Goal: Task Accomplishment & Management: Complete application form

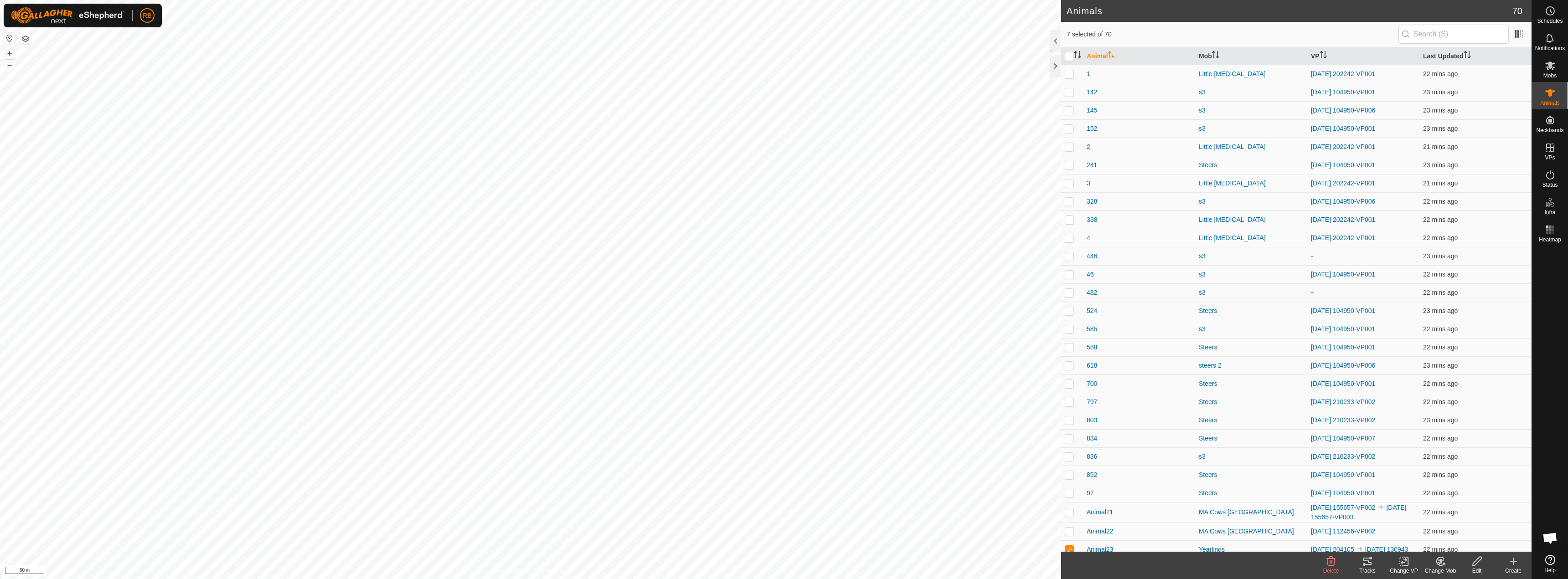
click at [1410, 562] on change-vp-svg-icon at bounding box center [1404, 561] width 37 height 11
click at [1419, 516] on link "Choose VP..." at bounding box center [1431, 522] width 90 height 18
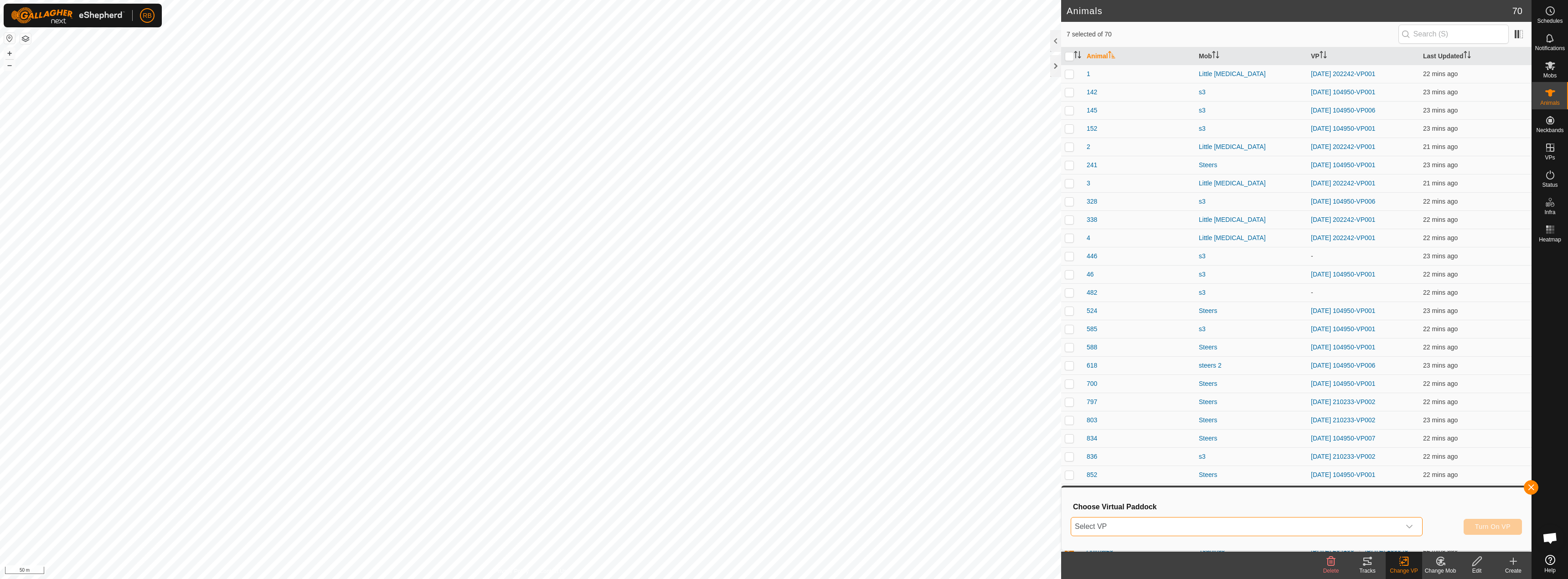
click at [1213, 519] on span "Select VP" at bounding box center [1236, 527] width 329 height 18
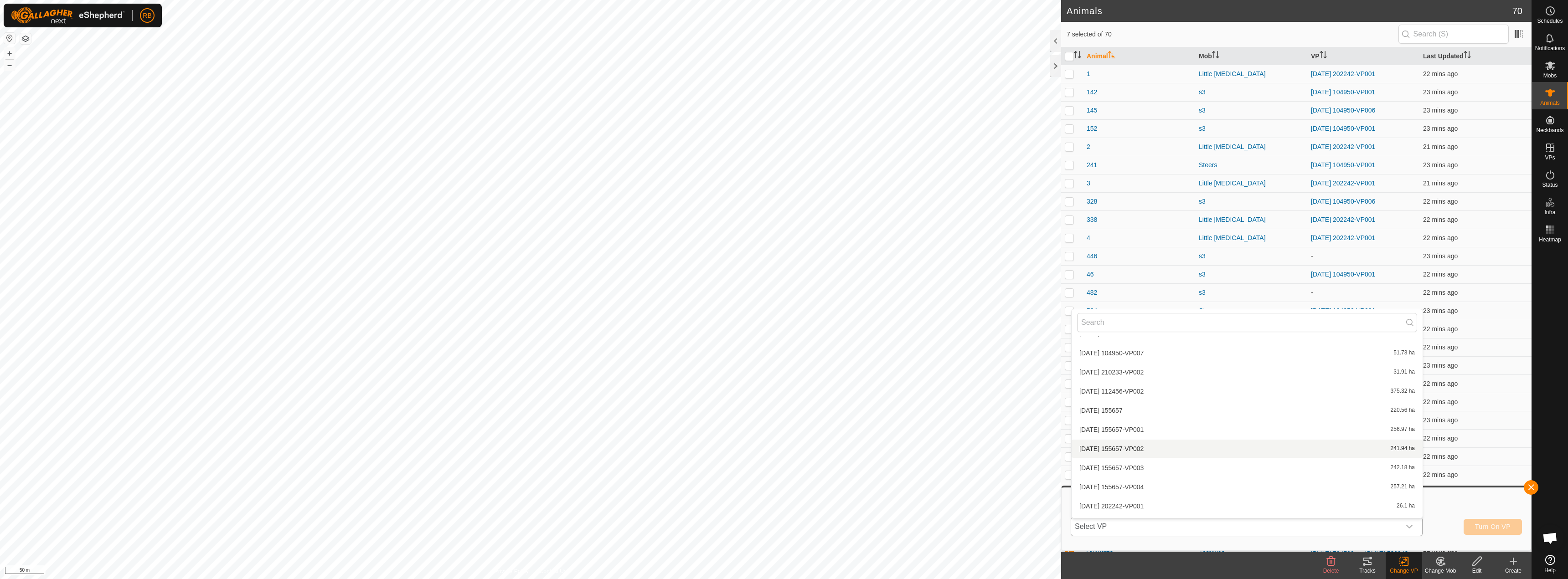
scroll to position [106, 0]
click at [1135, 507] on li "[DATE] 130943 22.94 ha" at bounding box center [1247, 508] width 351 height 18
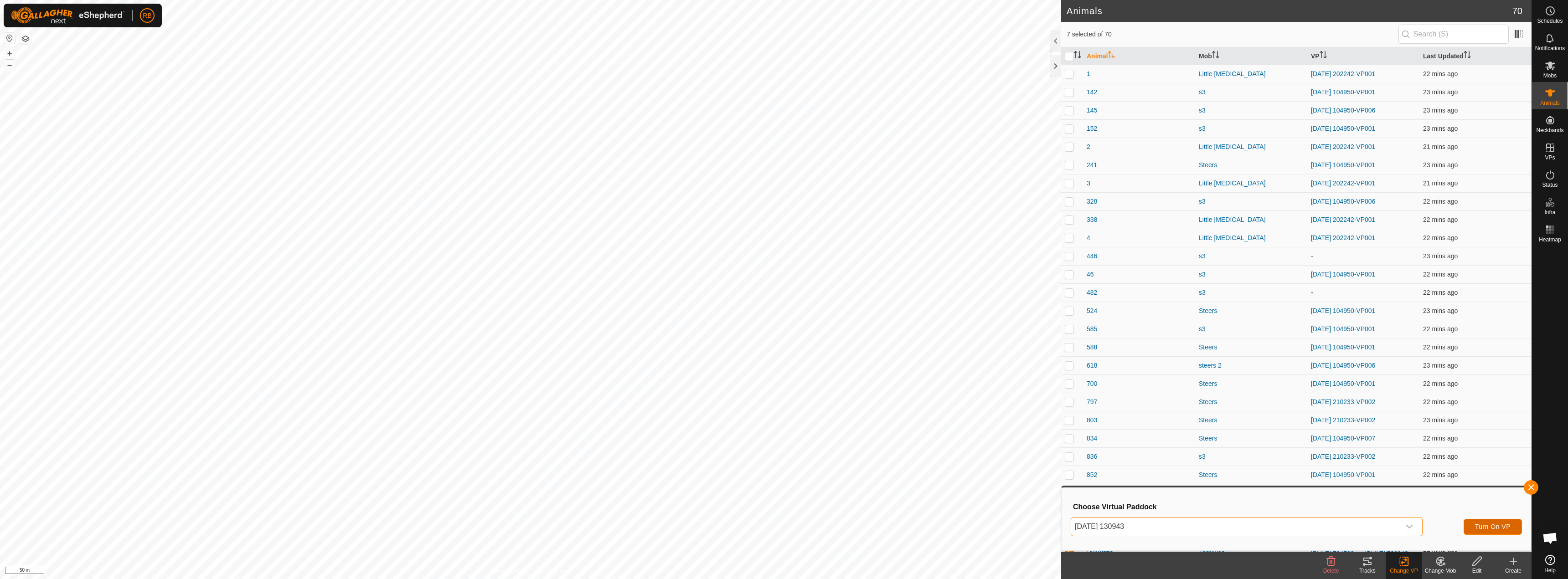
click at [1480, 531] on button "Turn On VP" at bounding box center [1493, 527] width 58 height 16
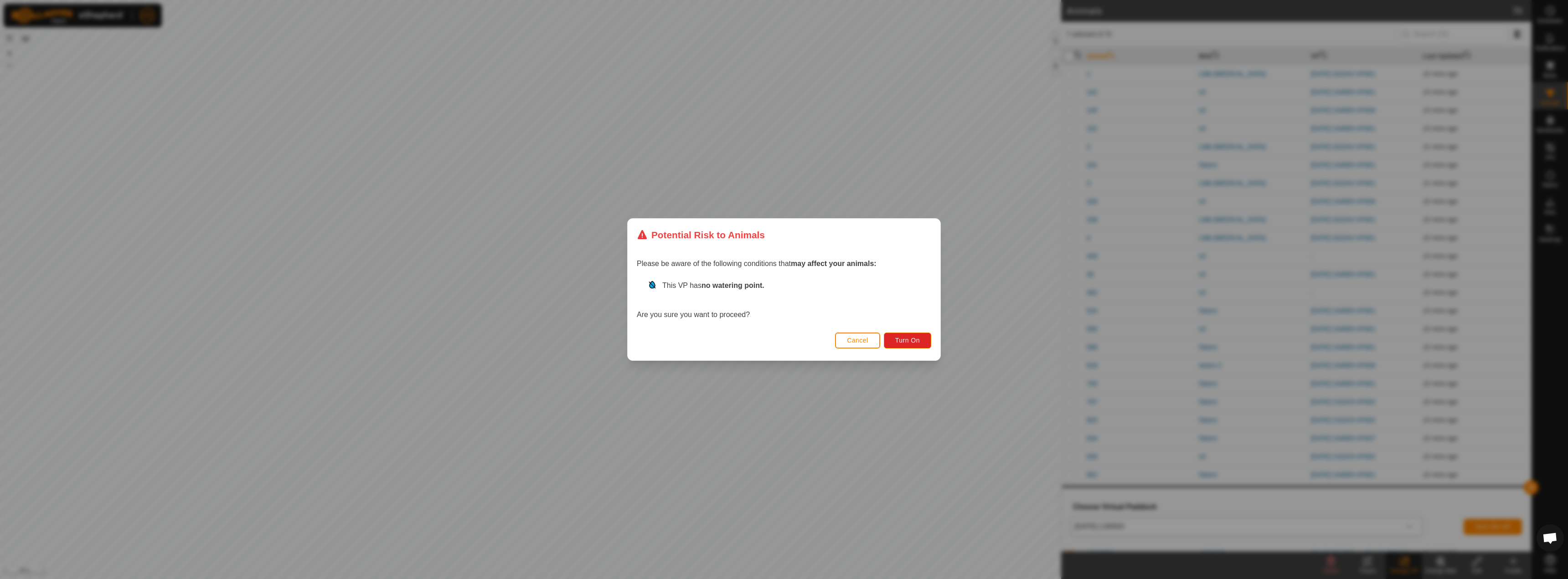
click at [906, 516] on div "Potential Risk to Animals Please be aware of the following conditions that may …" at bounding box center [784, 290] width 1568 height 579
click at [900, 341] on span "Turn On" at bounding box center [908, 340] width 24 height 7
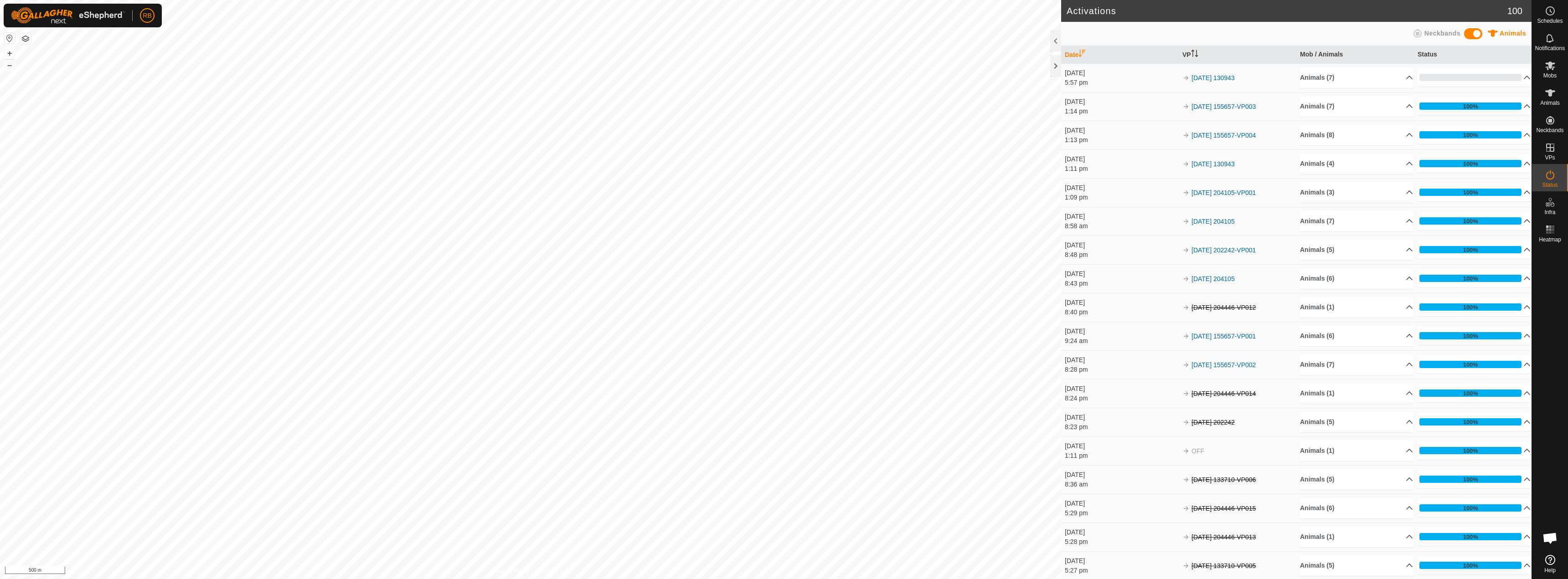
click at [1420, 32] on icon at bounding box center [1418, 33] width 11 height 11
click at [1553, 101] on span "Animals" at bounding box center [1550, 103] width 19 height 5
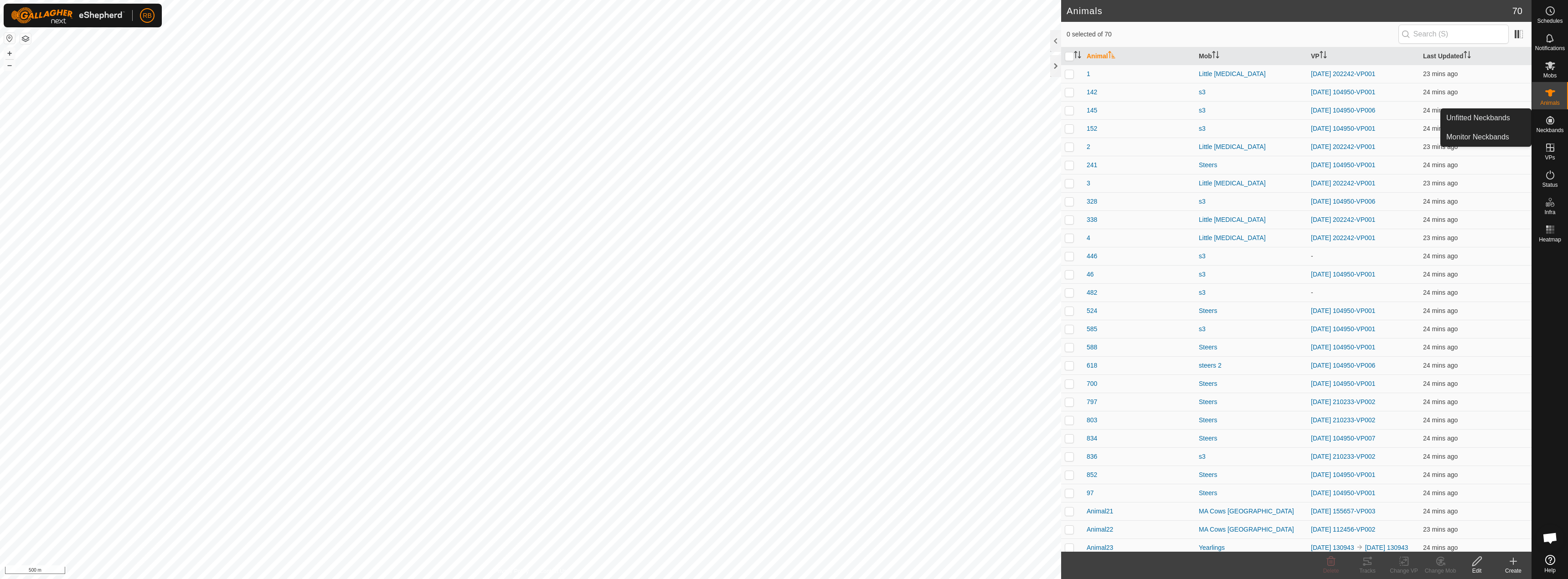
click at [1547, 125] on icon at bounding box center [1550, 120] width 11 height 11
click at [1480, 125] on link "Unfitted Neckbands" at bounding box center [1486, 118] width 90 height 18
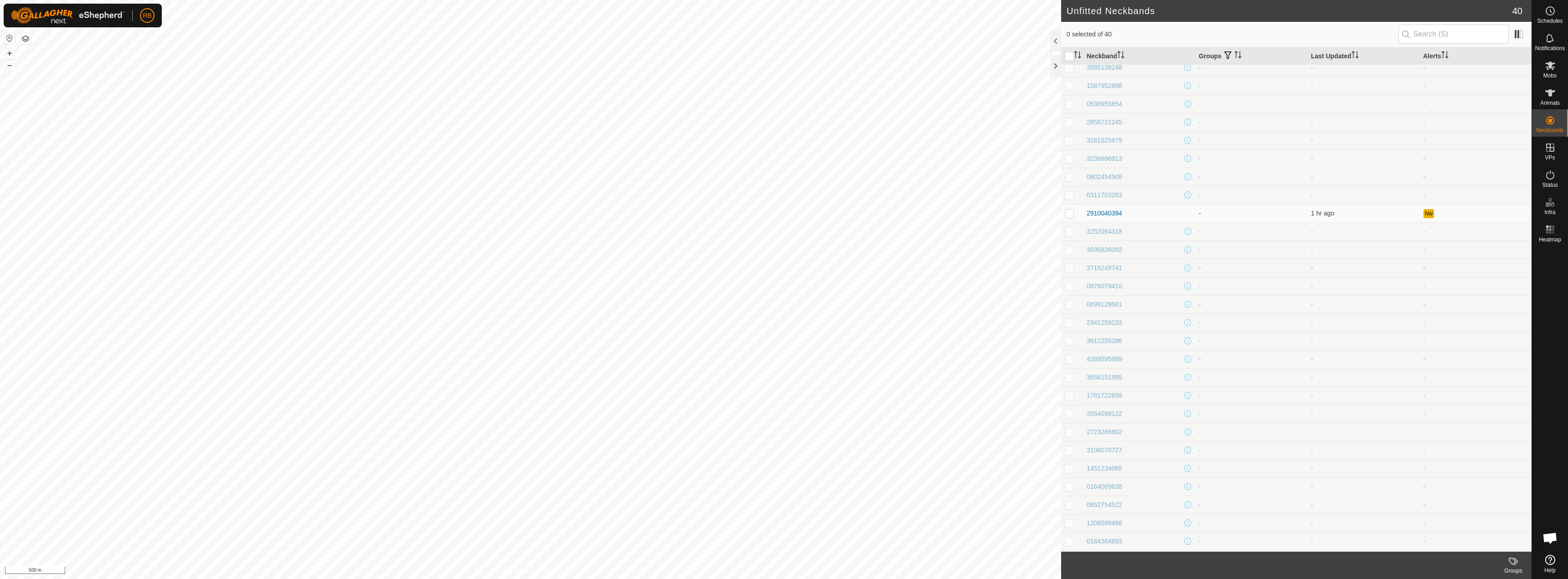
scroll to position [242, 0]
click at [1110, 181] on div "2910040394" at bounding box center [1104, 178] width 35 height 10
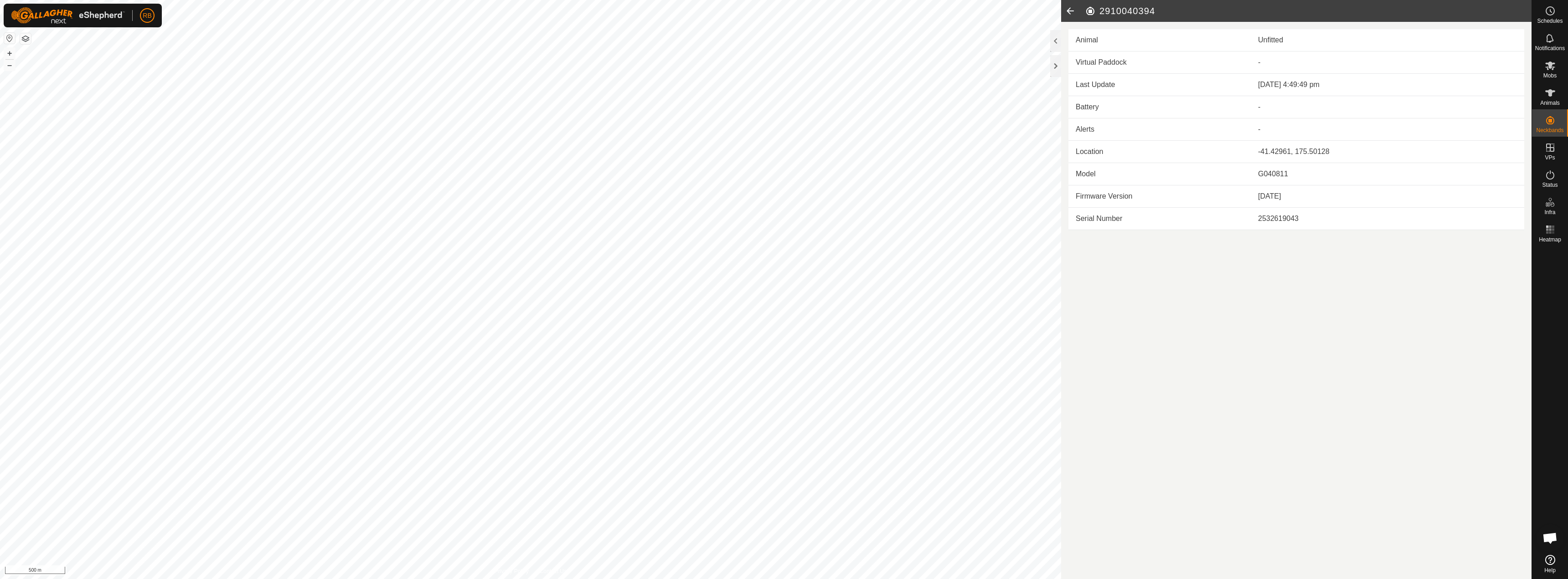
click at [1071, 12] on icon at bounding box center [1070, 11] width 18 height 22
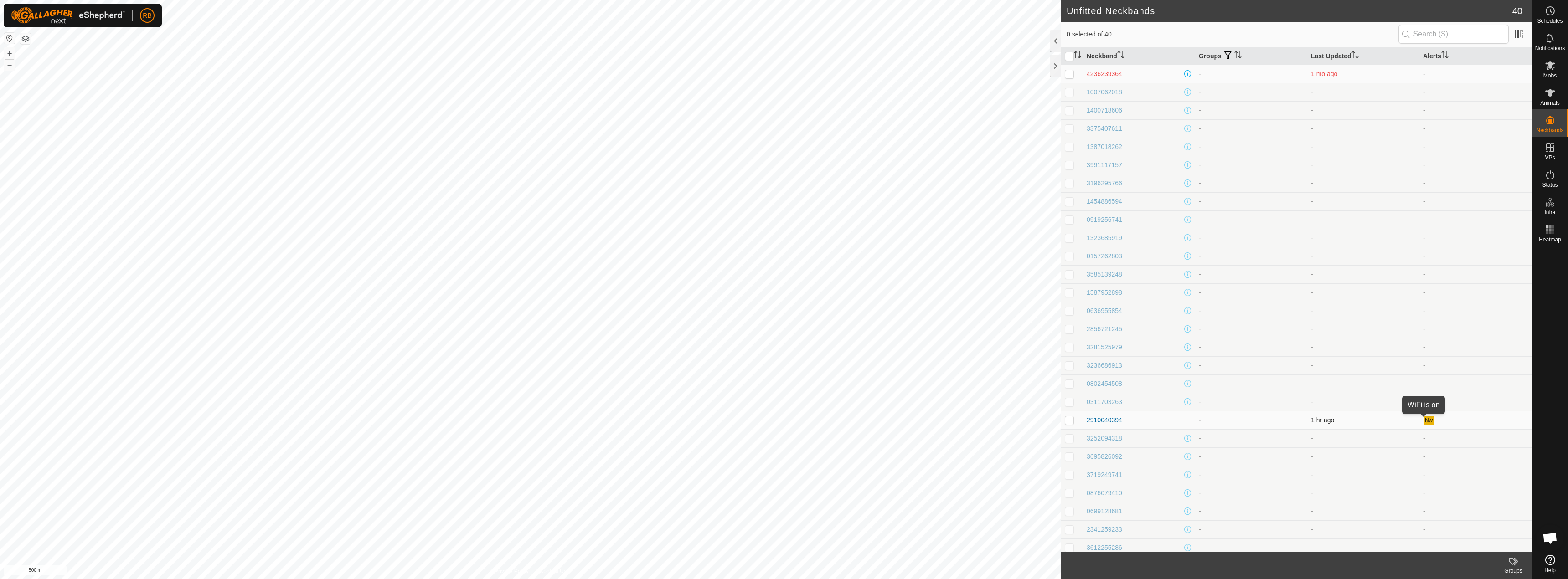
click at [1424, 421] on button "Nw" at bounding box center [1429, 420] width 10 height 9
click at [1102, 182] on div "2910040394" at bounding box center [1104, 178] width 35 height 10
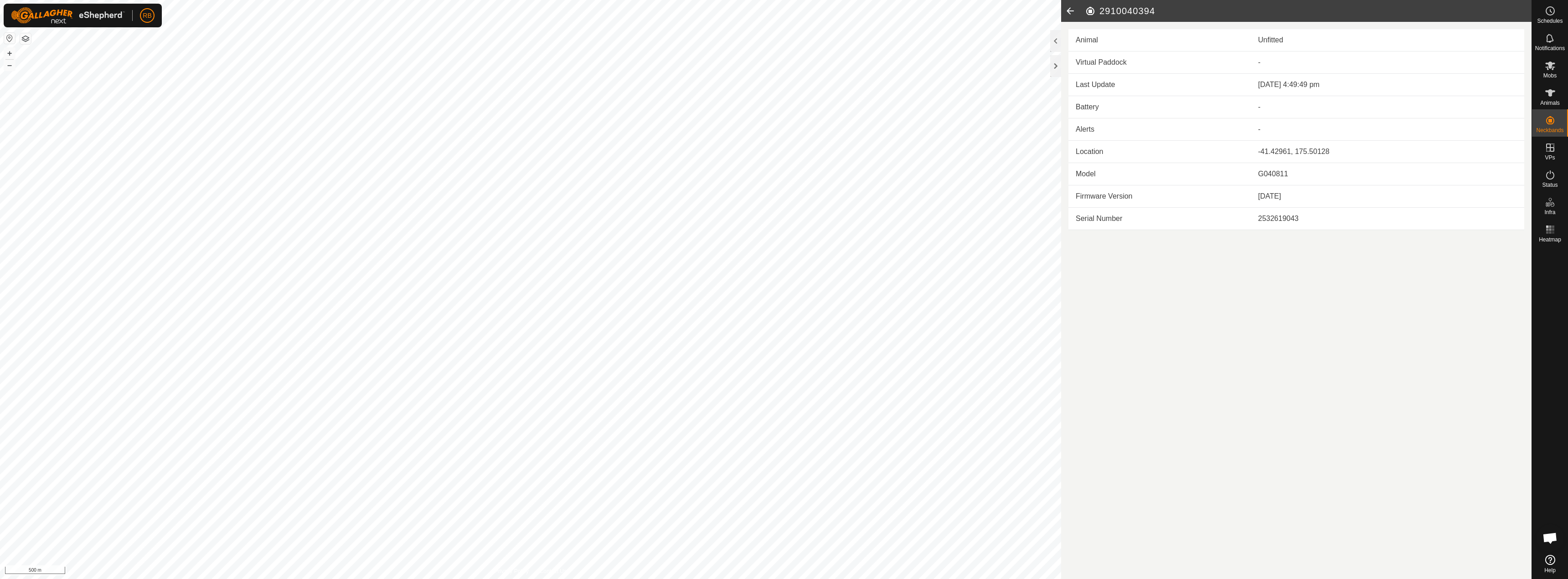
click at [1107, 398] on article "2910040394 Animal Unfitted Virtual Paddock - Last Update [DATE] 4:49:49 pm Batt…" at bounding box center [1296, 290] width 471 height 579
click at [1063, 9] on icon at bounding box center [1070, 11] width 18 height 22
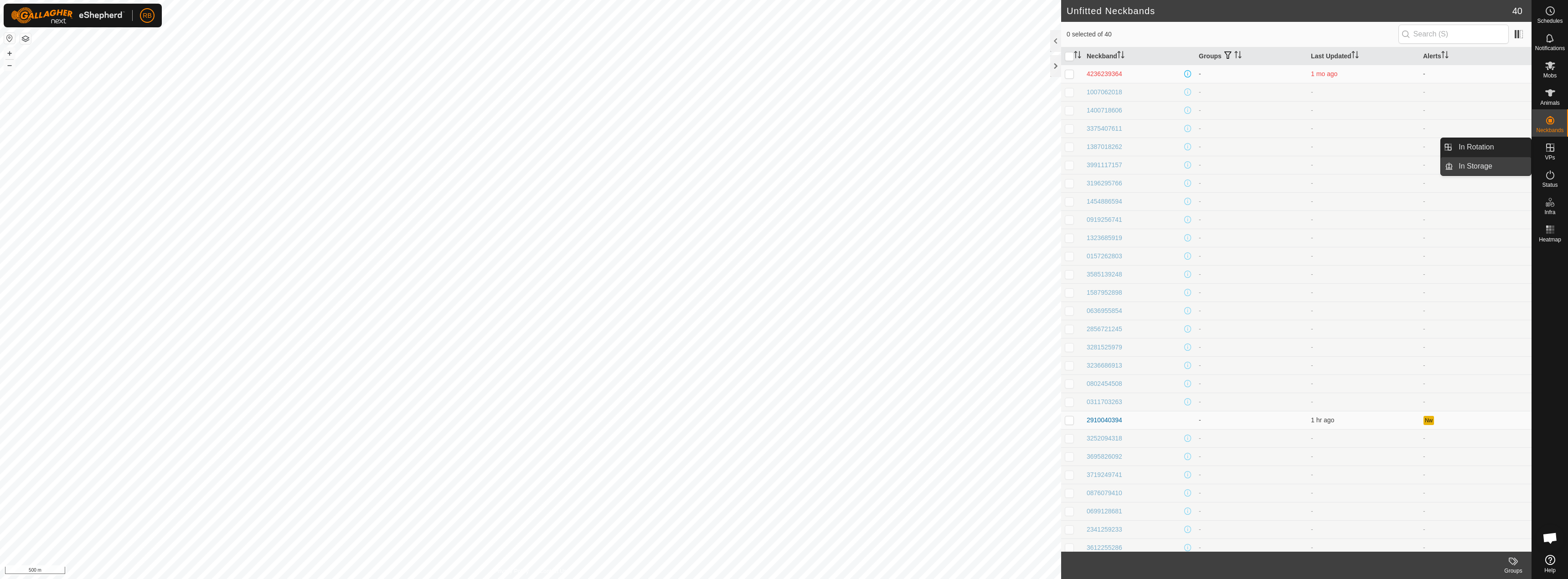
click at [1489, 168] on link "In Storage" at bounding box center [1492, 166] width 78 height 18
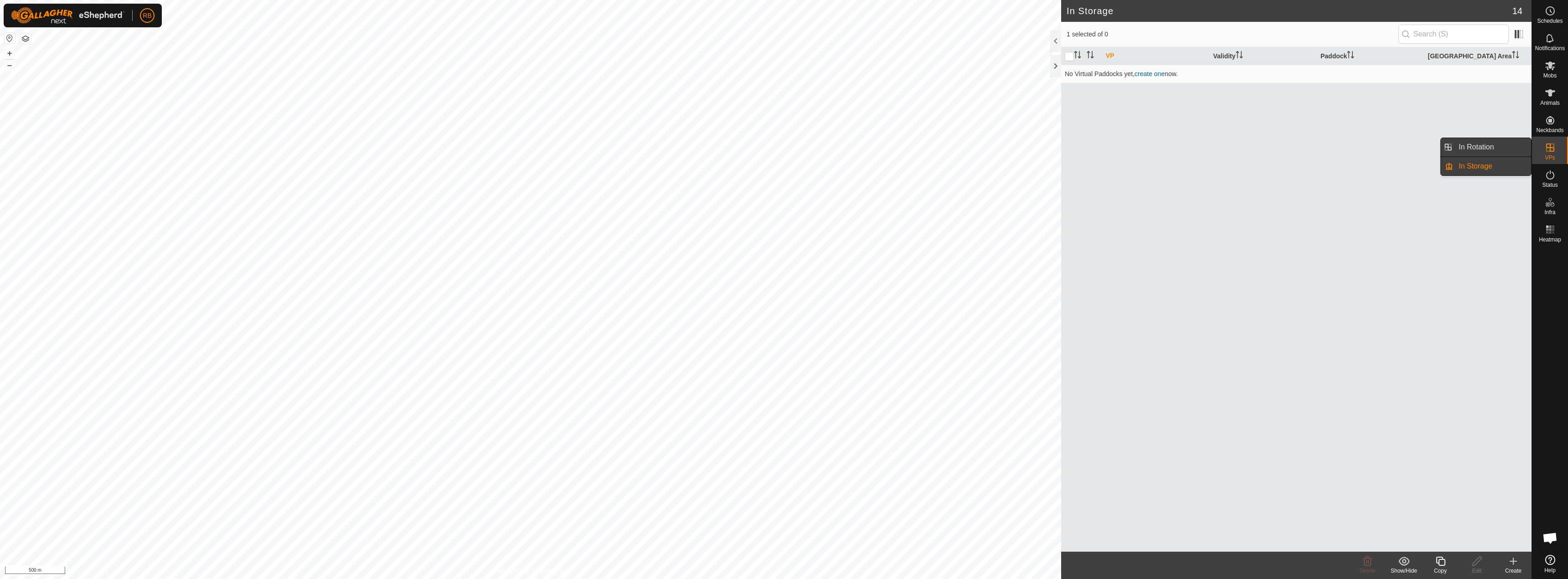
click at [1479, 152] on link "In Rotation" at bounding box center [1492, 147] width 78 height 18
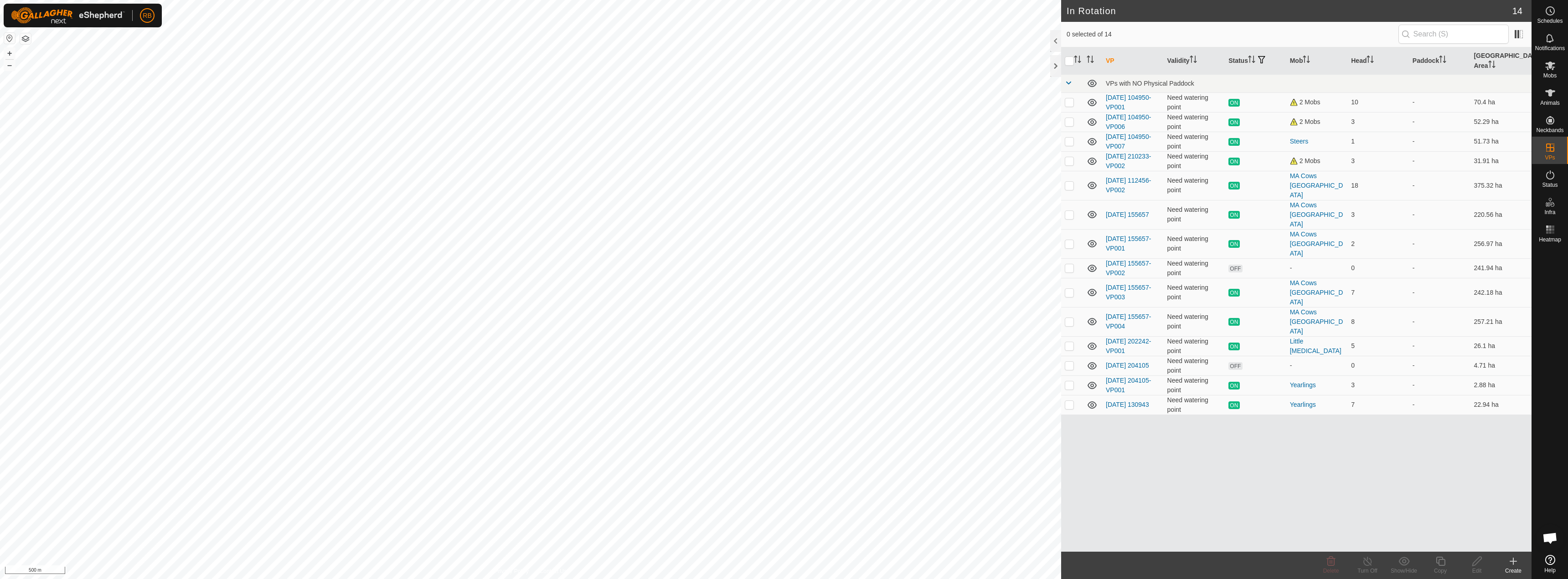
click at [1221, 13] on h2 "In Rotation" at bounding box center [1289, 11] width 446 height 11
click at [1554, 124] on icon at bounding box center [1550, 120] width 11 height 11
click at [1493, 115] on link "Unfitted Neckbands" at bounding box center [1486, 118] width 90 height 18
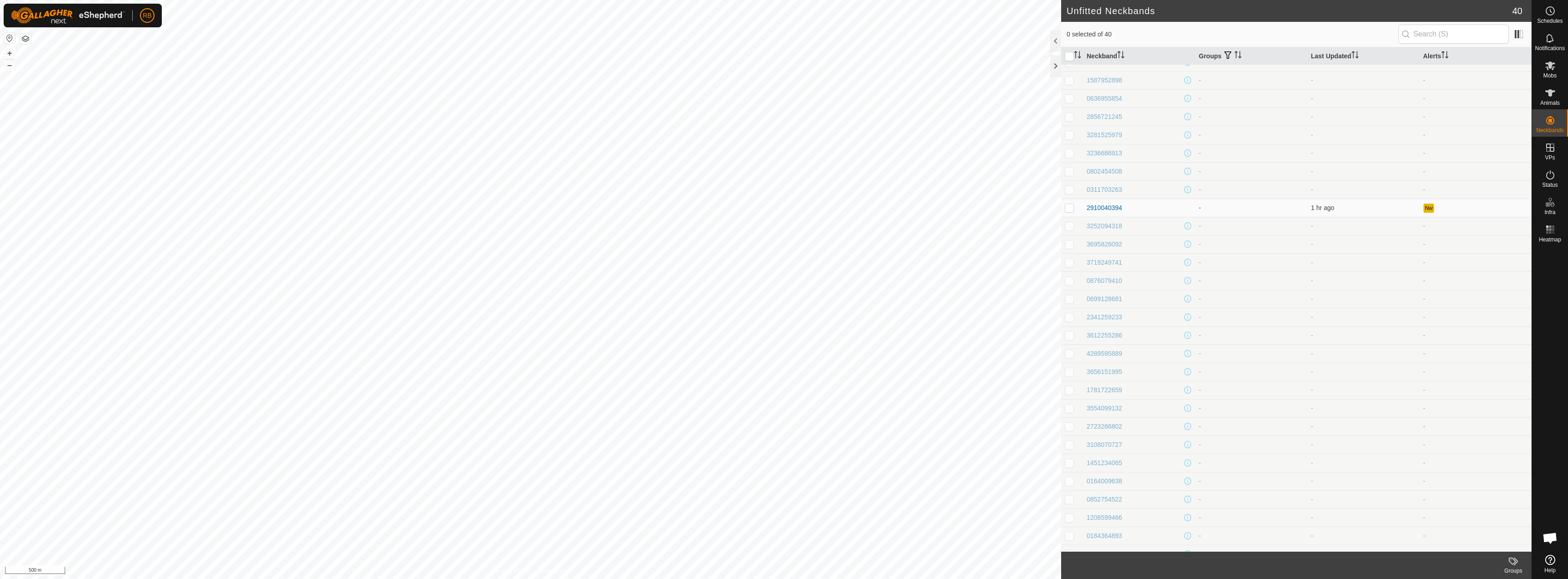
scroll to position [242, 0]
click at [1108, 181] on div "2910040394" at bounding box center [1104, 178] width 35 height 10
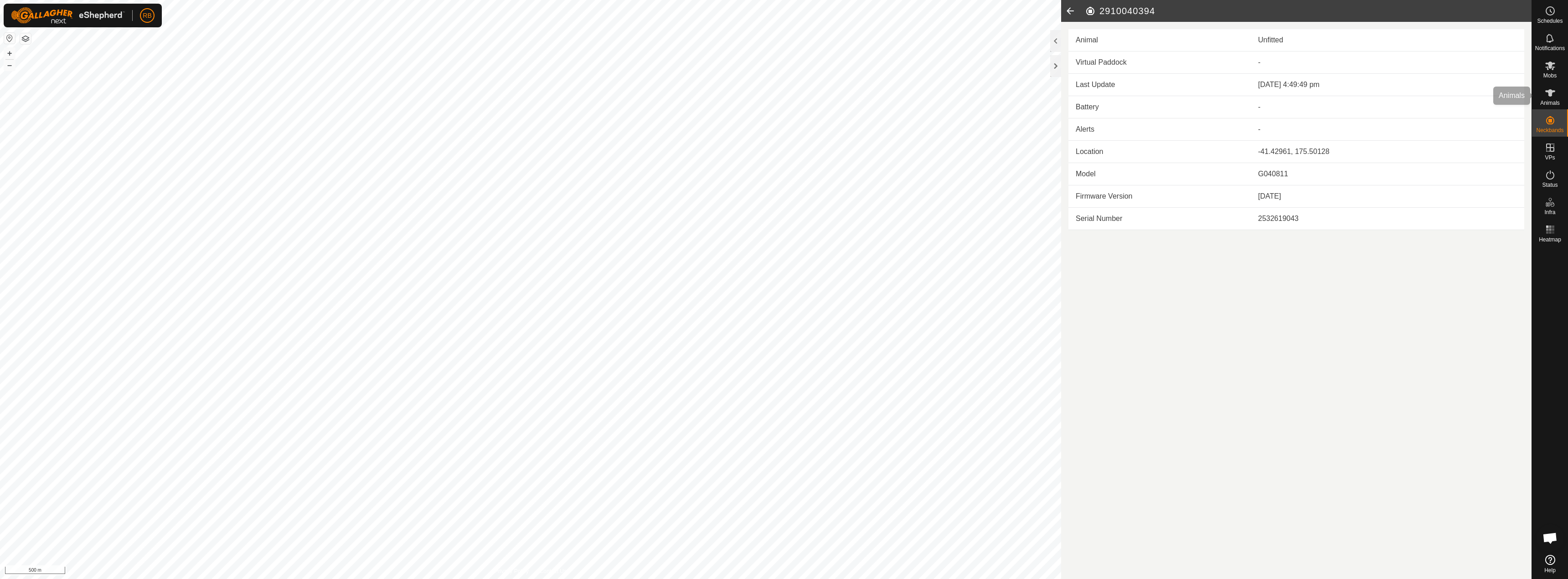
click at [1551, 86] on es-animals-svg-icon at bounding box center [1550, 93] width 16 height 15
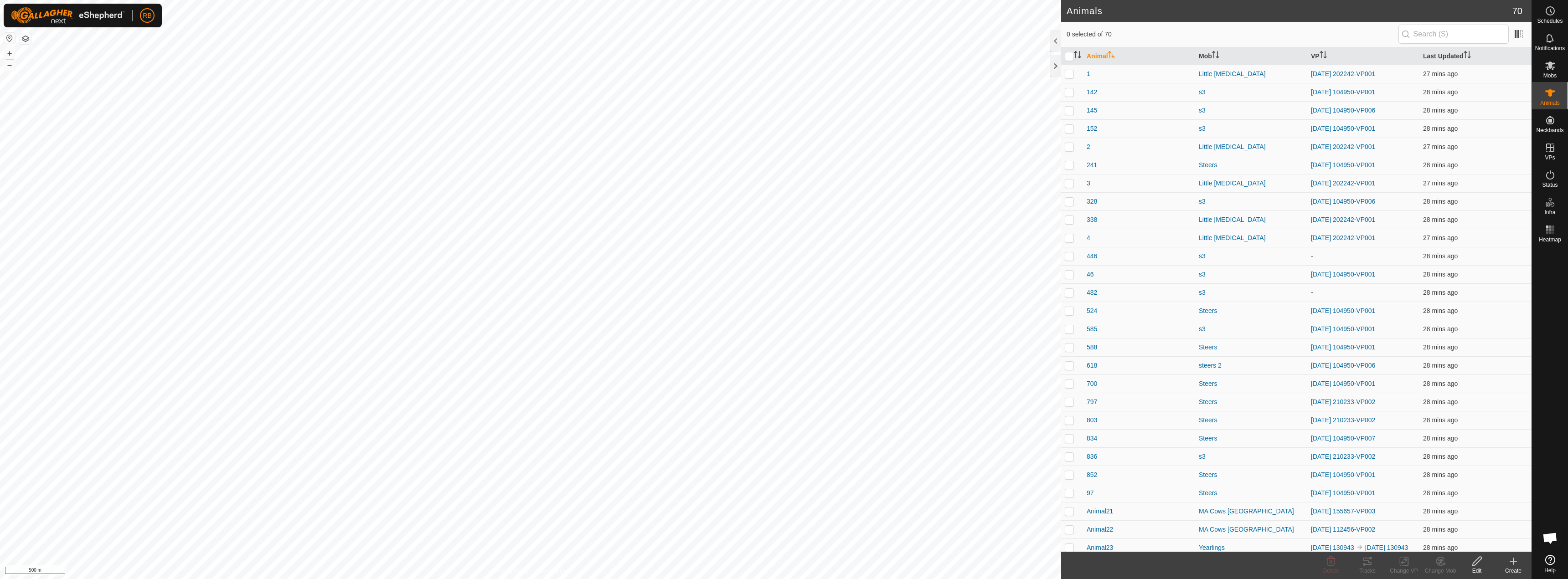
click at [1509, 563] on icon at bounding box center [1513, 561] width 11 height 11
click at [1477, 541] on link "Create Single Animal" at bounding box center [1472, 541] width 116 height 18
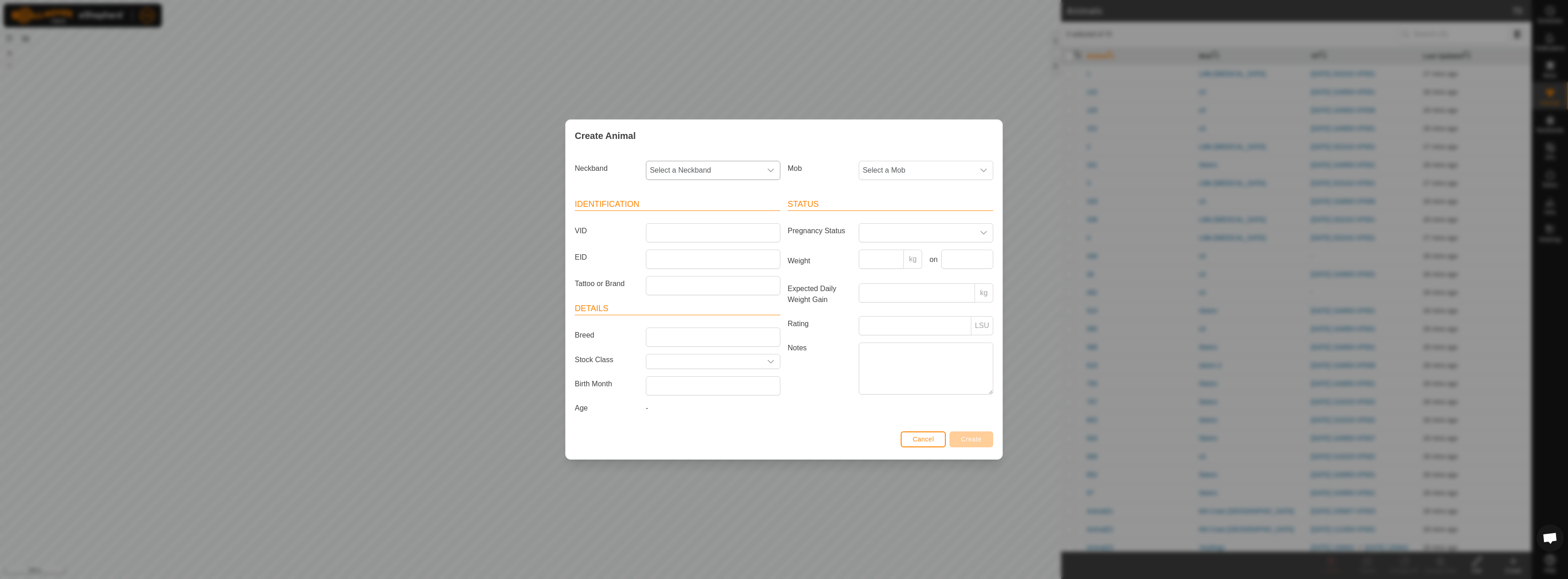
click at [699, 174] on span "Select a Neckband" at bounding box center [704, 170] width 115 height 18
type input "157"
click at [676, 218] on li "3991117157" at bounding box center [713, 217] width 133 height 18
click at [669, 338] on input "Breed" at bounding box center [713, 336] width 135 height 19
type input "Here BULL"
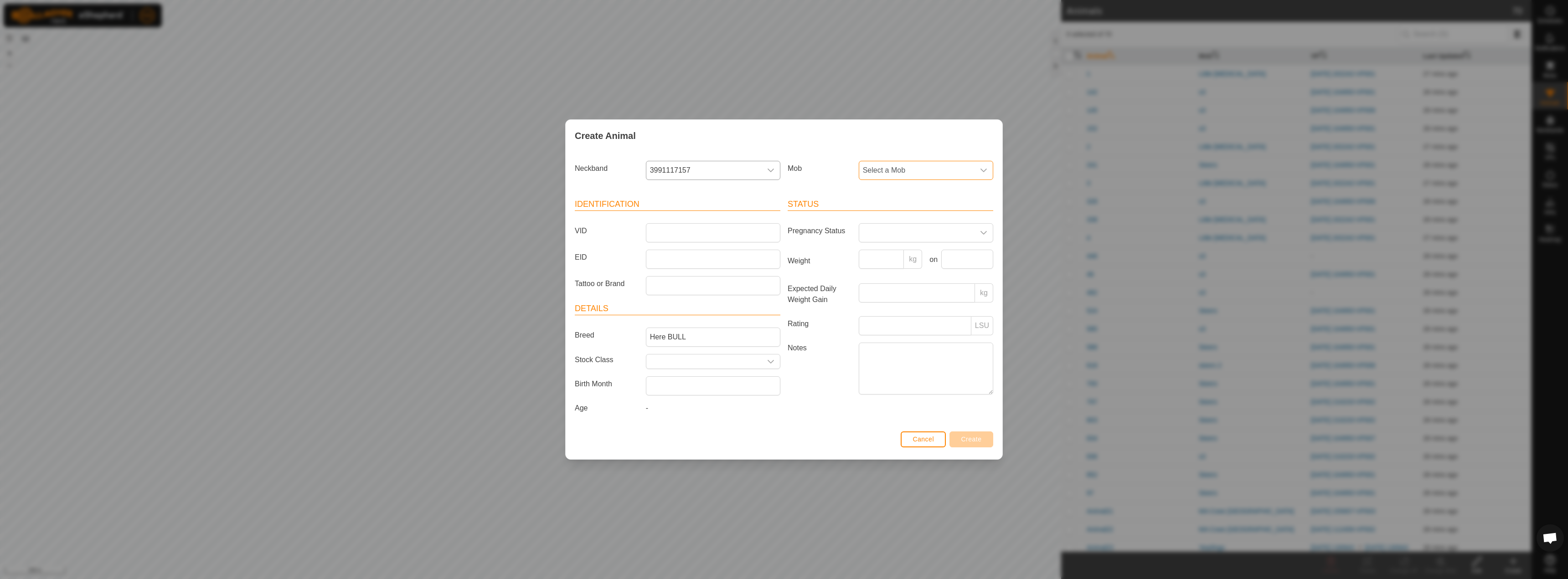
click at [906, 173] on span "Select a Mob" at bounding box center [917, 170] width 115 height 18
click at [894, 218] on li "-" at bounding box center [926, 217] width 133 height 18
click at [911, 176] on span "-" at bounding box center [917, 170] width 115 height 18
click at [895, 235] on li "Steers" at bounding box center [926, 237] width 133 height 18
click at [662, 231] on input "VID" at bounding box center [713, 232] width 135 height 19
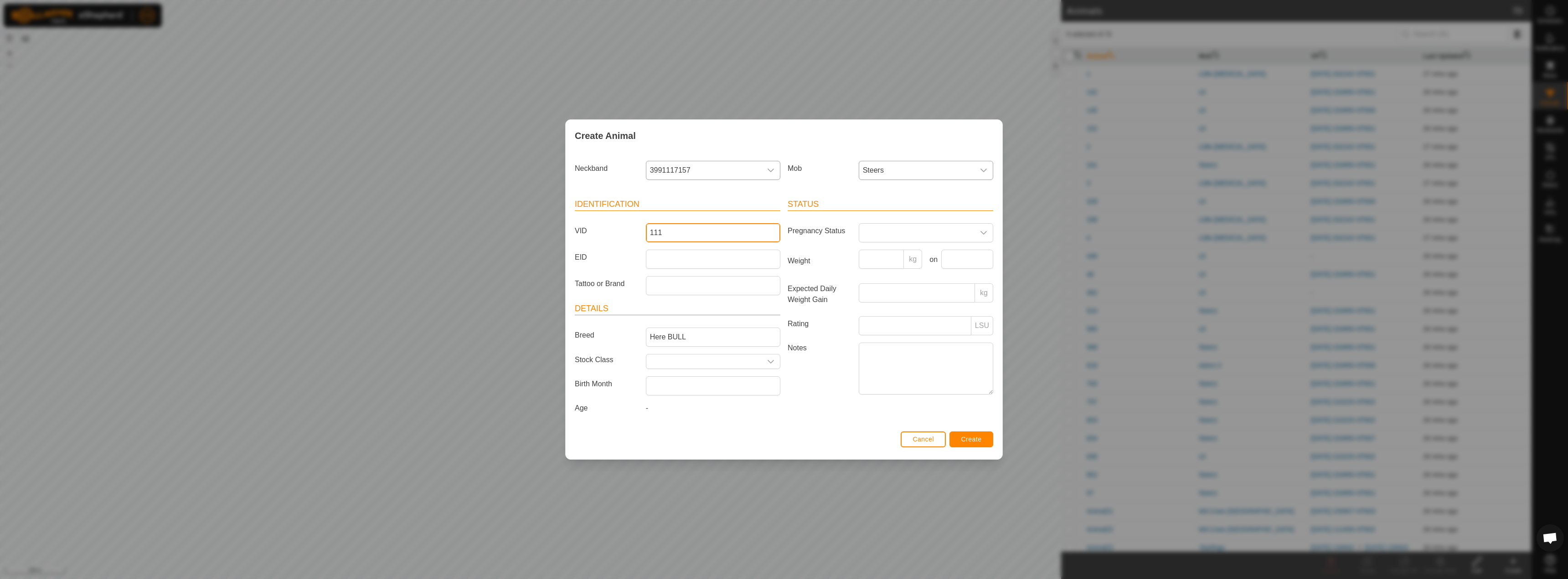
type input "111"
click at [923, 173] on span "Steers" at bounding box center [917, 170] width 115 height 18
click at [880, 221] on li "-" at bounding box center [926, 217] width 133 height 18
click at [970, 445] on button "Create" at bounding box center [971, 439] width 44 height 16
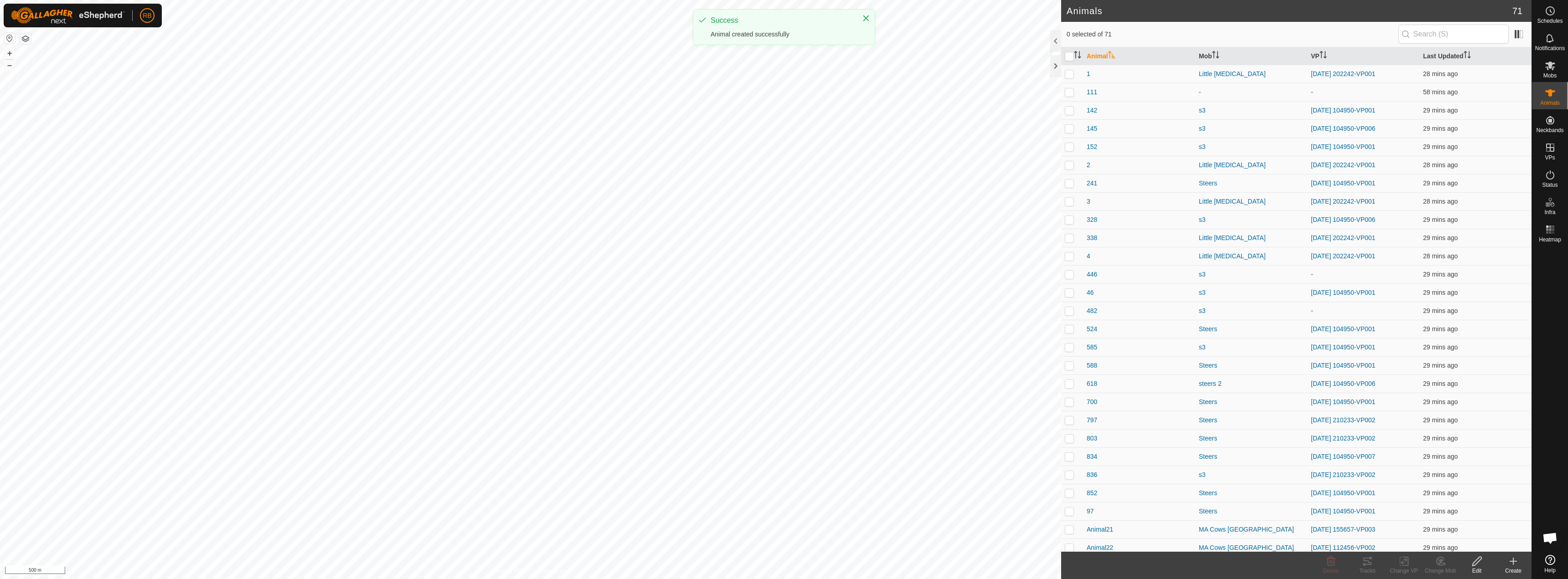
click at [1510, 568] on div "Create" at bounding box center [1513, 570] width 37 height 8
click at [1468, 547] on link "Create Single Animal" at bounding box center [1472, 541] width 116 height 18
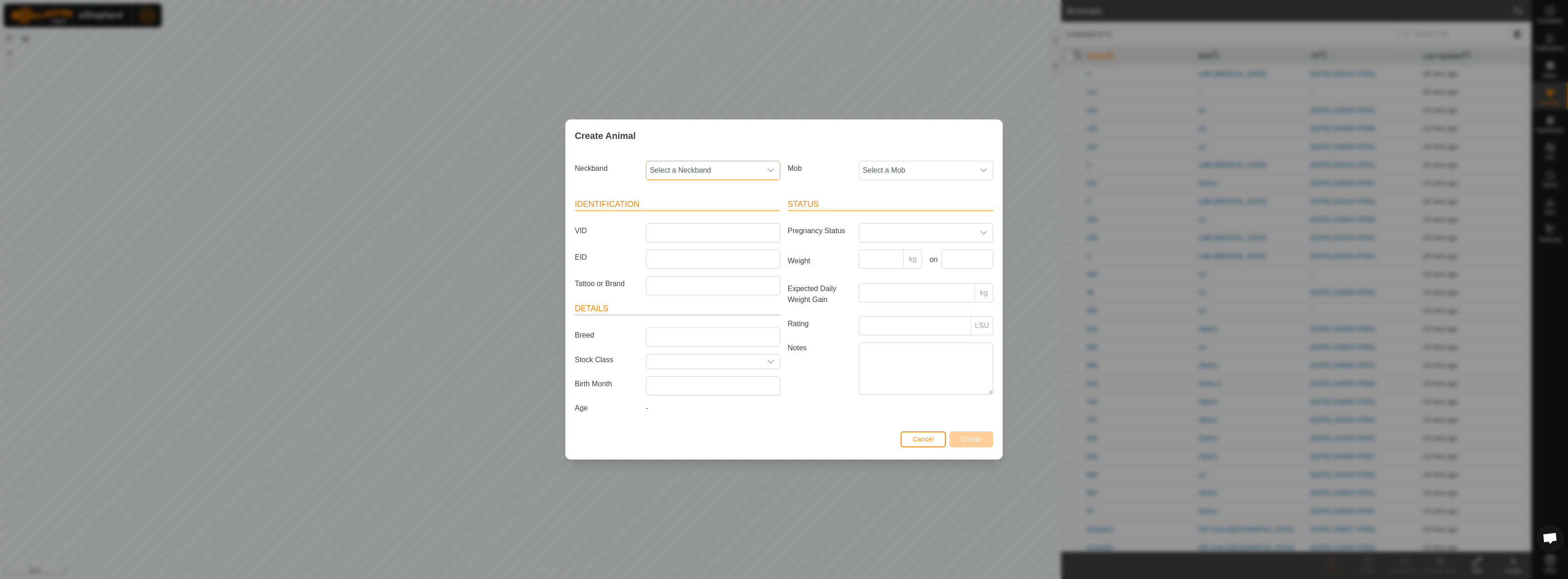
click at [687, 177] on span "Select a Neckband" at bounding box center [704, 170] width 115 height 18
type input "2018"
click at [675, 220] on li "1007062018" at bounding box center [713, 217] width 133 height 18
click at [662, 235] on input "VID" at bounding box center [713, 232] width 135 height 19
type input "112"
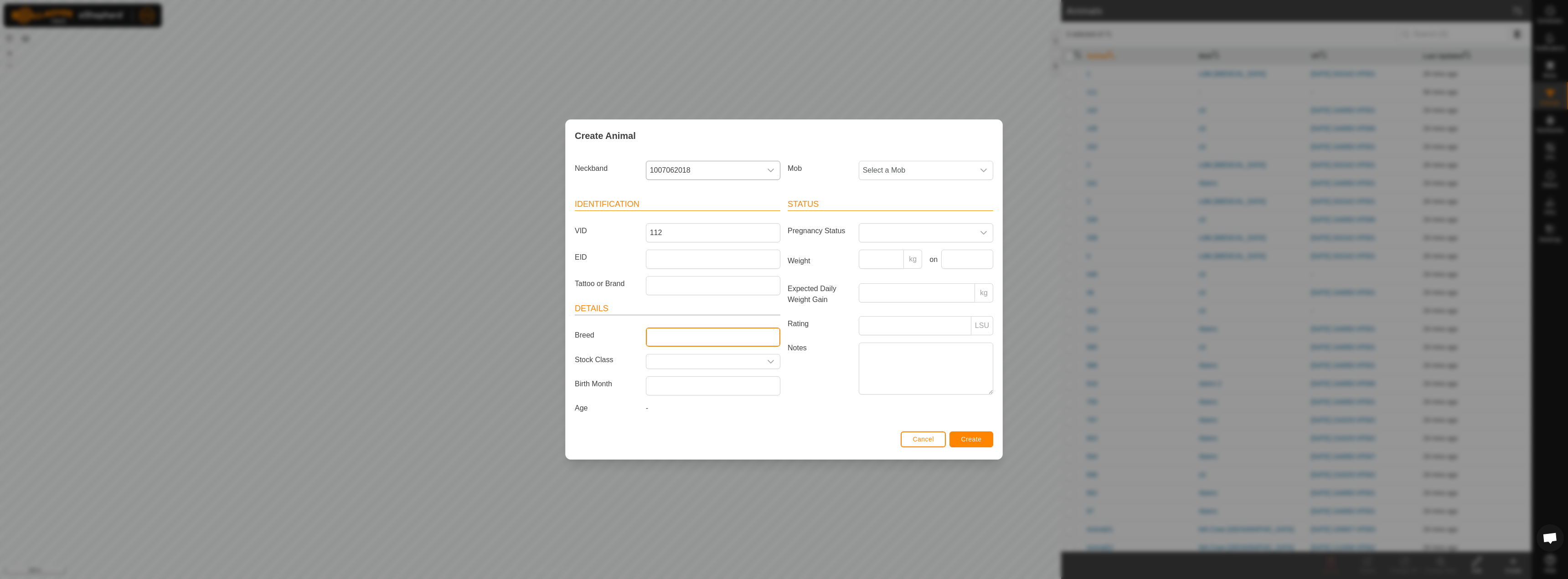
click at [668, 344] on input "Breed" at bounding box center [713, 336] width 135 height 19
type input "Angus"
click at [672, 363] on input "text" at bounding box center [704, 361] width 115 height 14
click at [751, 360] on input "text" at bounding box center [704, 361] width 115 height 14
click at [767, 361] on icon "dropdown trigger" at bounding box center [771, 362] width 7 height 7
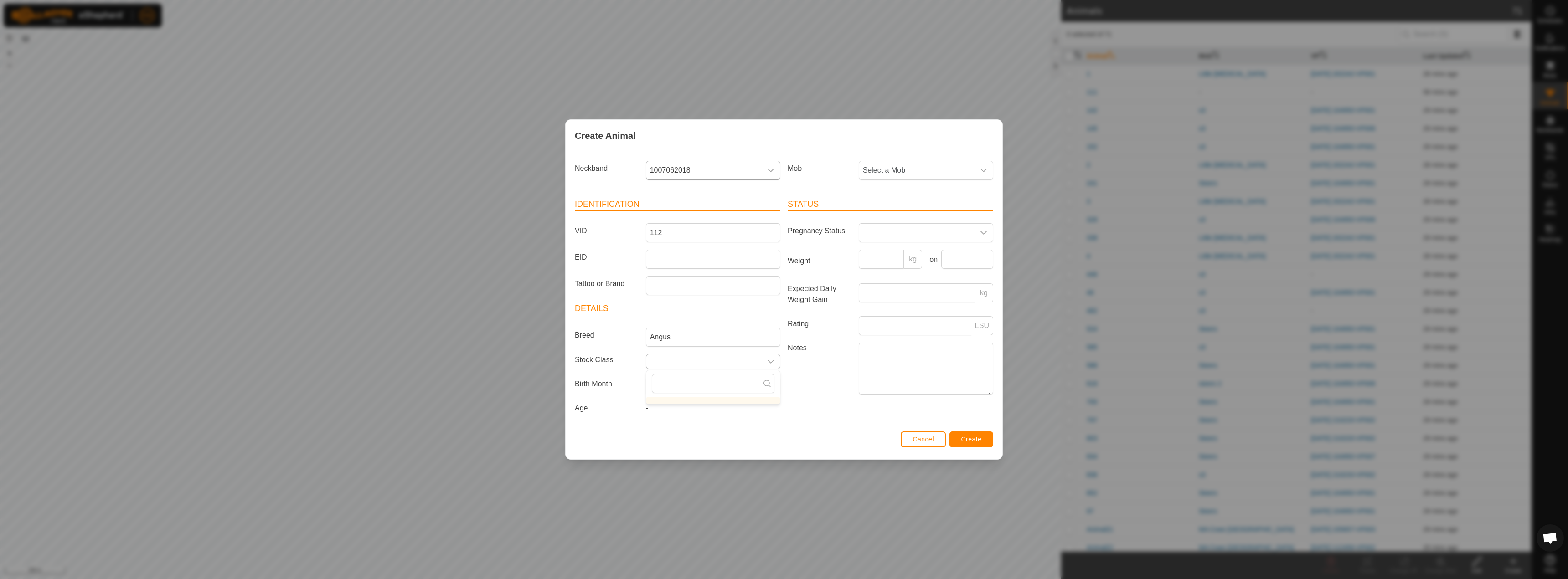
click at [769, 363] on icon "dropdown trigger" at bounding box center [771, 362] width 7 height 7
click at [903, 173] on span "Select a Mob" at bounding box center [917, 170] width 115 height 18
click at [896, 242] on p-select at bounding box center [926, 232] width 135 height 19
click at [884, 273] on li "Dry" at bounding box center [926, 272] width 133 height 18
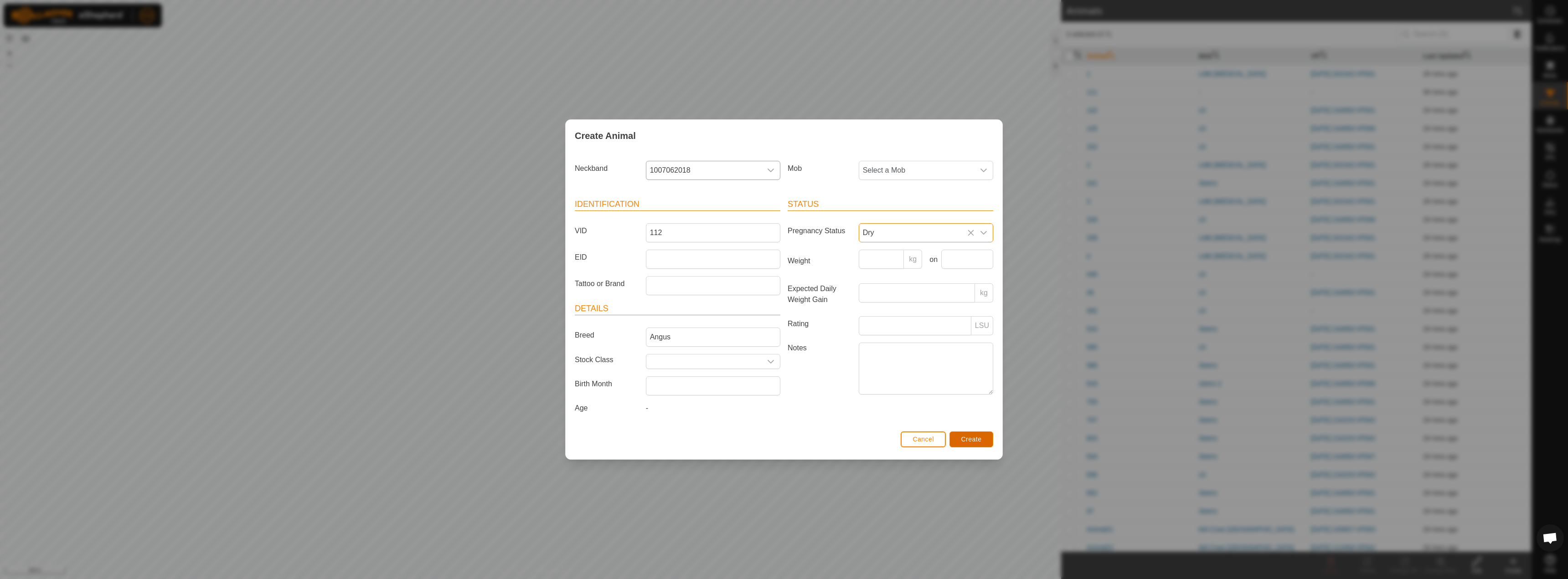
click at [972, 442] on button "Create" at bounding box center [971, 439] width 44 height 16
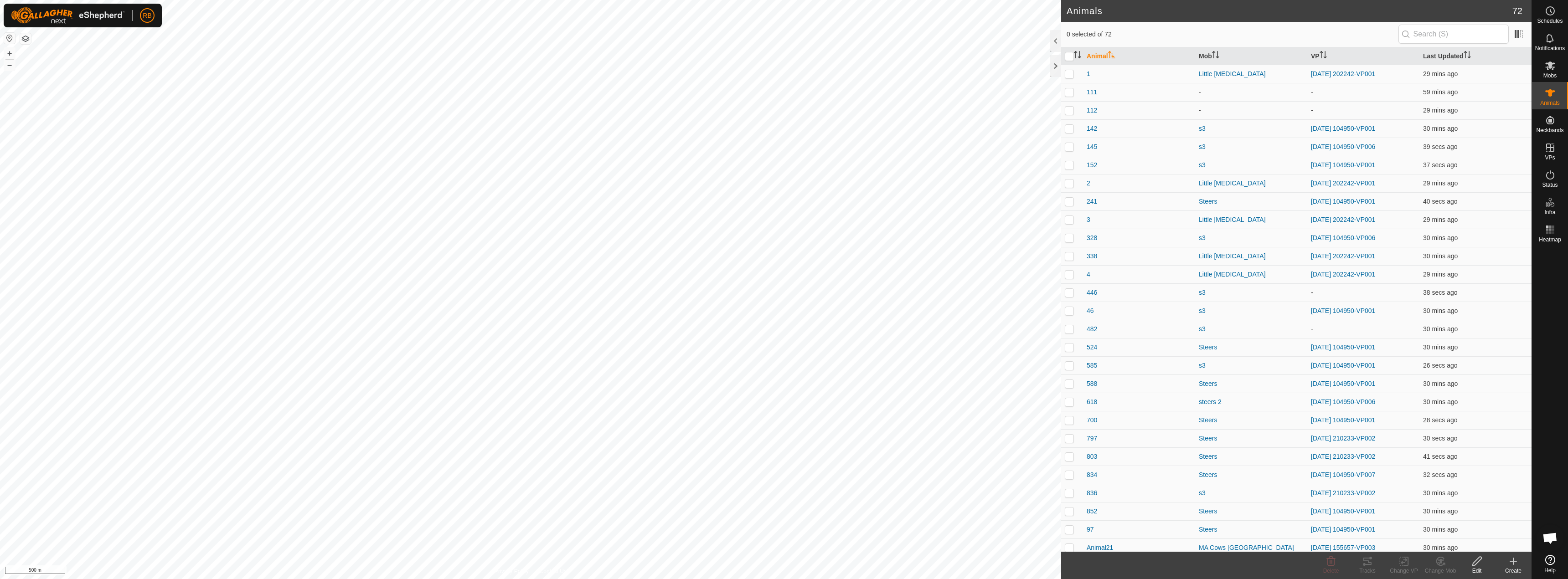
click at [1510, 565] on icon at bounding box center [1513, 561] width 11 height 11
click at [1464, 538] on link "Create Single Animal" at bounding box center [1472, 541] width 116 height 18
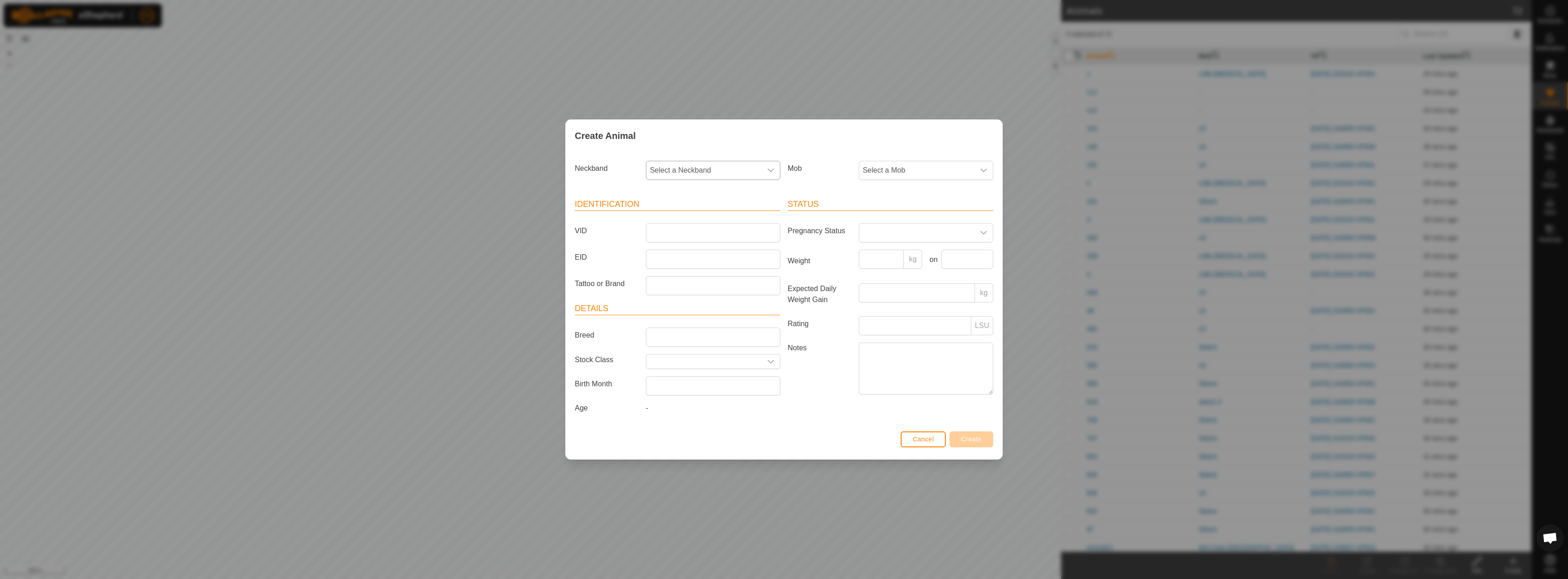
click at [734, 175] on span "Select a Neckband" at bounding box center [704, 170] width 115 height 18
type input "606"
click at [707, 215] on li "1400718606" at bounding box center [713, 217] width 133 height 18
click at [695, 239] on input "VID" at bounding box center [713, 232] width 135 height 19
type input "113"
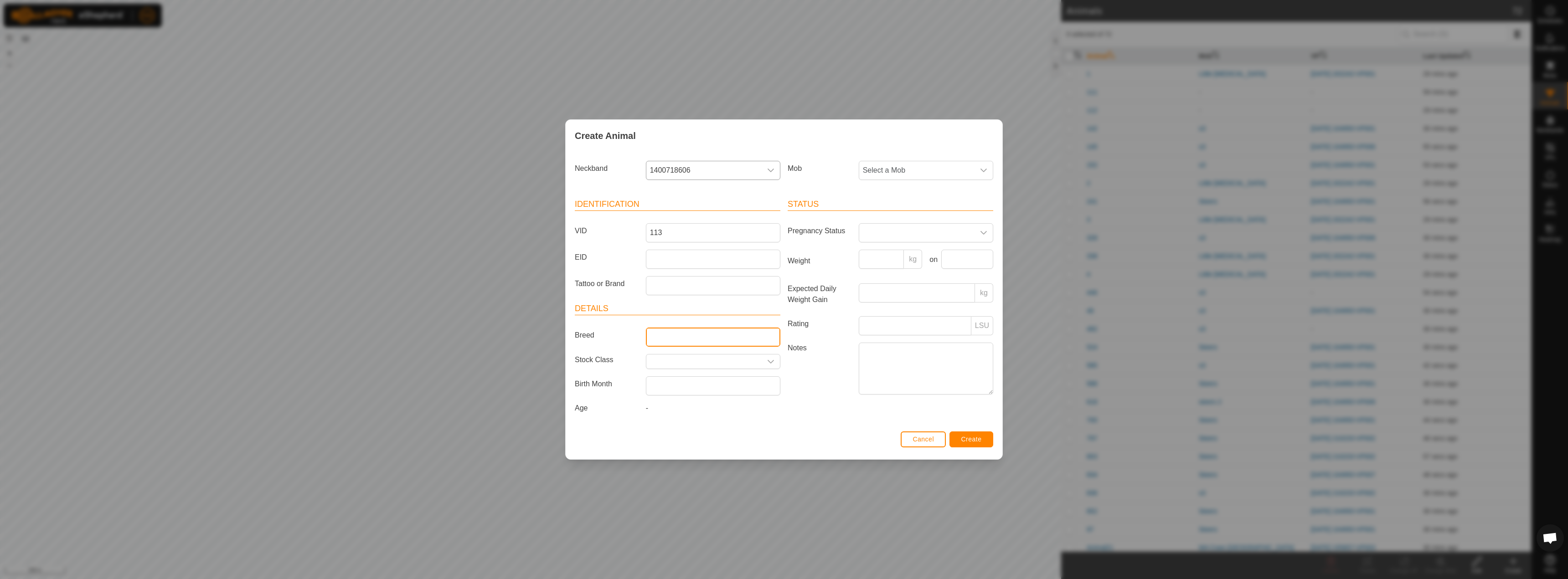
click at [670, 336] on input "Breed" at bounding box center [713, 336] width 135 height 19
type input "Hereford"
click at [899, 227] on span at bounding box center [917, 233] width 115 height 18
click at [894, 273] on li "Dry" at bounding box center [926, 272] width 133 height 18
click at [967, 439] on span "Create" at bounding box center [971, 439] width 21 height 7
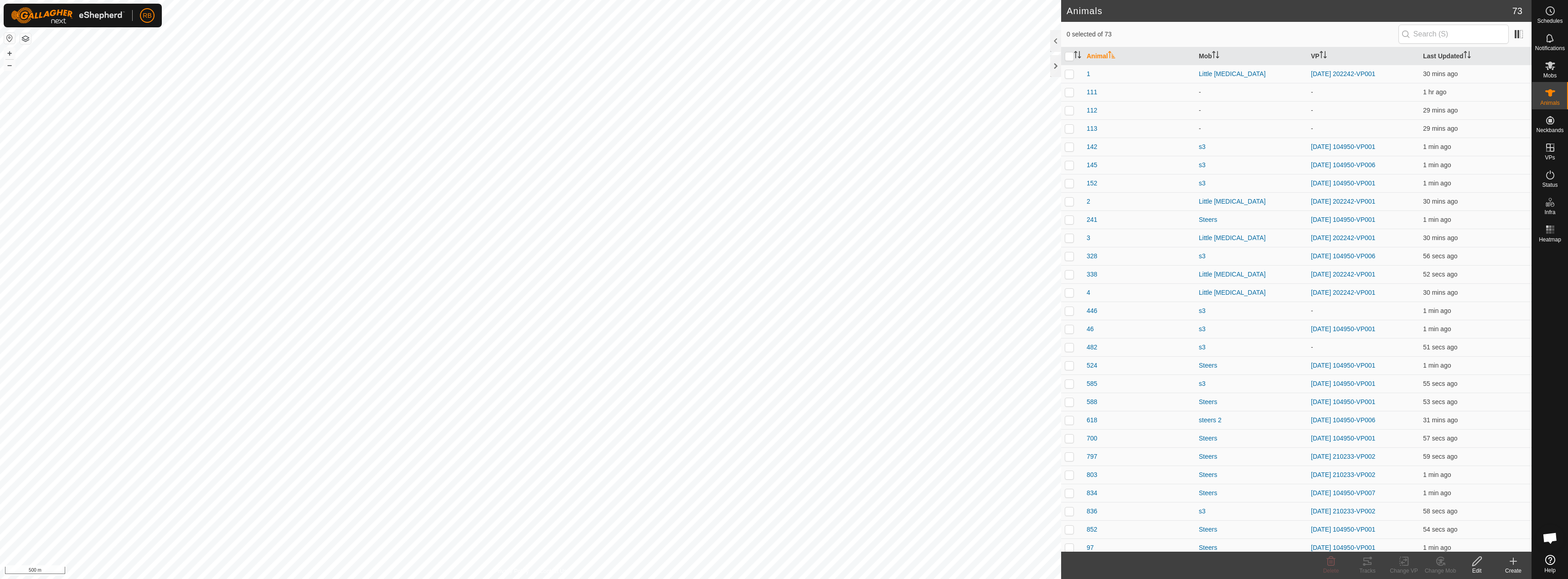
click at [1511, 566] on icon at bounding box center [1513, 561] width 11 height 11
click at [1486, 541] on link "Create Single Animal" at bounding box center [1472, 541] width 116 height 18
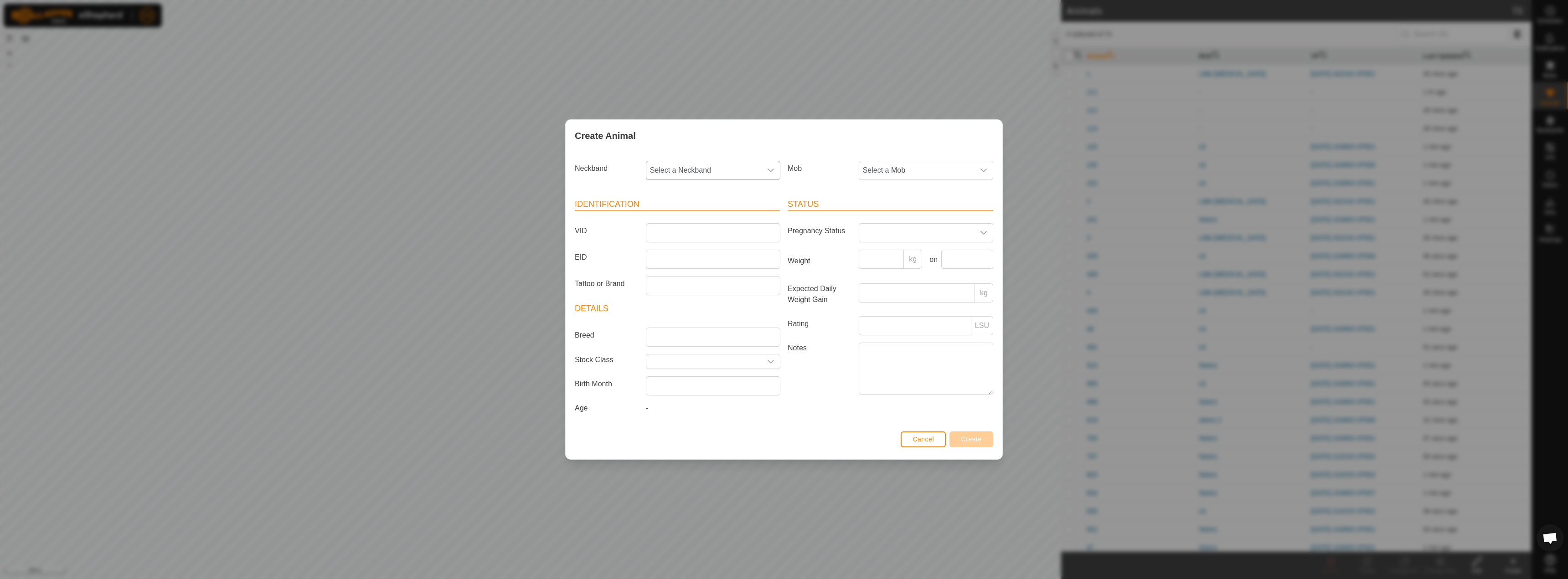
click at [693, 169] on span "Select a Neckband" at bounding box center [704, 170] width 115 height 18
type input "1245"
click at [673, 214] on li "2856721245" at bounding box center [713, 217] width 133 height 18
click at [667, 229] on input "VID" at bounding box center [713, 232] width 135 height 19
type input "114"
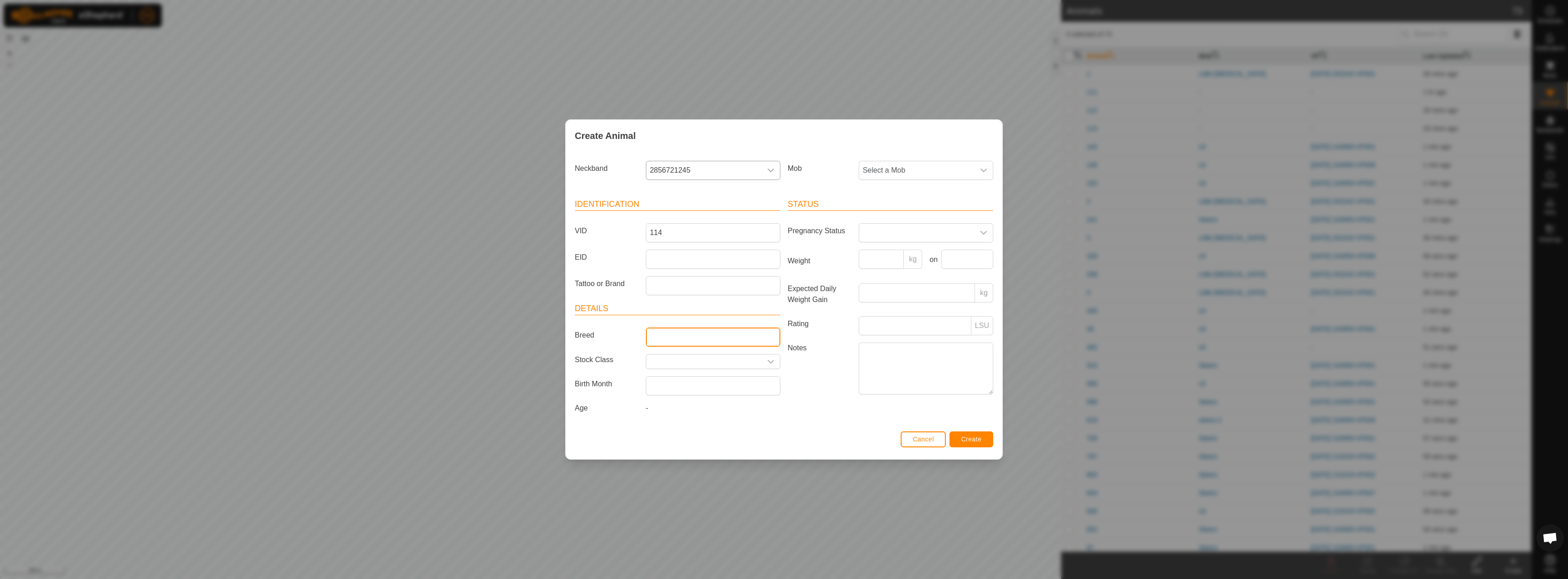
click at [668, 336] on input "Breed" at bounding box center [713, 336] width 135 height 19
type input "Hereford"
click at [881, 229] on span at bounding box center [917, 233] width 115 height 18
click at [878, 273] on li "Dry" at bounding box center [926, 272] width 133 height 18
click at [976, 440] on span "Create" at bounding box center [971, 439] width 21 height 7
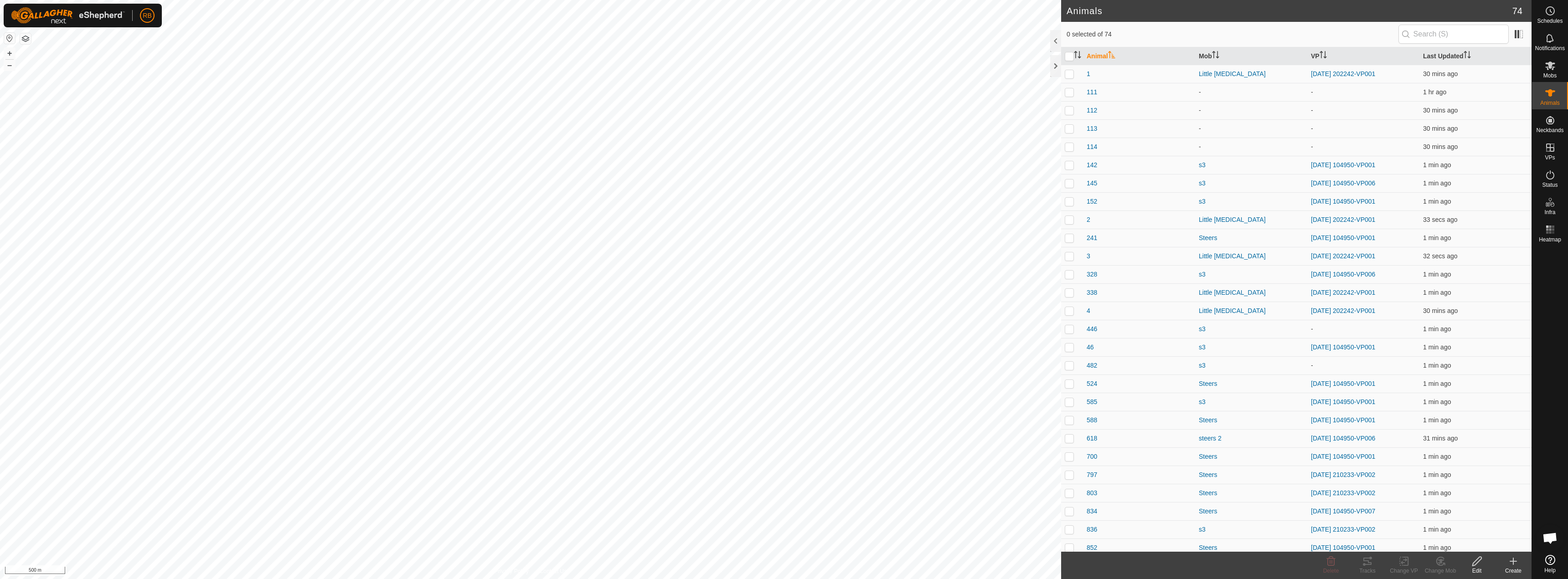
click at [1511, 570] on div "Create" at bounding box center [1513, 570] width 37 height 8
click at [1483, 541] on link "Create Single Animal" at bounding box center [1472, 541] width 116 height 18
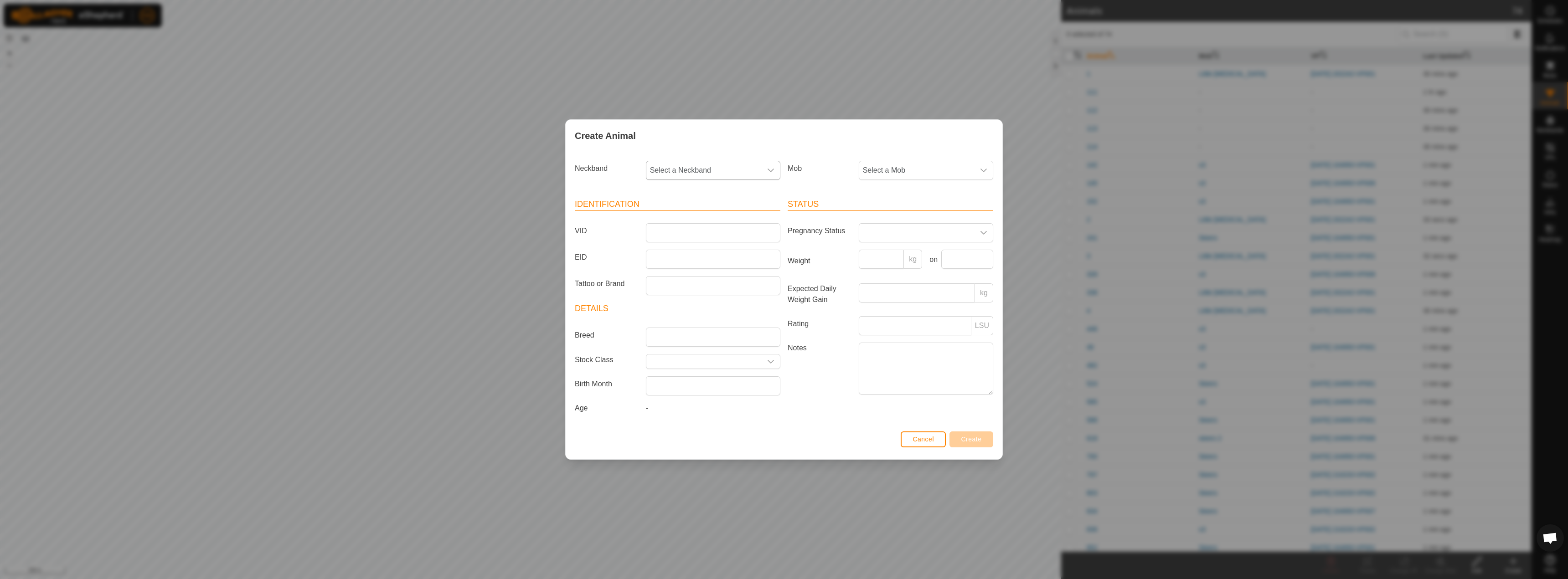
click at [696, 174] on span "Select a Neckband" at bounding box center [704, 170] width 115 height 18
type input "5286"
click at [694, 219] on li "3612255286" at bounding box center [713, 217] width 133 height 18
click at [685, 231] on input "VID" at bounding box center [713, 232] width 135 height 19
type input "115"
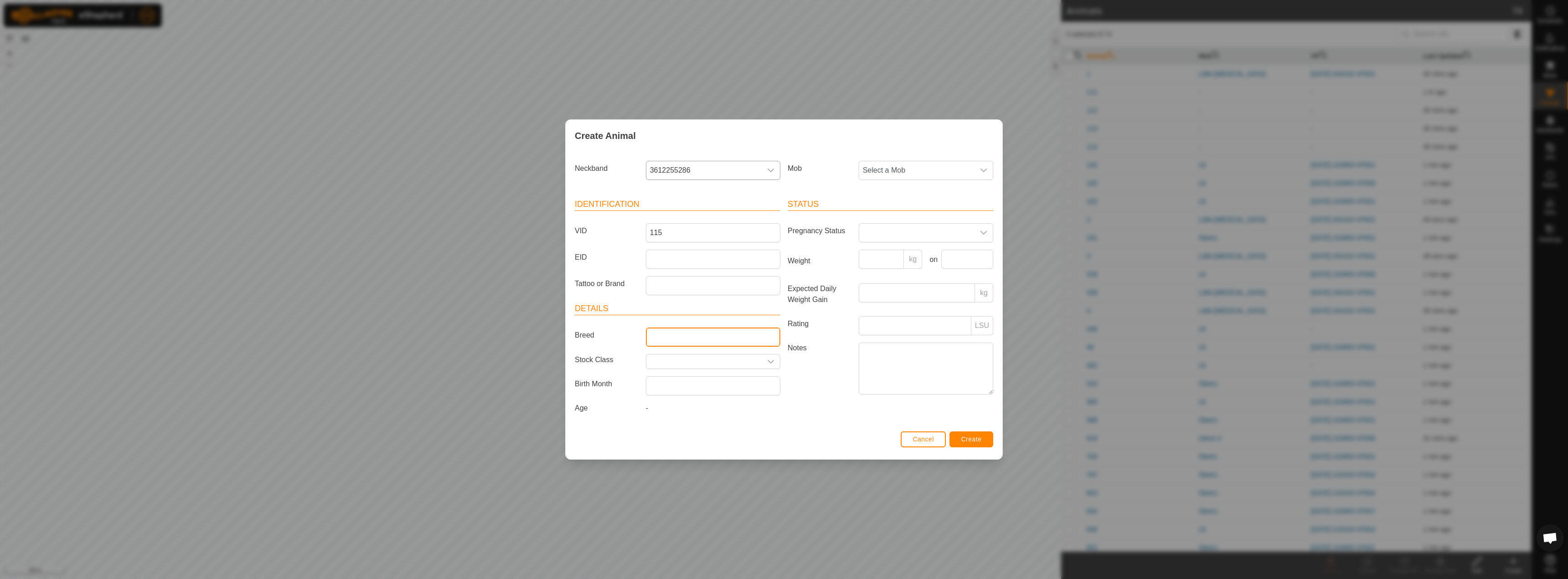
click at [674, 345] on input "Breed" at bounding box center [713, 336] width 135 height 19
type input "Hereford"
click at [886, 232] on span at bounding box center [917, 233] width 115 height 18
click at [892, 273] on li "Dry" at bounding box center [926, 272] width 133 height 18
click at [971, 436] on span "Create" at bounding box center [971, 439] width 21 height 7
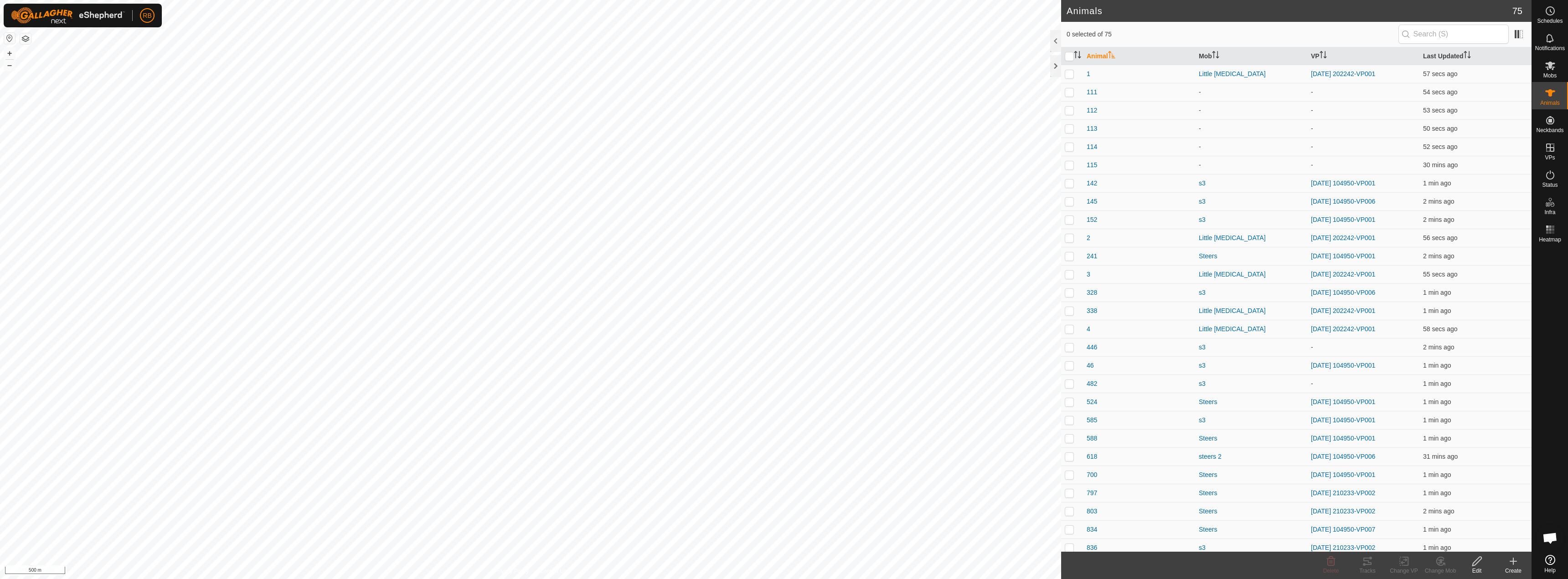
click at [1510, 561] on icon at bounding box center [1513, 561] width 11 height 11
click at [1487, 543] on link "Create Single Animal" at bounding box center [1472, 541] width 116 height 18
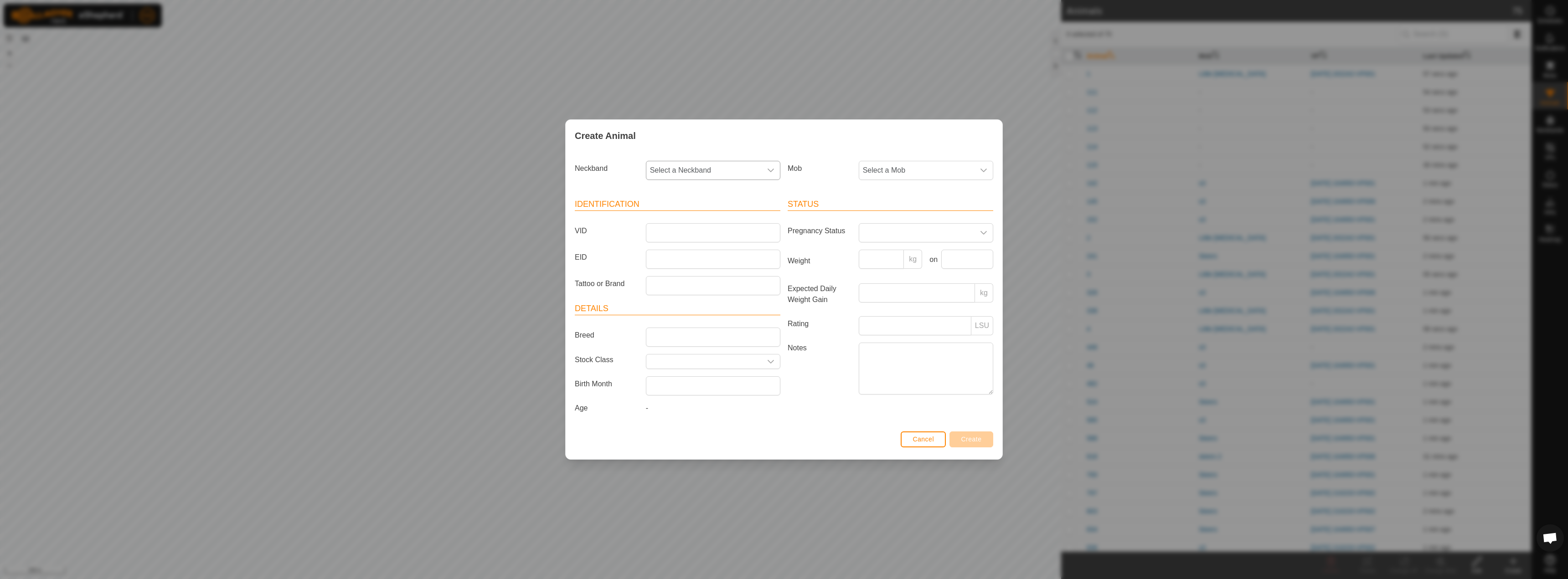
click at [690, 172] on span "Select a Neckband" at bounding box center [704, 170] width 115 height 18
type input "1995"
click at [704, 224] on li "3656151995" at bounding box center [713, 217] width 133 height 18
click at [687, 230] on input "VID" at bounding box center [713, 232] width 135 height 19
type input "116"
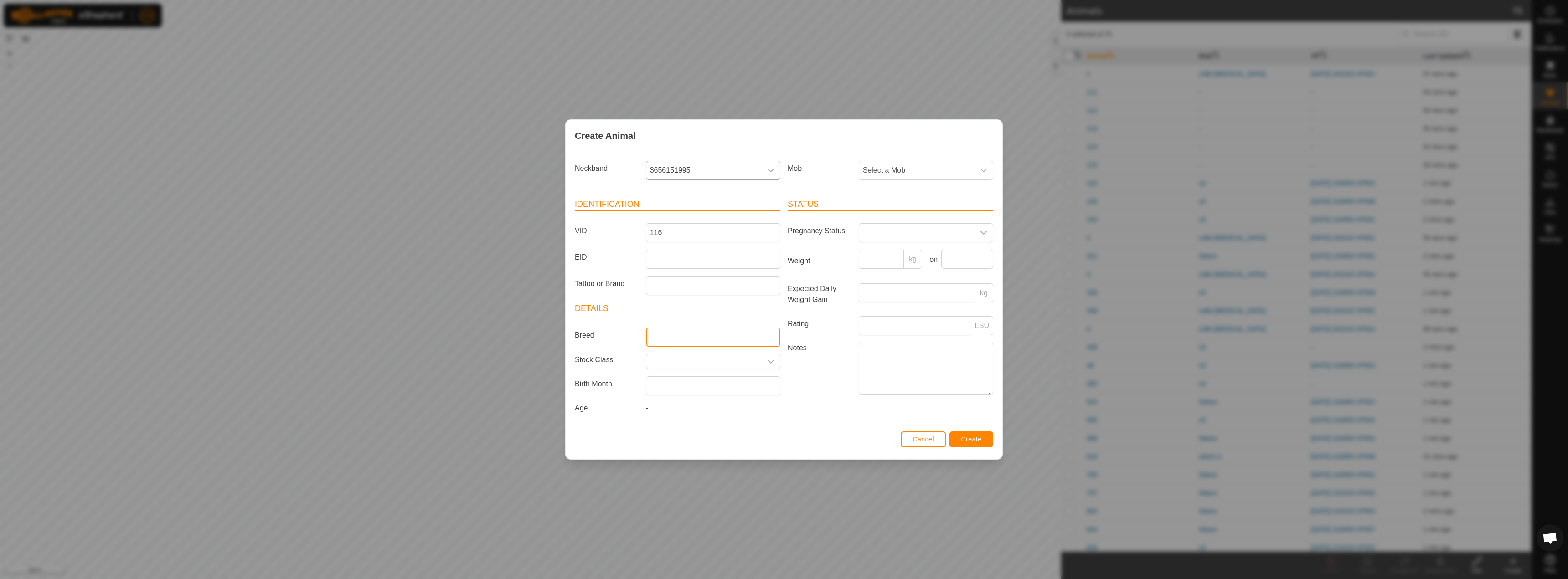
click at [662, 342] on input "Breed" at bounding box center [713, 336] width 135 height 19
type input "Hereford"
click at [880, 361] on textarea "Notes" at bounding box center [926, 368] width 135 height 52
type textarea "Horned but dehorned short of ears"
click at [876, 233] on span at bounding box center [917, 233] width 115 height 18
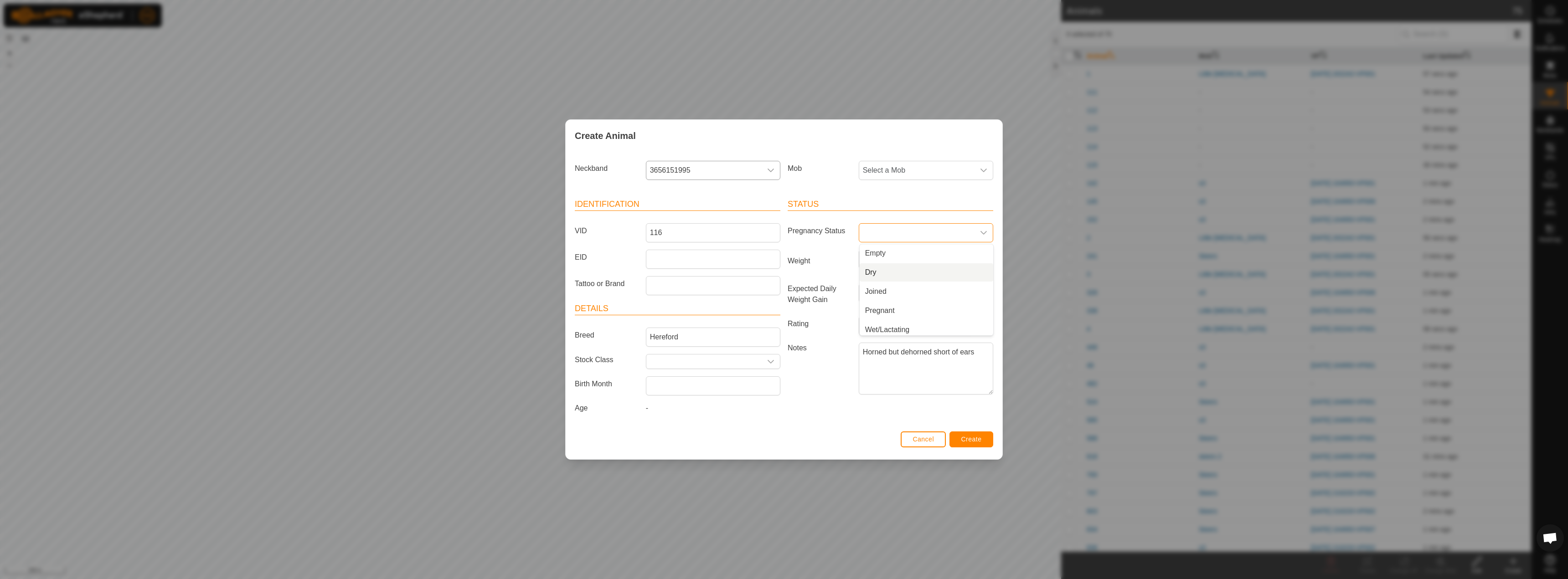
click at [877, 277] on li "Dry" at bounding box center [926, 272] width 133 height 18
click at [978, 442] on span "Create" at bounding box center [971, 439] width 21 height 7
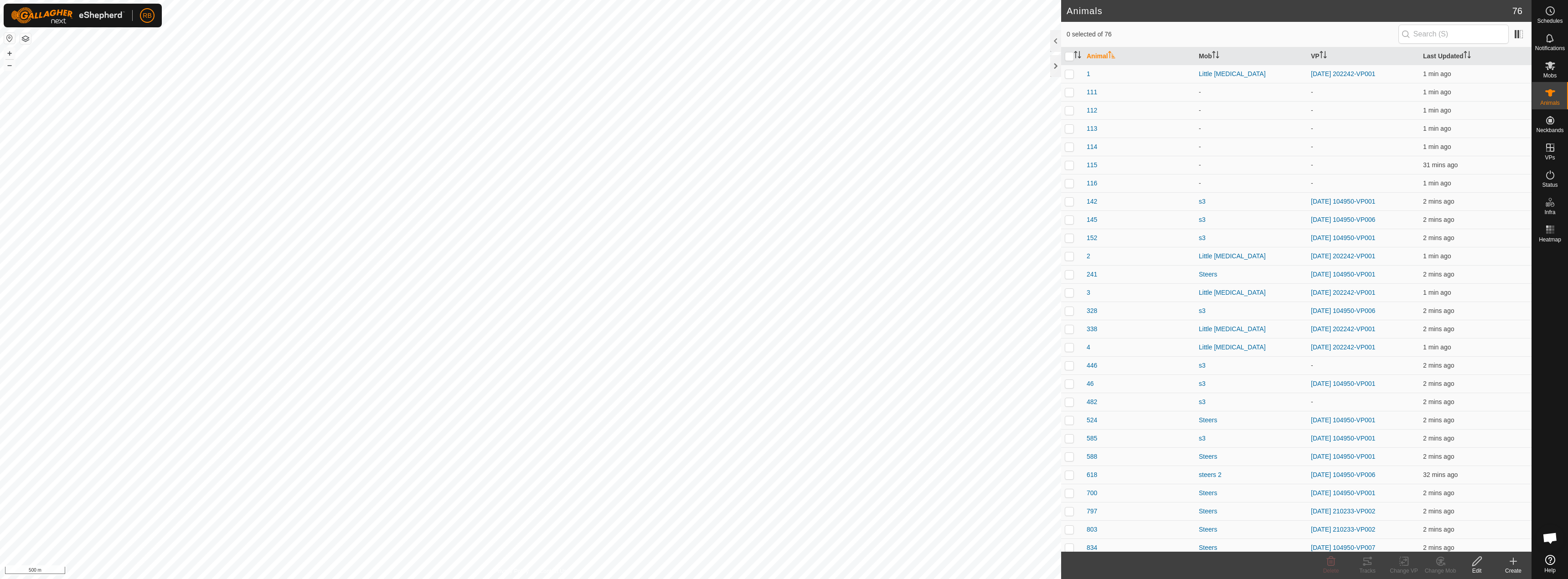
click at [1508, 565] on icon at bounding box center [1513, 561] width 11 height 11
click at [1460, 539] on link "Create Single Animal" at bounding box center [1472, 541] width 116 height 18
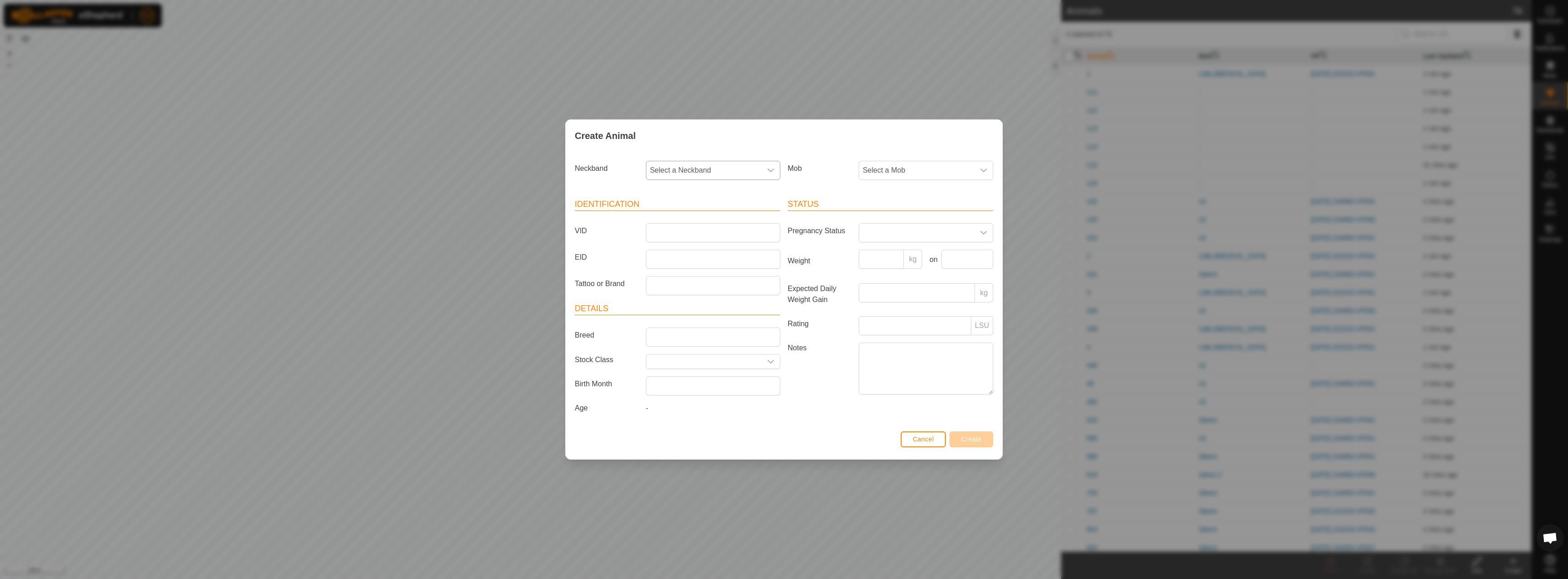
click at [690, 164] on span "Select a Neckband" at bounding box center [704, 170] width 115 height 18
type input "2659"
click at [682, 215] on li "1781722659" at bounding box center [713, 217] width 133 height 18
click at [672, 226] on input "VID" at bounding box center [713, 232] width 135 height 19
type input "117"
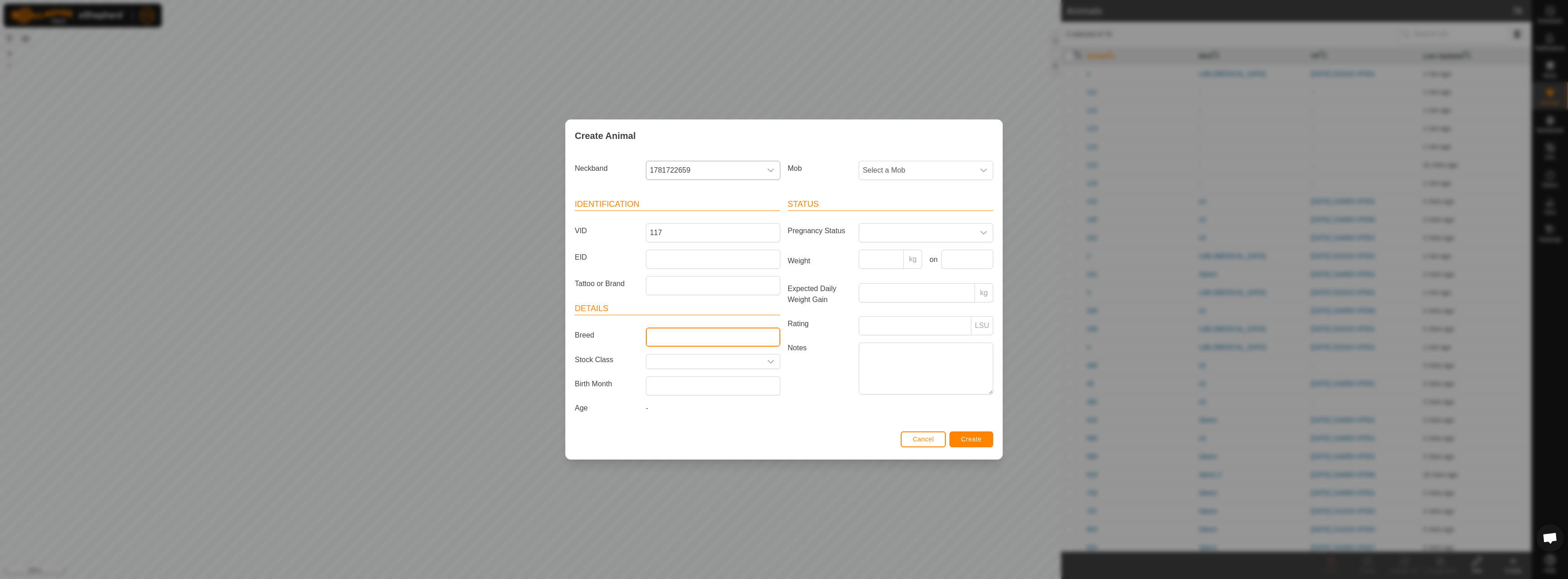
click at [664, 339] on input "Breed" at bounding box center [713, 336] width 135 height 19
type input "Hereford BULL"
click at [881, 355] on textarea "Notes" at bounding box center [926, 368] width 135 height 52
type textarea "has hernia, poor condition"
click at [970, 443] on span "Create" at bounding box center [971, 439] width 21 height 7
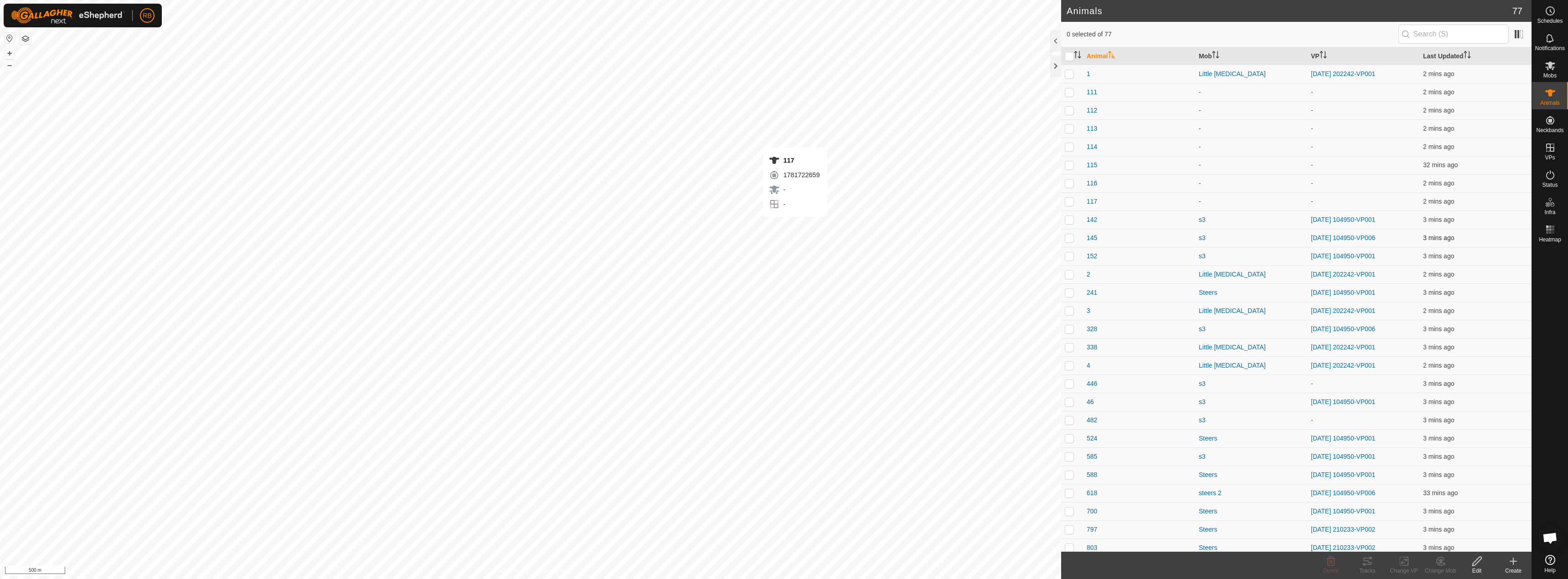
checkbox input "true"
click at [1093, 204] on span "117" at bounding box center [1091, 201] width 10 height 10
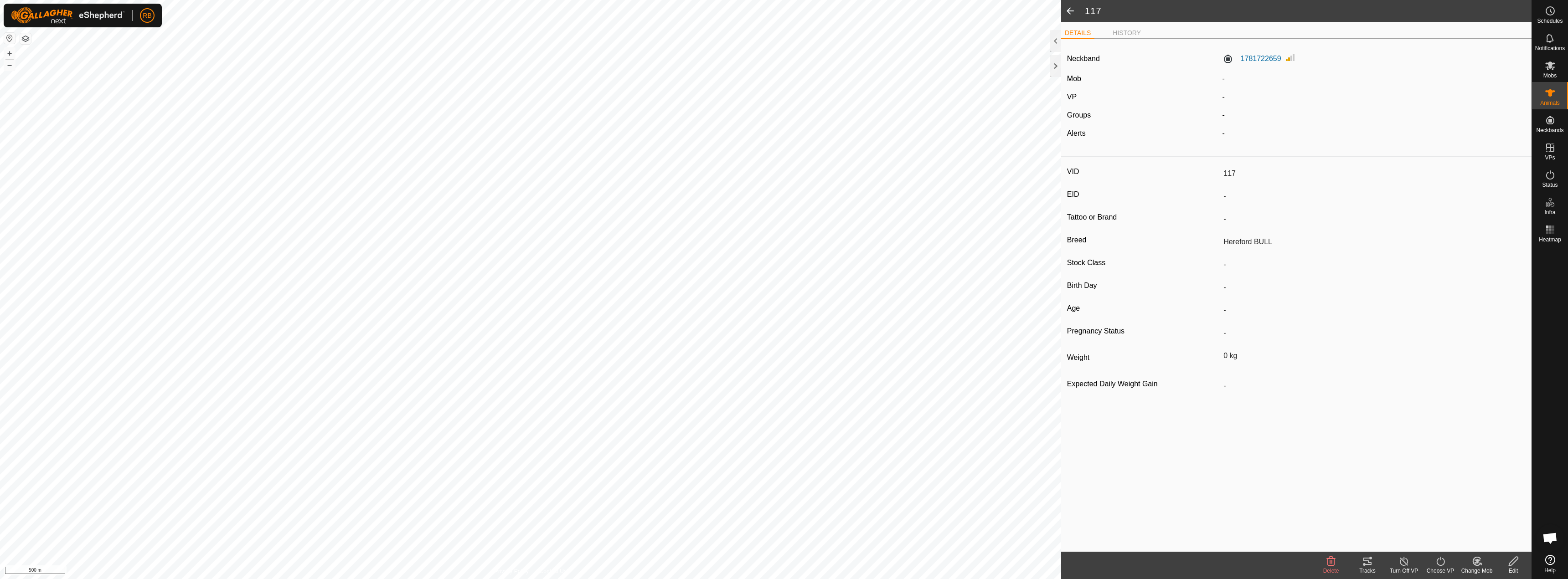
click at [1132, 37] on li "HISTORY" at bounding box center [1127, 33] width 35 height 11
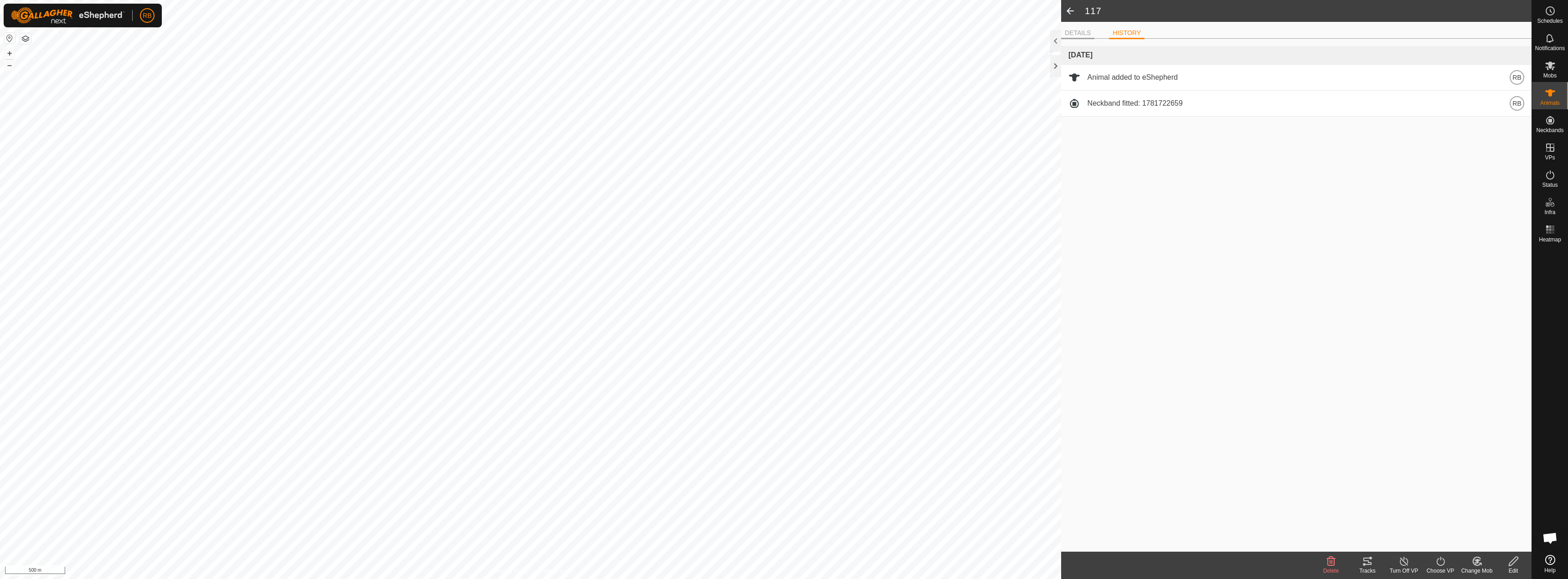
click at [1080, 32] on li "DETAILS" at bounding box center [1077, 33] width 33 height 11
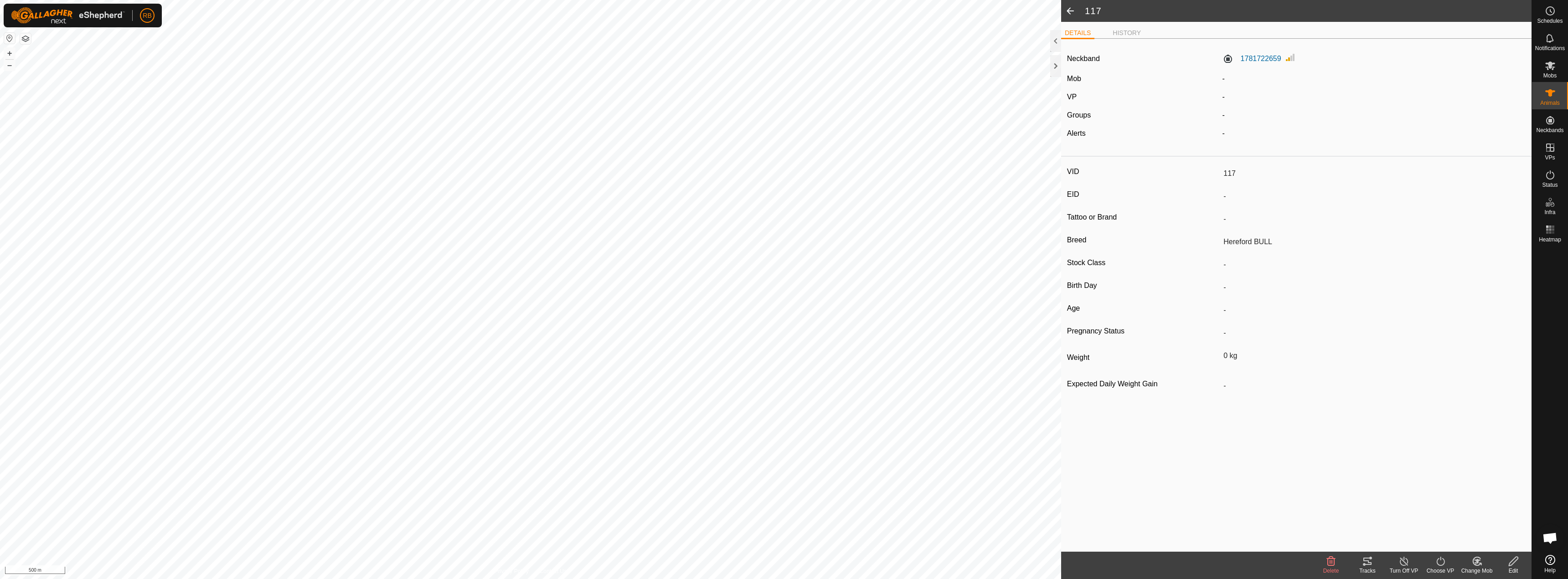
click at [1117, 384] on label "Expected Daily Weight Gain" at bounding box center [1143, 384] width 153 height 12
click at [1220, 384] on input "-" at bounding box center [1373, 386] width 306 height 15
click at [1102, 121] on div "Neckband 1781722659 Mob - VP - Groups - Alerts -" at bounding box center [1296, 99] width 471 height 106
click at [1248, 61] on label "1781722659" at bounding box center [1251, 59] width 59 height 11
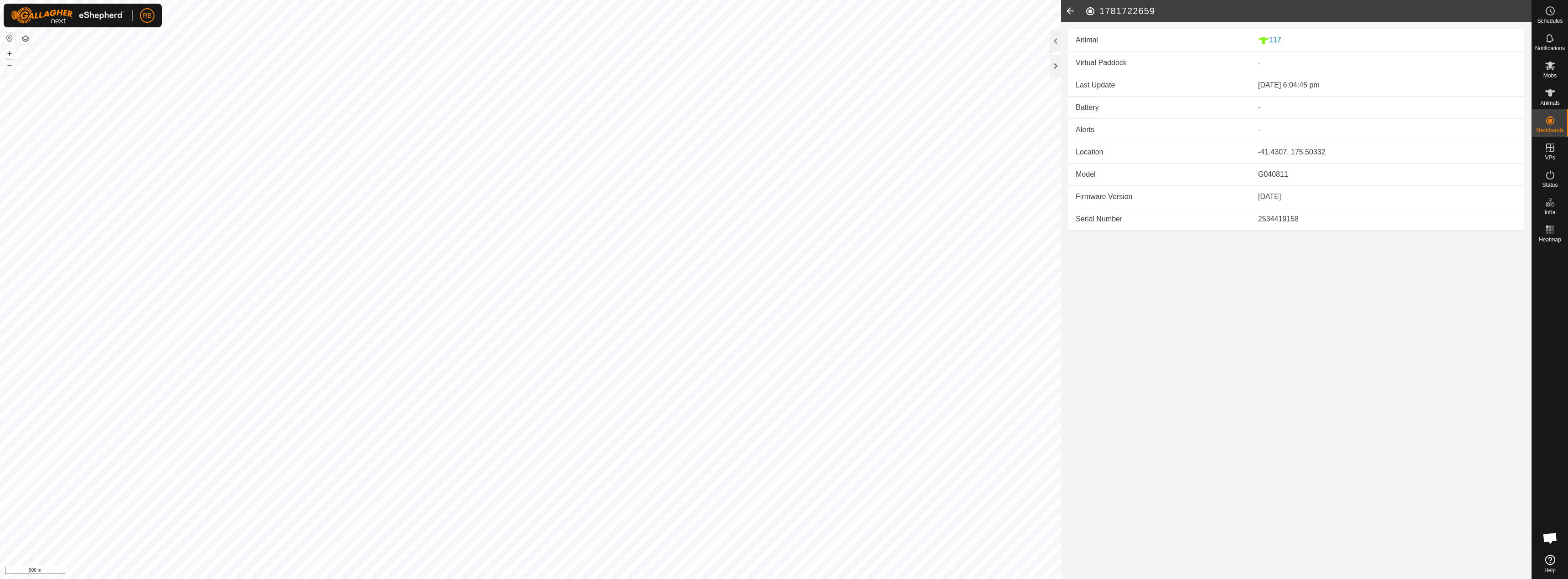
click at [1278, 42] on div "117" at bounding box center [1387, 40] width 259 height 12
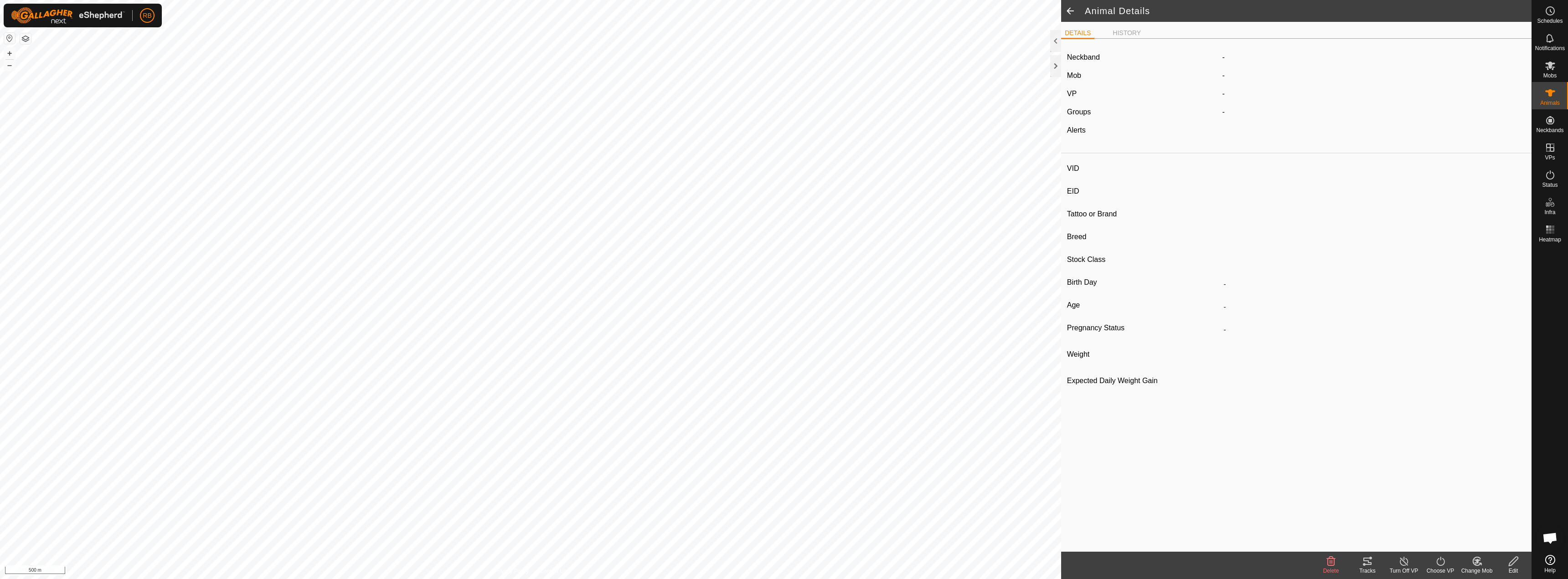
type input "117"
type input "-"
type input "Hereford BULL"
type input "-"
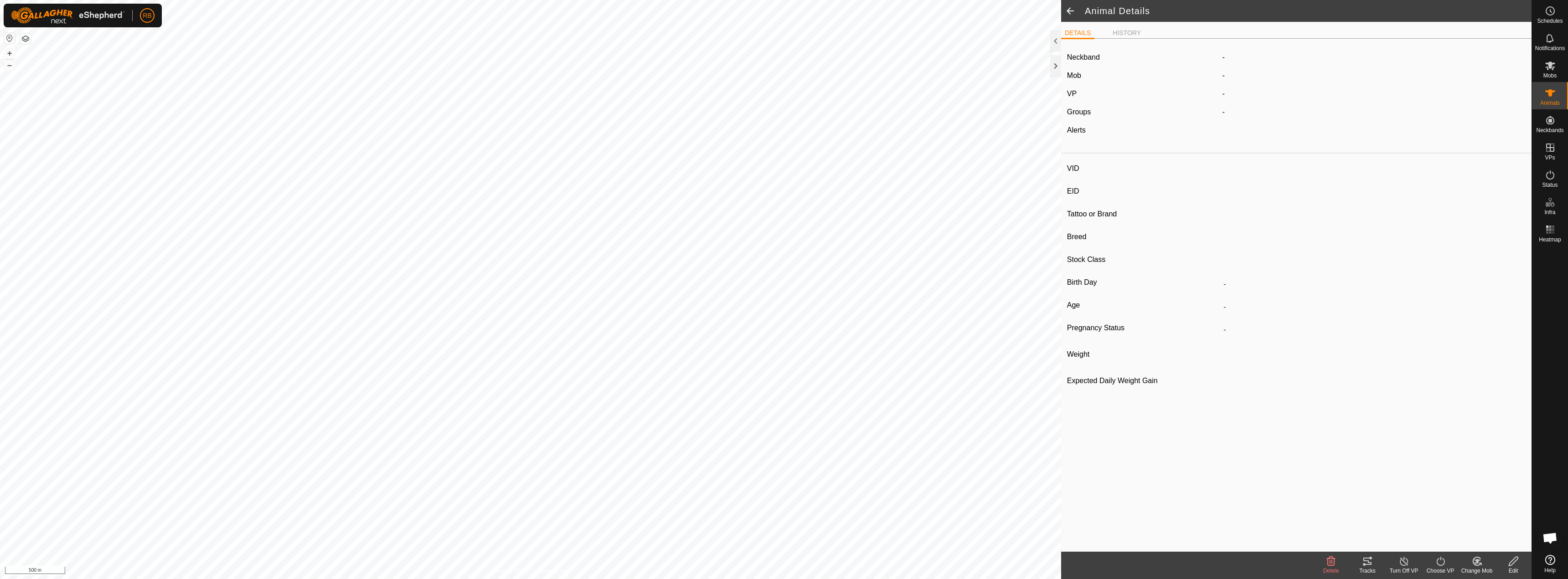
type input "0 kg"
type input "-"
click at [1510, 560] on icon at bounding box center [1513, 561] width 12 height 11
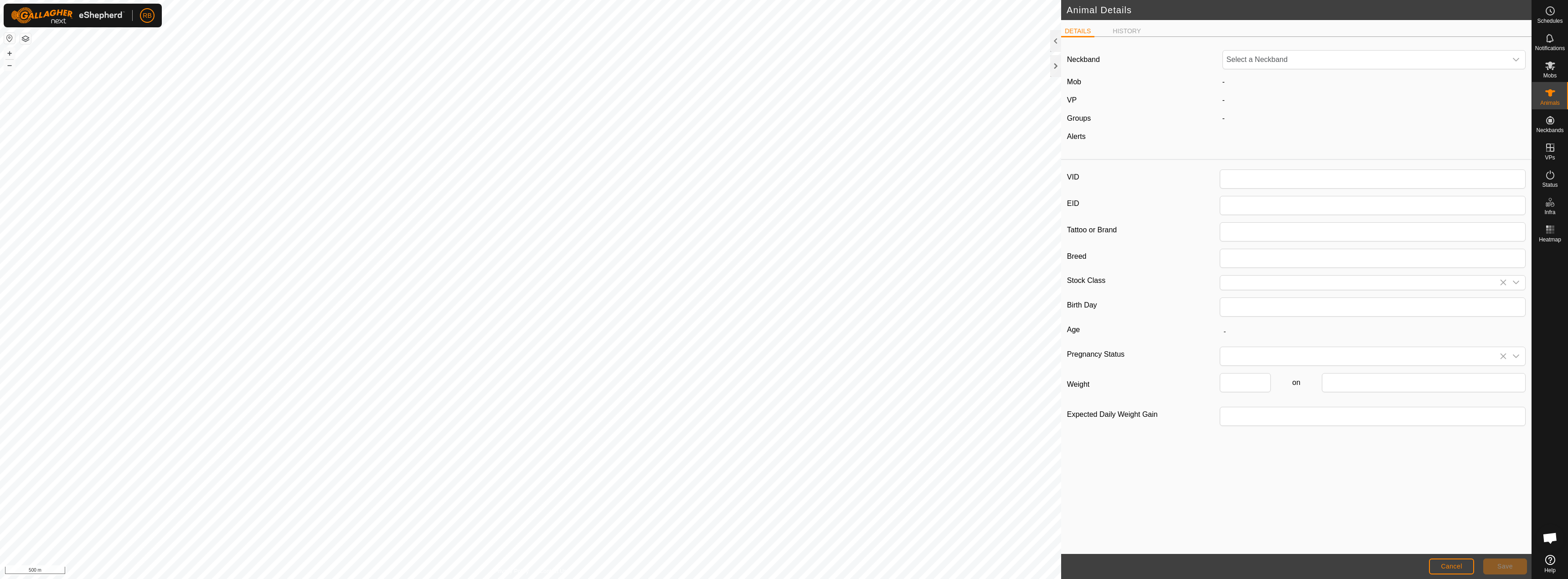
type input "117"
type input "Hereford BULL"
type input "0"
click at [1240, 288] on input "Select or enter a Stock Class" at bounding box center [1363, 282] width 287 height 14
type input "Breeding Bull"
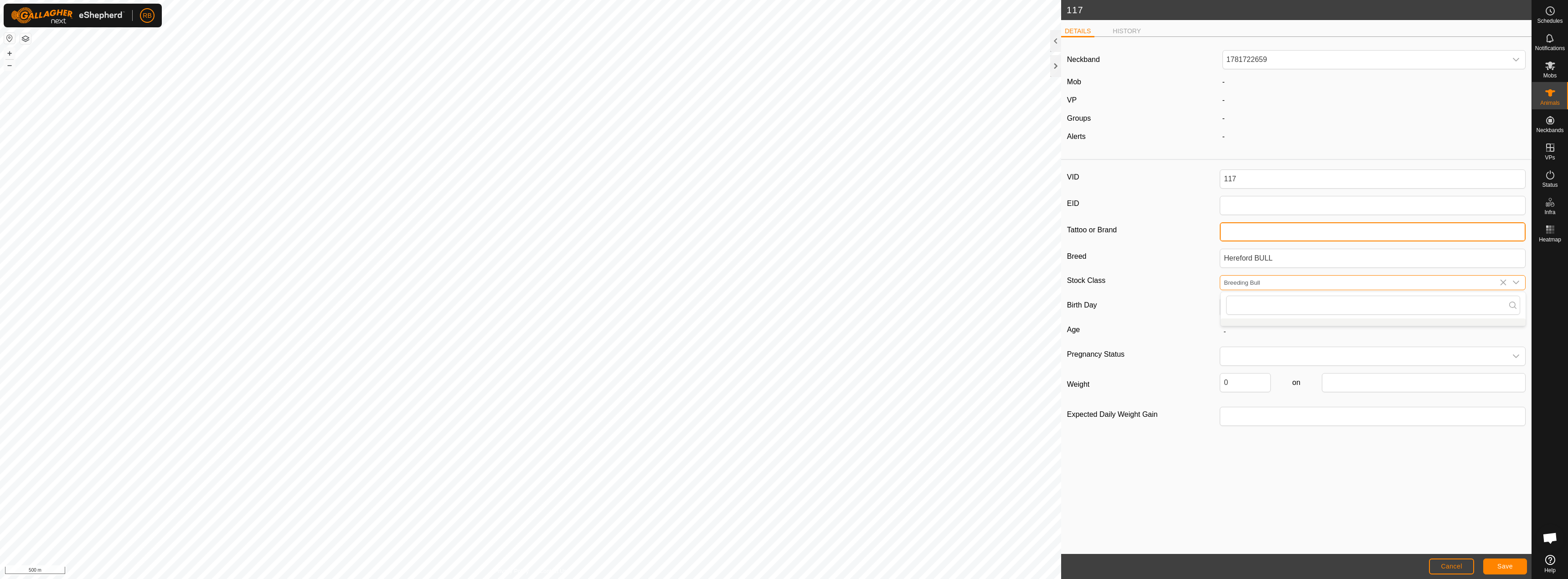
click at [1236, 233] on input "Tattoo or Brand" at bounding box center [1373, 231] width 306 height 19
type input "Hernia"
click at [1289, 487] on div "Neckband 1781722659 Mob - VP - Groups - Alerts - VID 117 EID Tattoo or Brand He…" at bounding box center [1296, 299] width 471 height 510
click at [1490, 567] on button "Save" at bounding box center [1505, 566] width 44 height 16
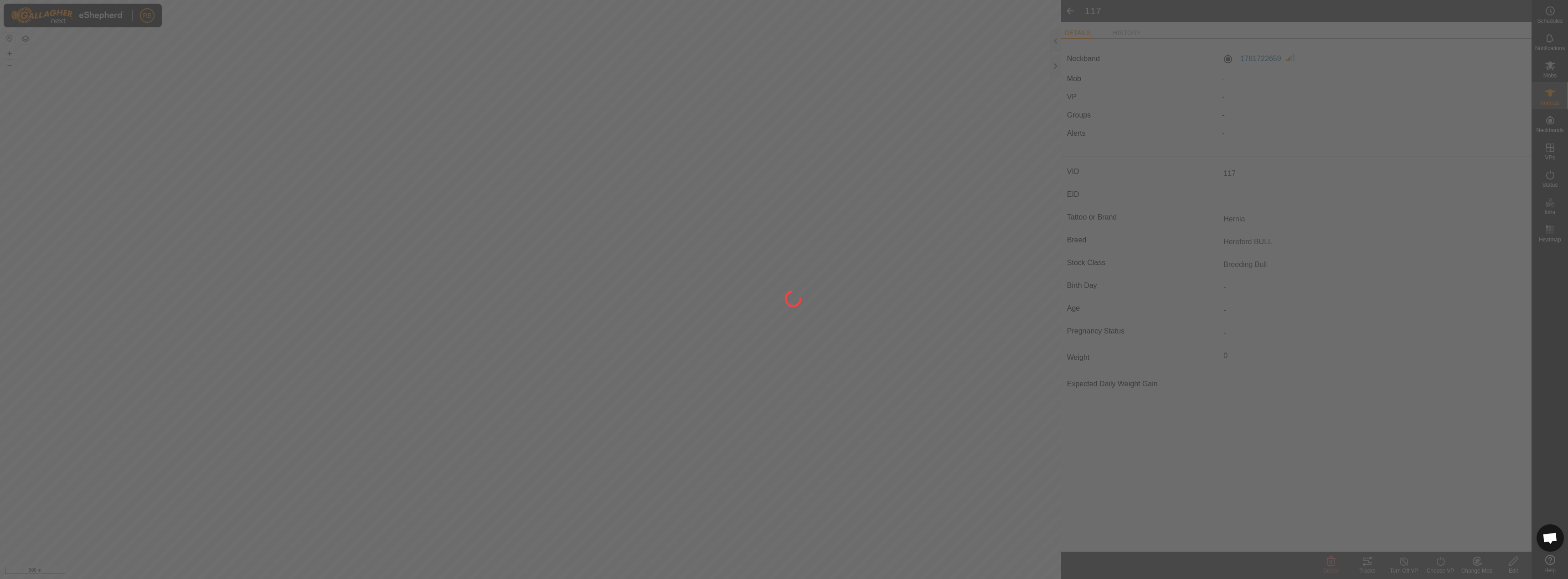
type input "-"
type input "0 kg"
type input "-"
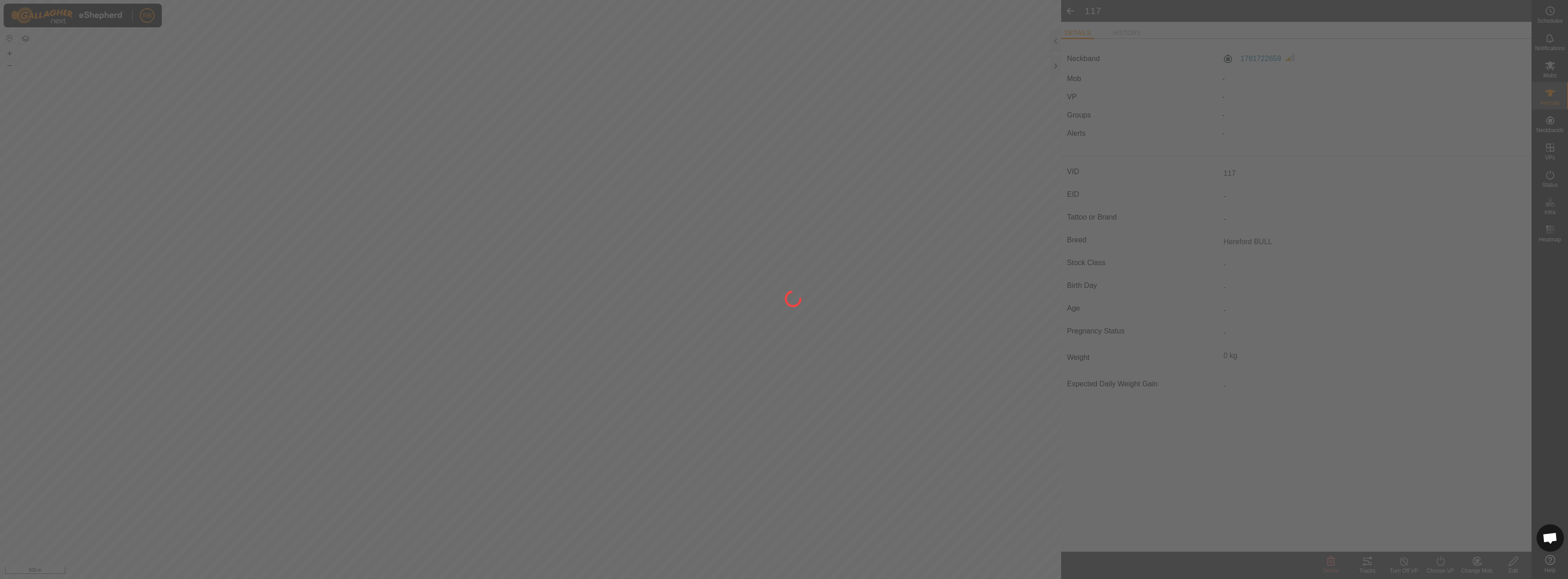
type input "Hernia"
type input "Breeding Bull"
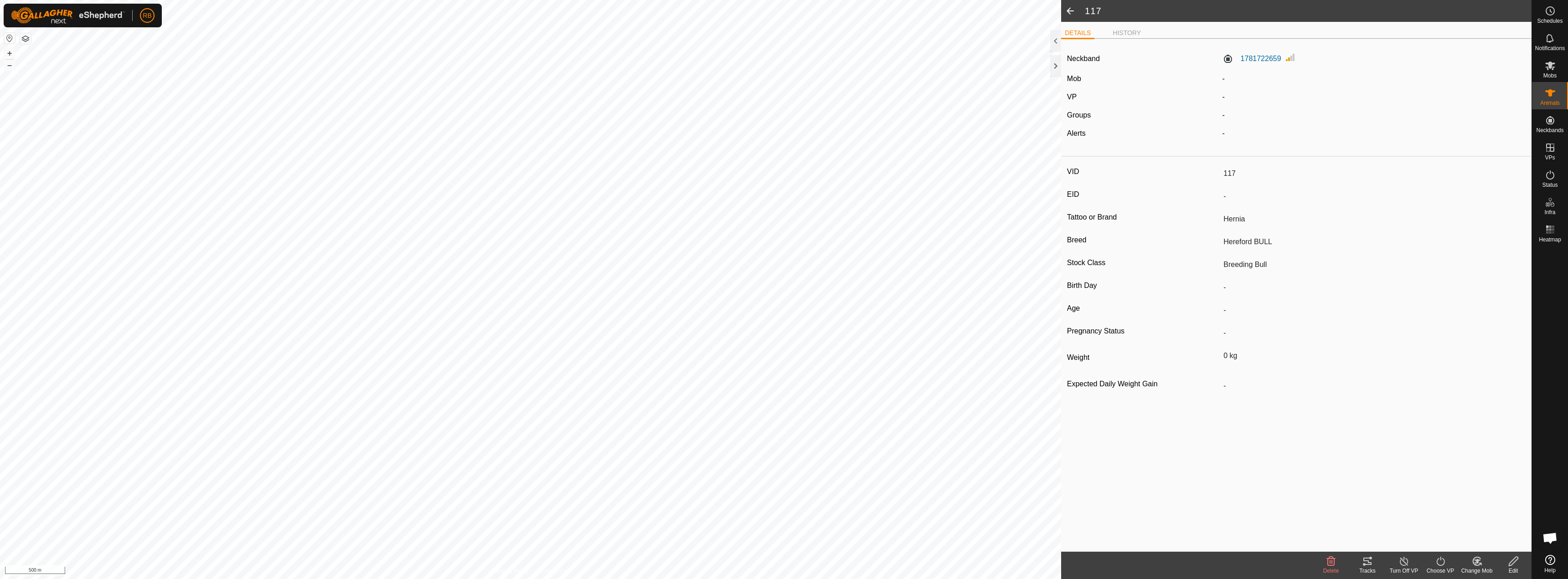
click at [1070, 15] on span at bounding box center [1070, 11] width 18 height 22
type input "117"
type input "-"
type input "Hernia"
type input "Hereford BULL"
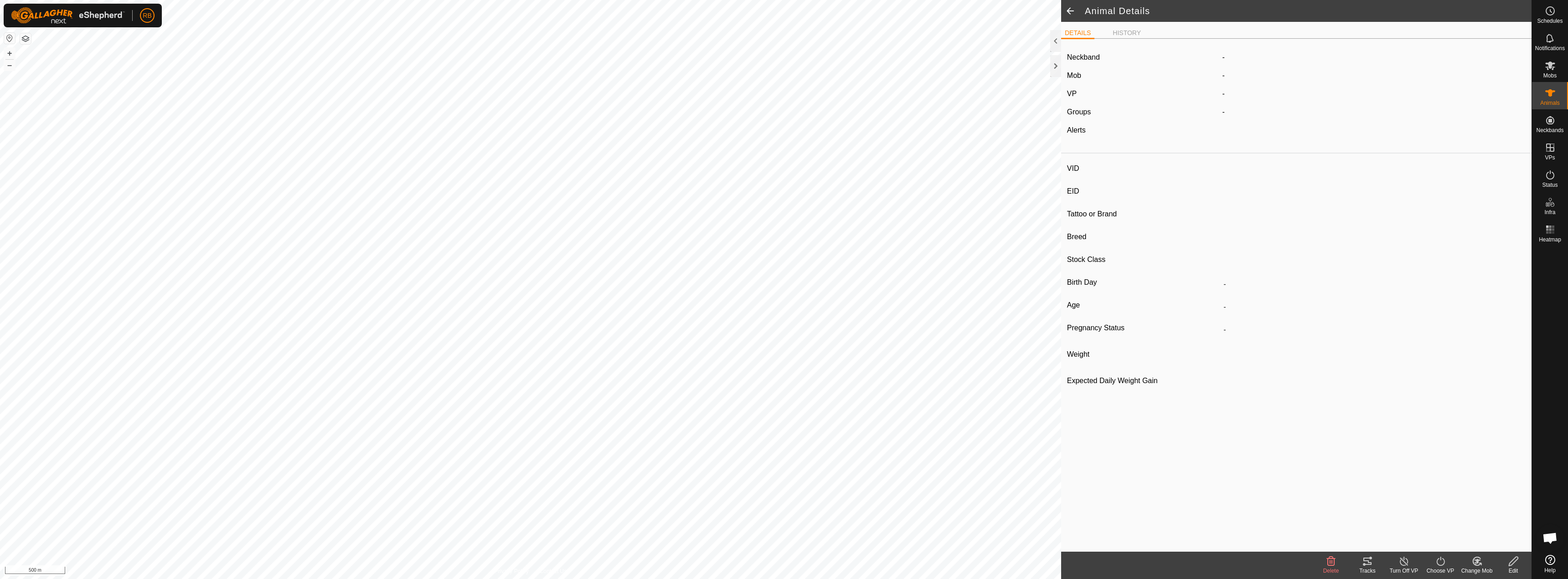
type input "Breeding Bull"
type input "0 kg"
type input "-"
click at [1070, 6] on span at bounding box center [1070, 11] width 18 height 22
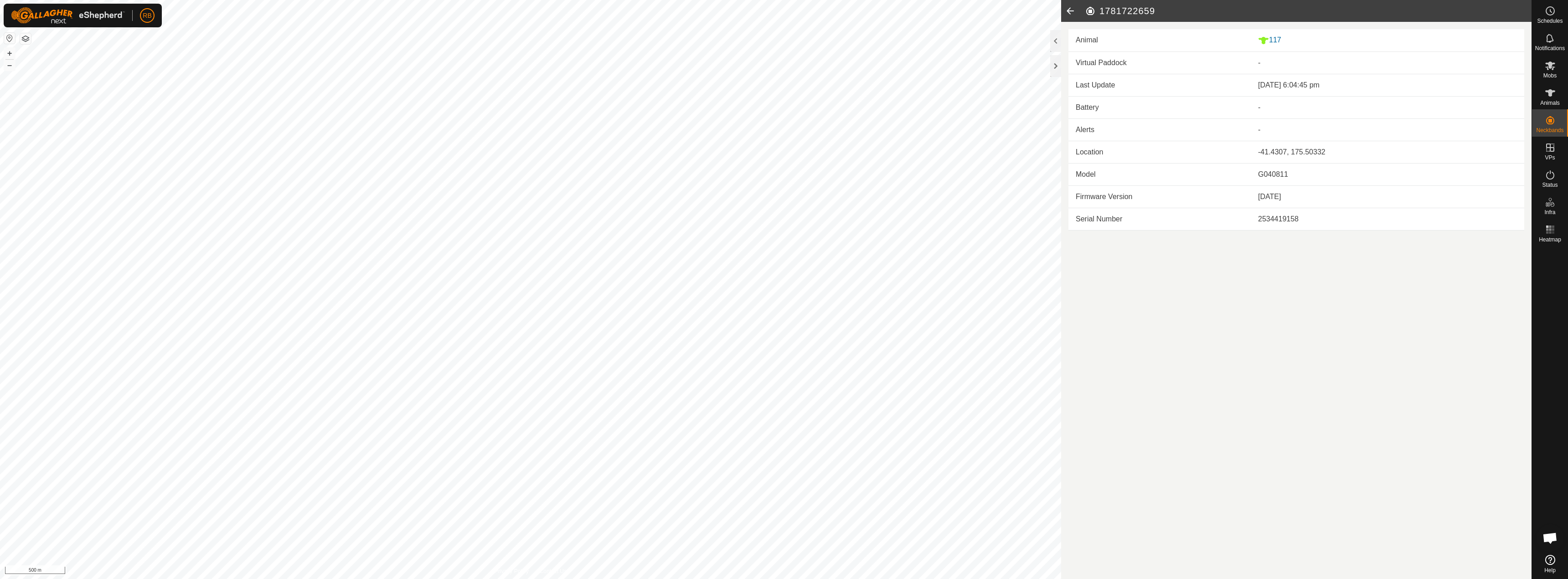
click at [1072, 10] on icon at bounding box center [1070, 11] width 18 height 22
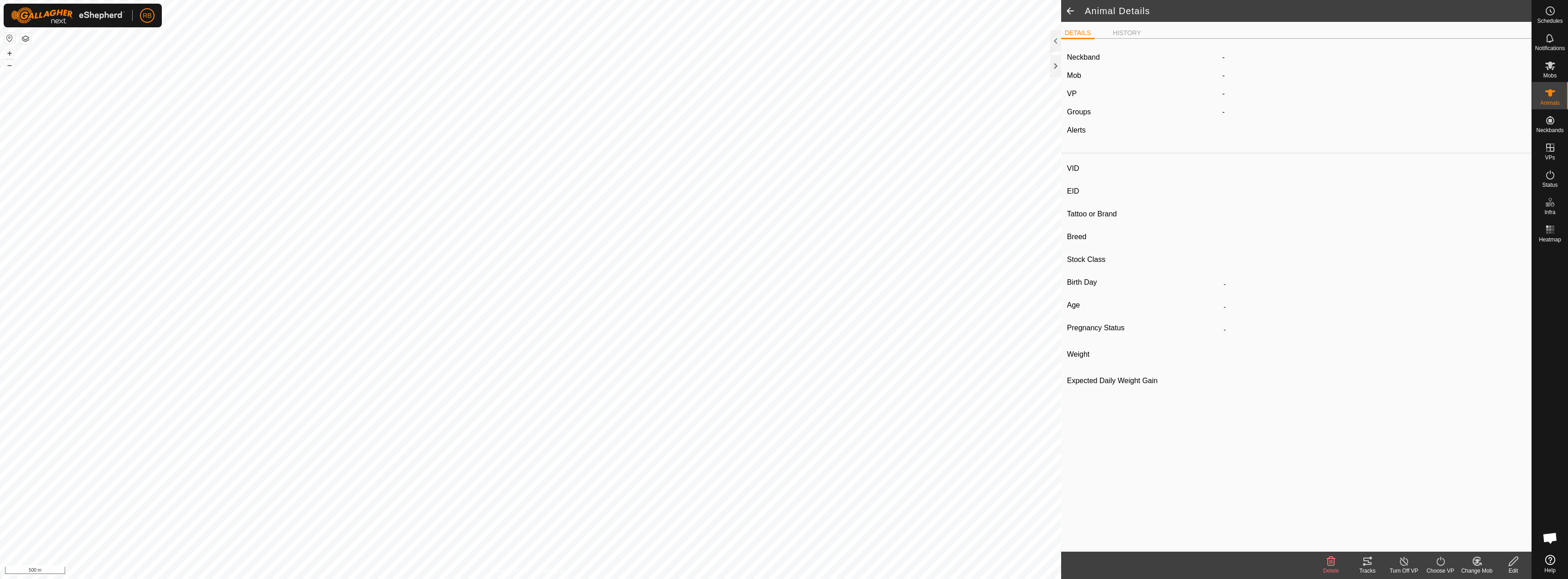
type input "117"
type input "-"
type input "Hernia"
type input "Hereford BULL"
type input "Breeding Bull"
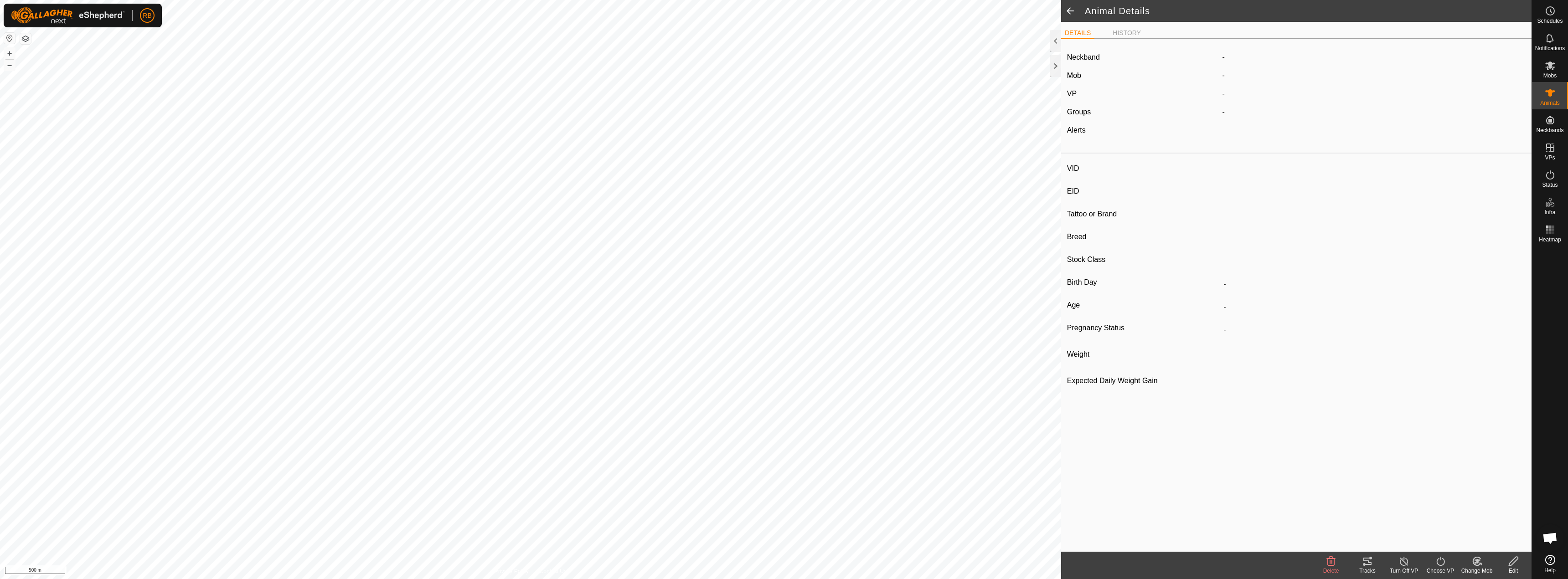
type input "0 kg"
type input "-"
type input "114"
type input "-"
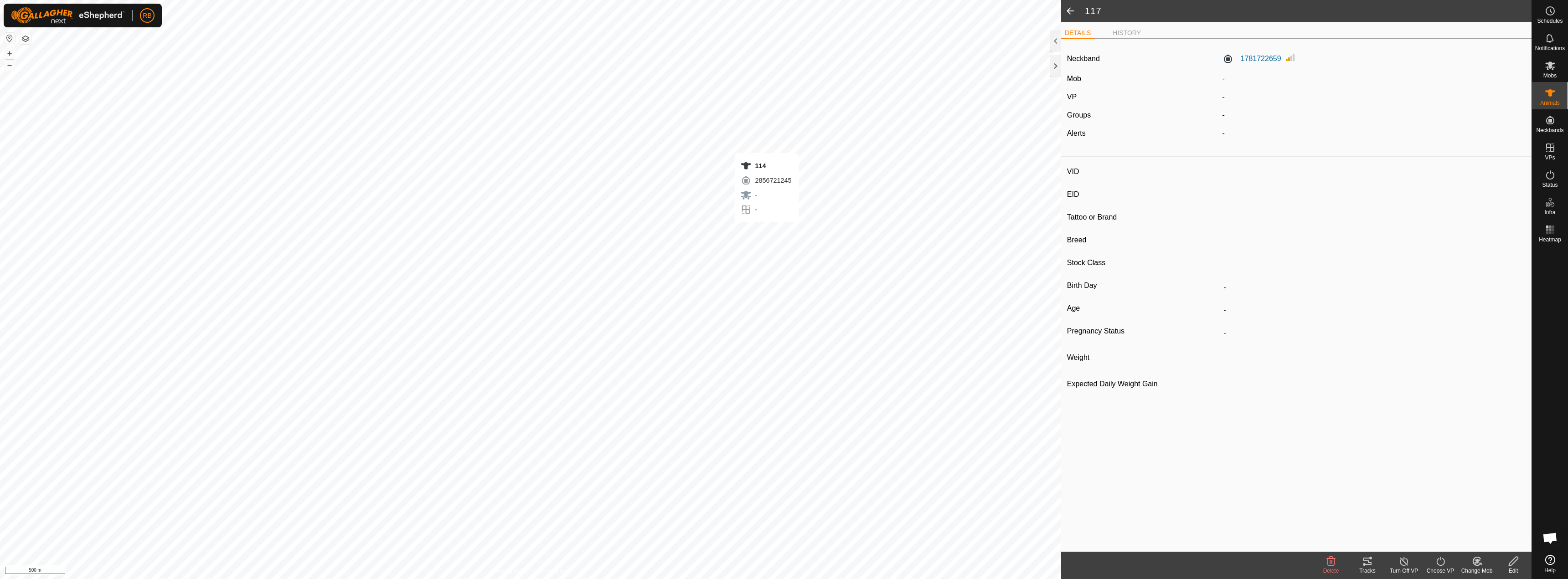
type input "Hereford"
type input "-"
type input "Dry"
type input "0 kg"
type input "-"
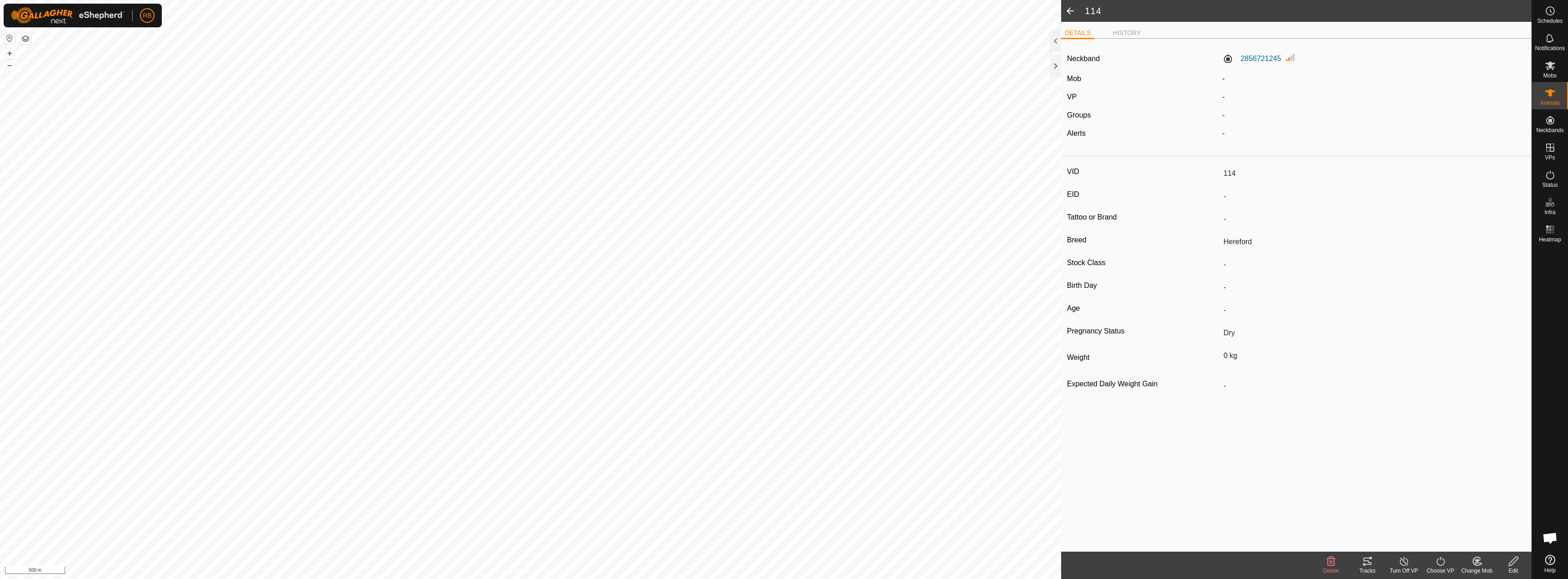
click at [1074, 9] on span at bounding box center [1070, 11] width 18 height 22
type input "117"
type input "-"
type input "Hernia"
type input "Hereford BULL"
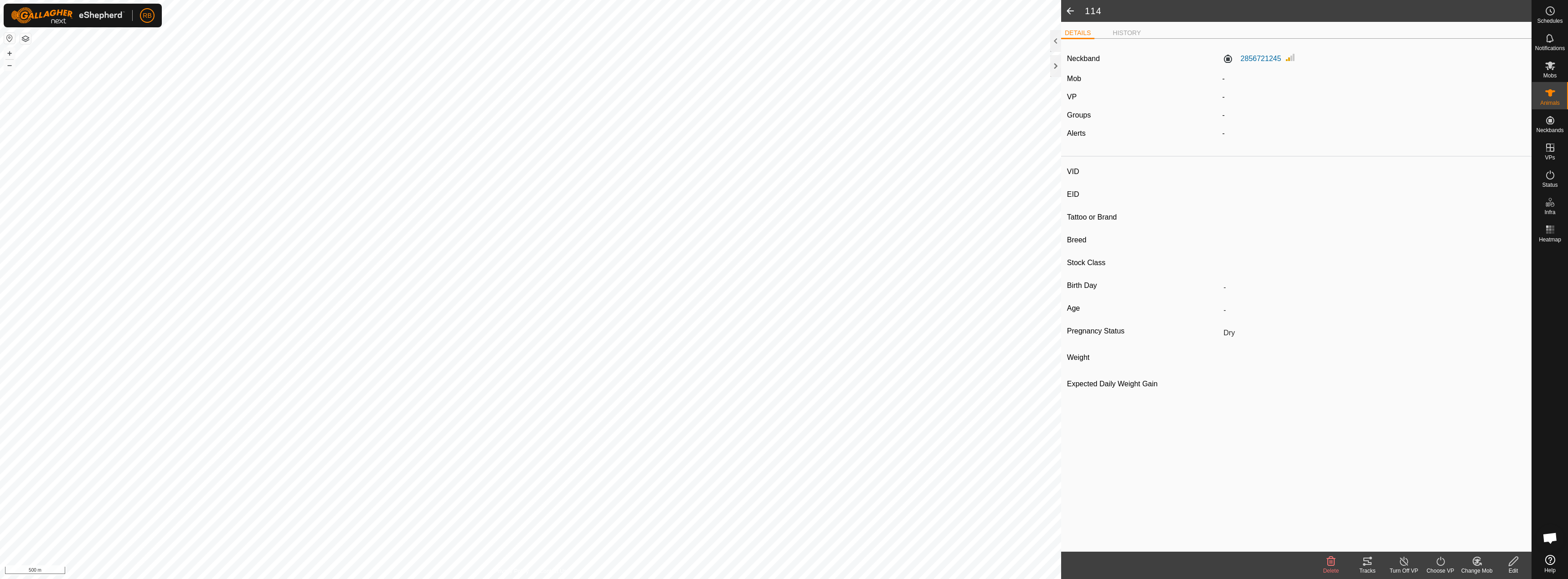
type input "Breeding Bull"
type input "-"
type input "0 kg"
type input "-"
click at [1069, 10] on span at bounding box center [1070, 11] width 18 height 22
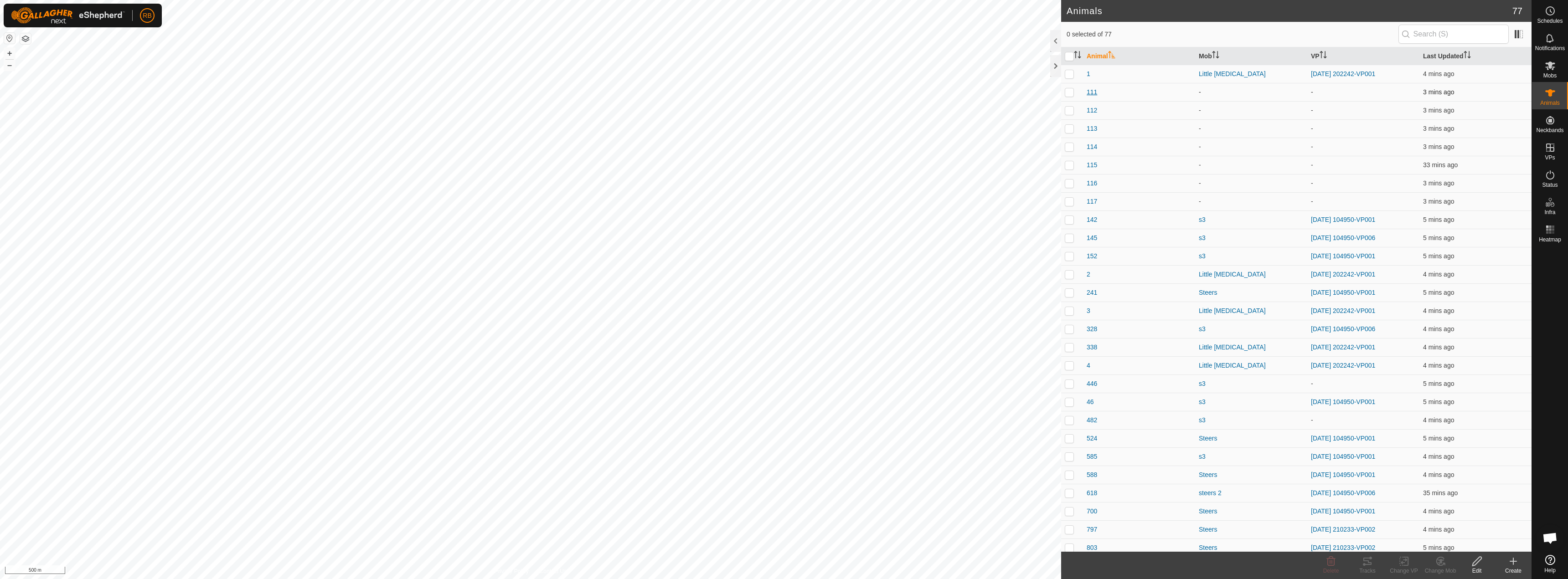
click at [1093, 91] on span "111" at bounding box center [1091, 92] width 10 height 10
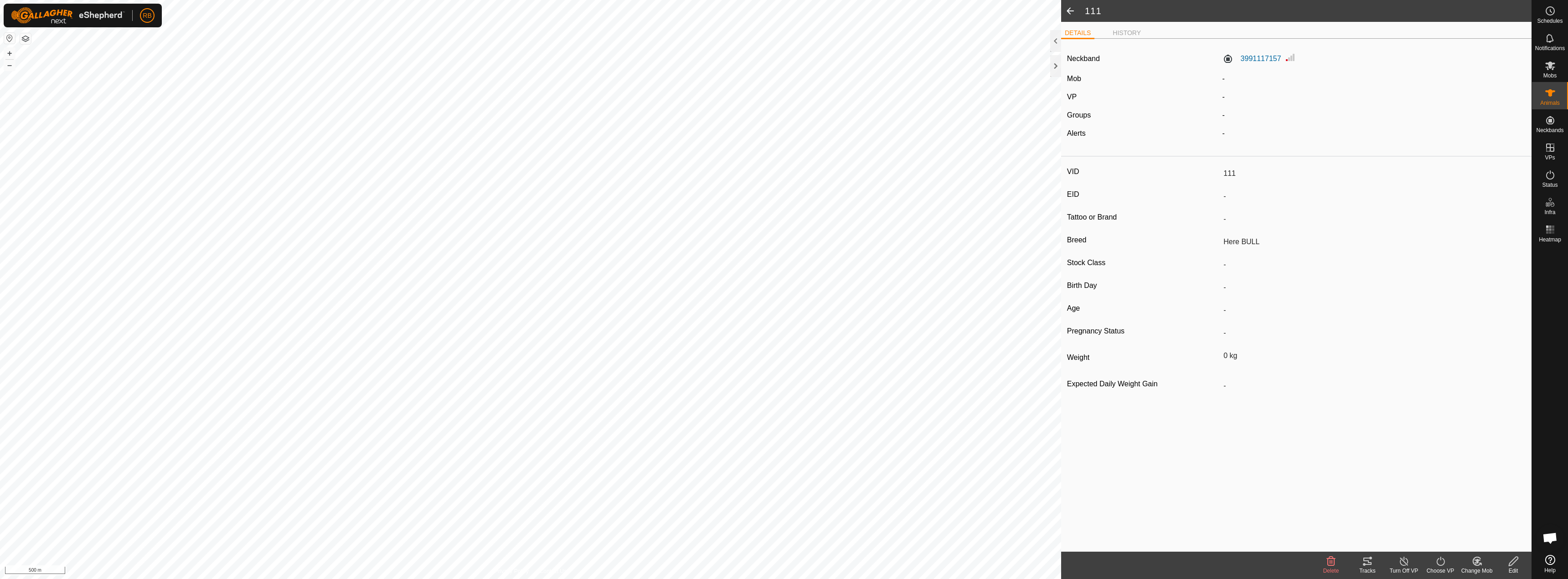
click at [1513, 566] on icon at bounding box center [1513, 561] width 12 height 11
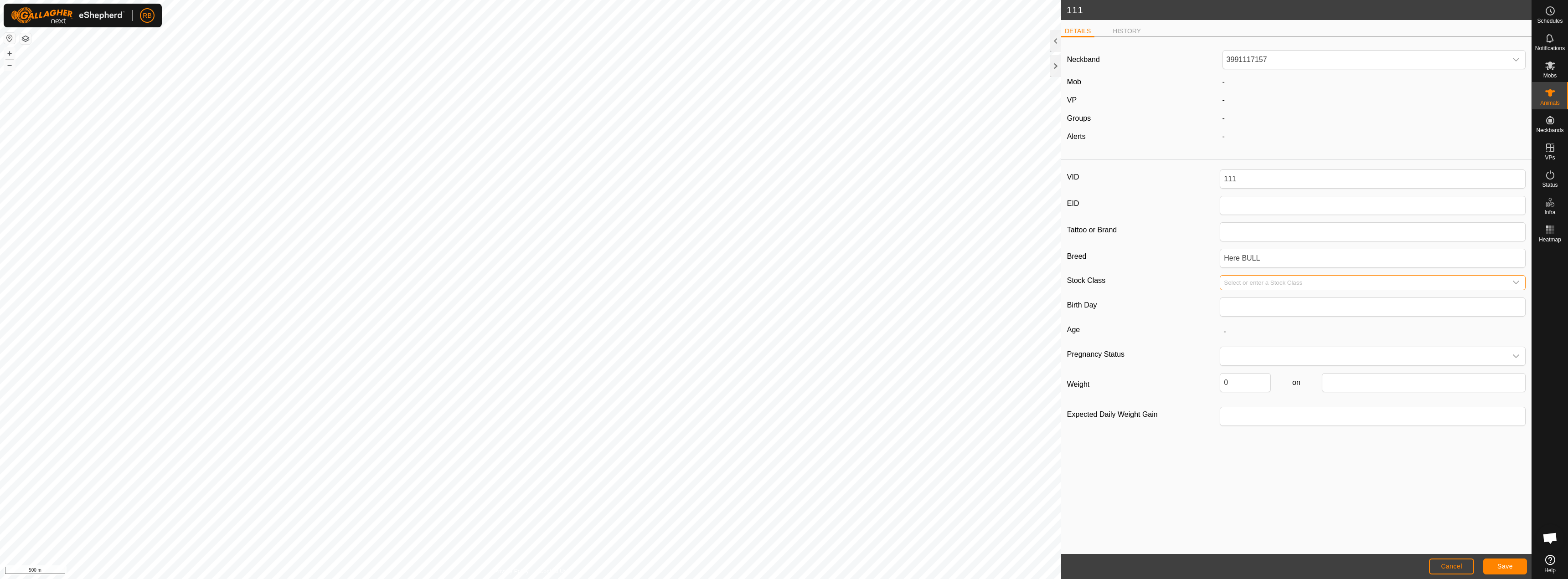
click at [1234, 280] on input "Select or enter a Stock Class" at bounding box center [1363, 282] width 287 height 14
click at [1517, 288] on div "dropdown trigger" at bounding box center [1516, 282] width 18 height 14
click at [1253, 336] on li "Breeding Bull" at bounding box center [1373, 336] width 305 height 18
type input "Breeding Bull"
click at [1507, 567] on span "Save" at bounding box center [1505, 566] width 15 height 7
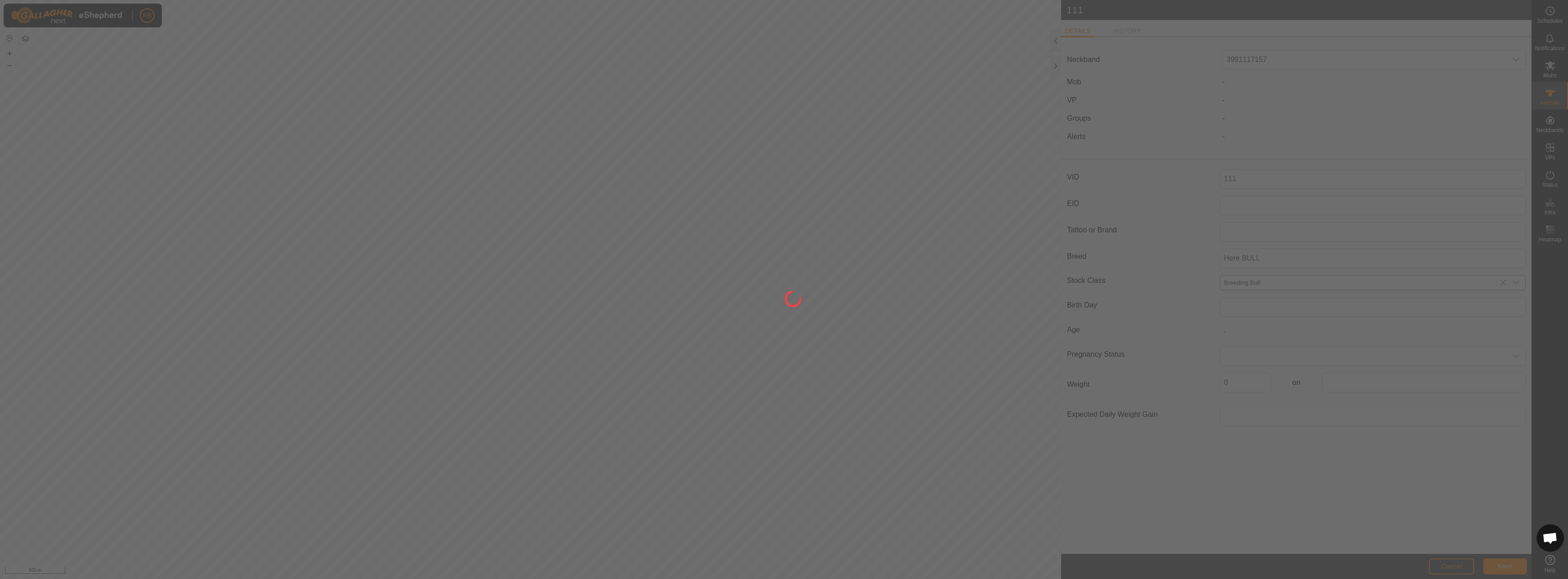
type input "-"
type input "0 kg"
type input "-"
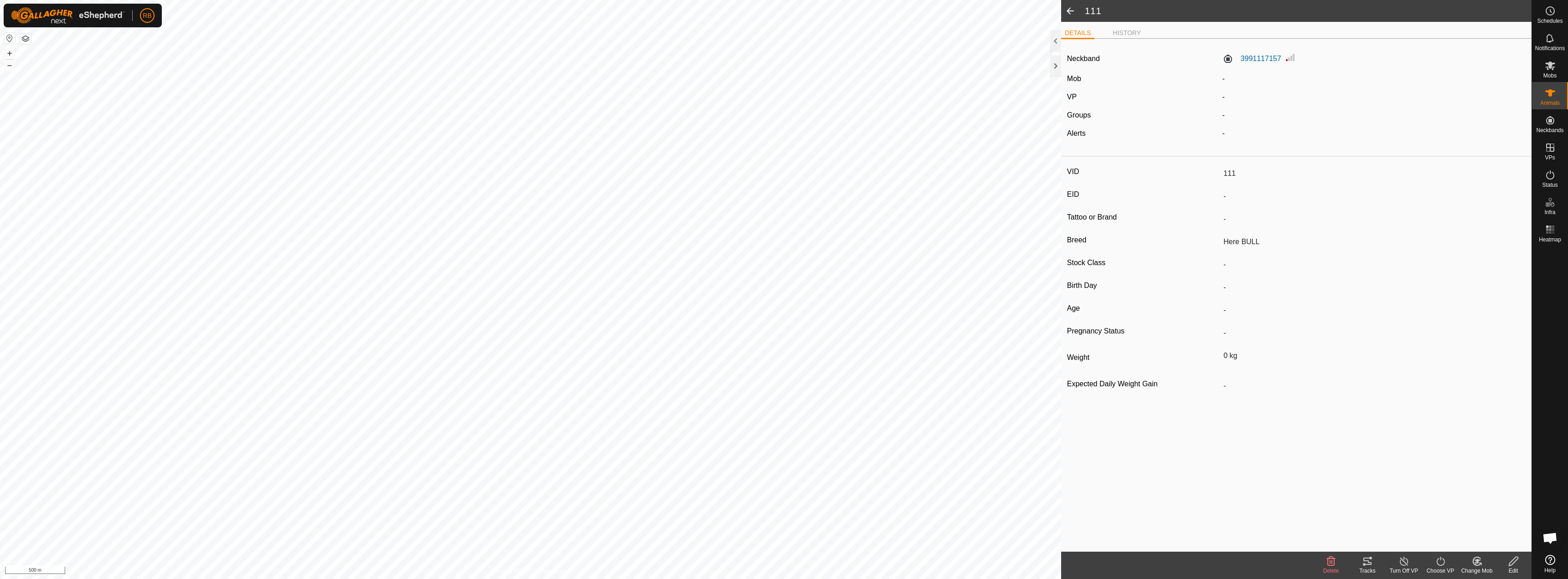
type input "Breeding Bull"
click at [1553, 73] on span "Mobs" at bounding box center [1550, 75] width 13 height 5
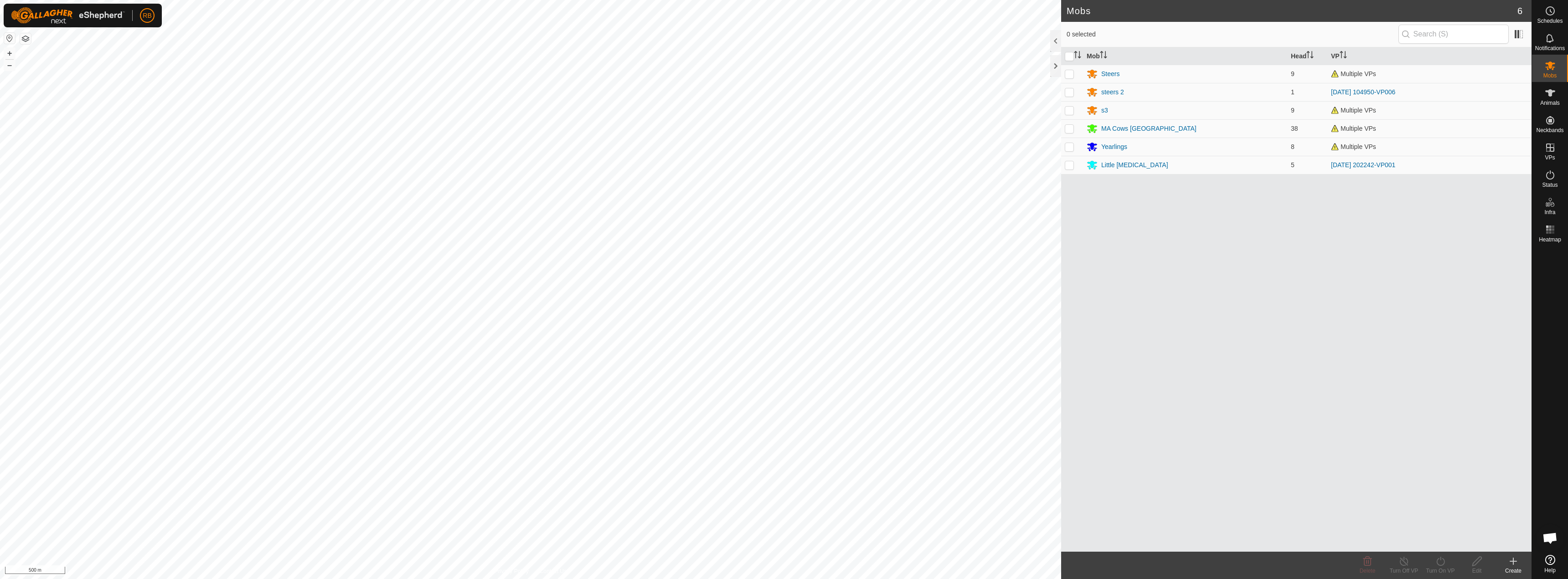
click at [1517, 567] on div "Create" at bounding box center [1513, 570] width 37 height 8
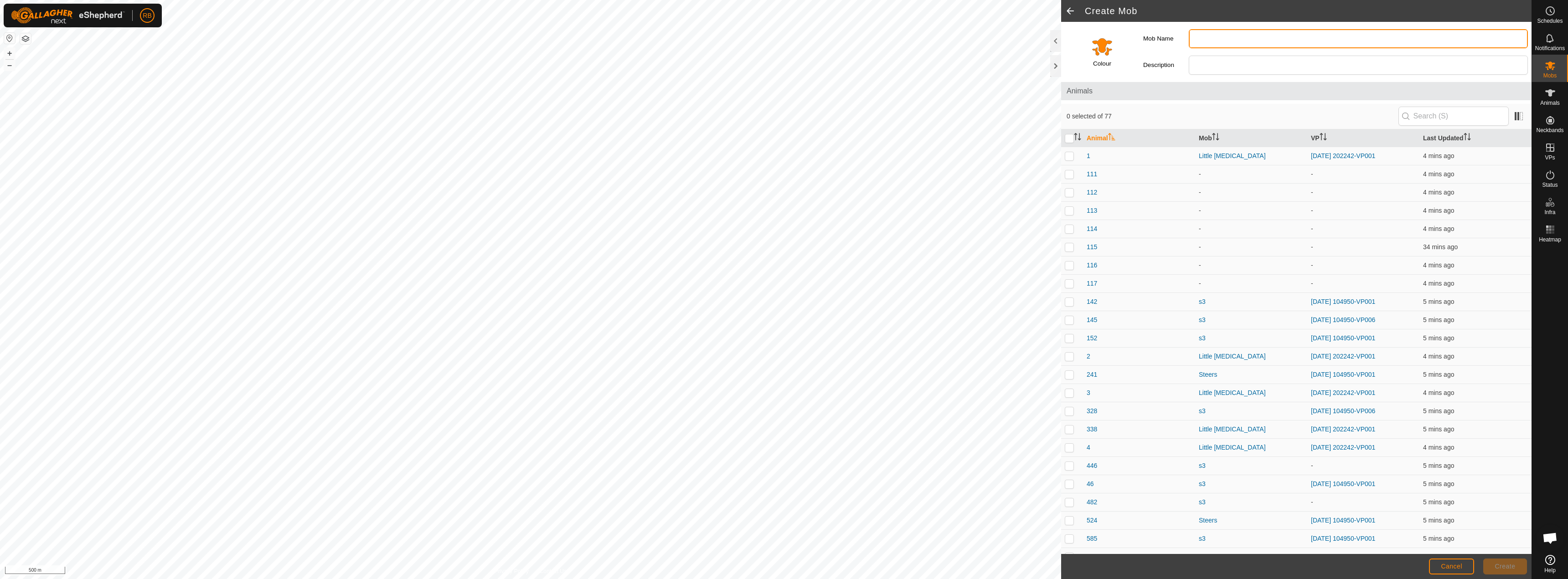
click at [1236, 41] on input "Mob Name" at bounding box center [1358, 38] width 339 height 19
type input "Breeding Bulls"
click at [1097, 41] on input "Select a color" at bounding box center [1102, 46] width 22 height 22
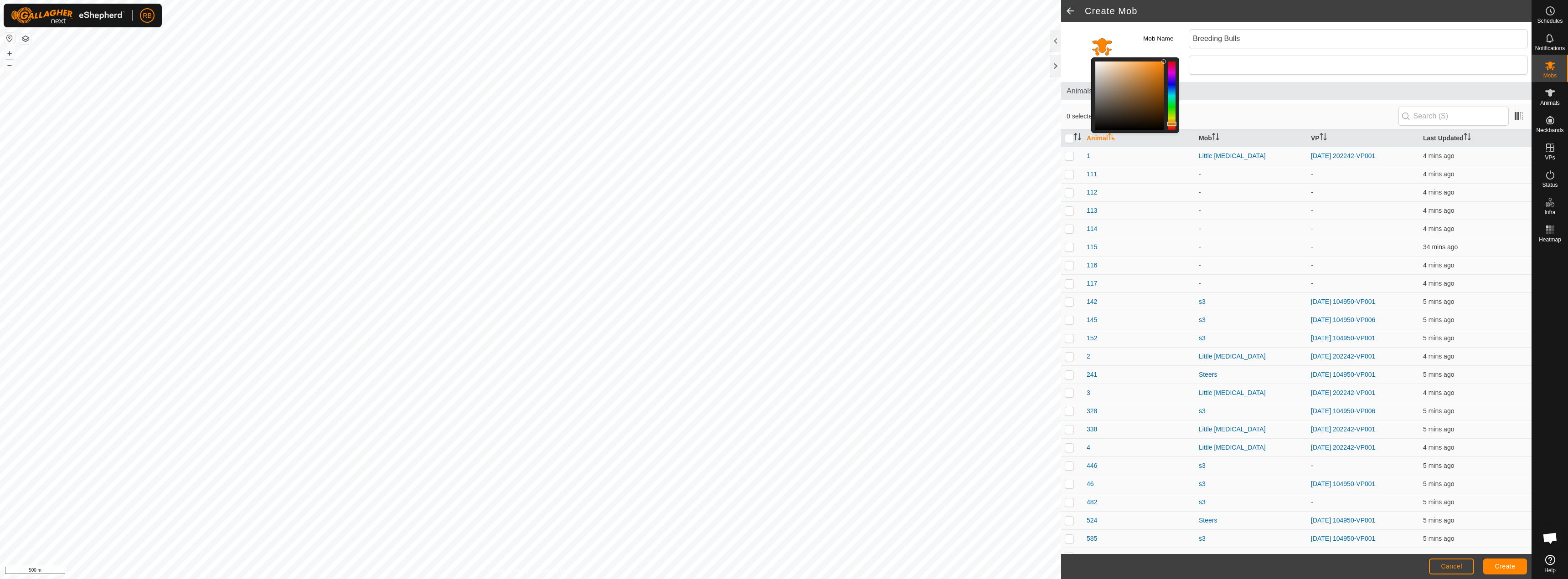
click at [1172, 69] on div at bounding box center [1172, 95] width 8 height 68
click at [1505, 569] on span "Create" at bounding box center [1505, 566] width 21 height 7
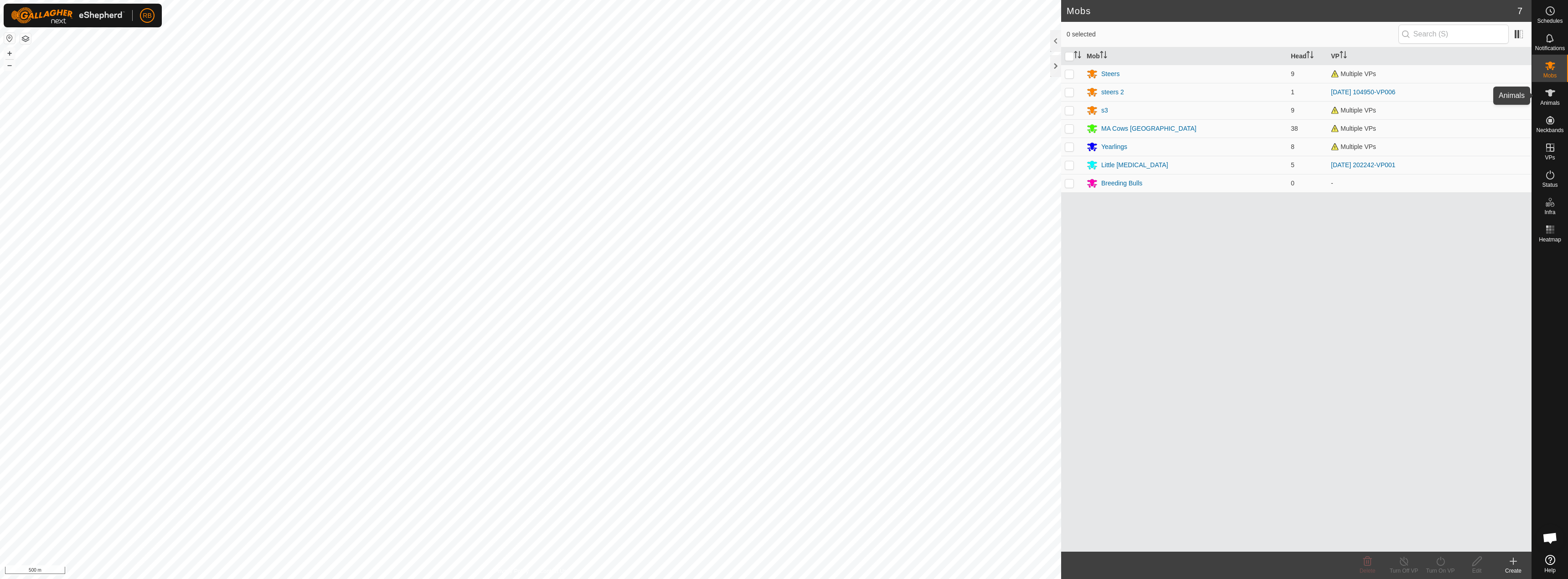
click at [1540, 96] on div "Animals" at bounding box center [1550, 95] width 36 height 27
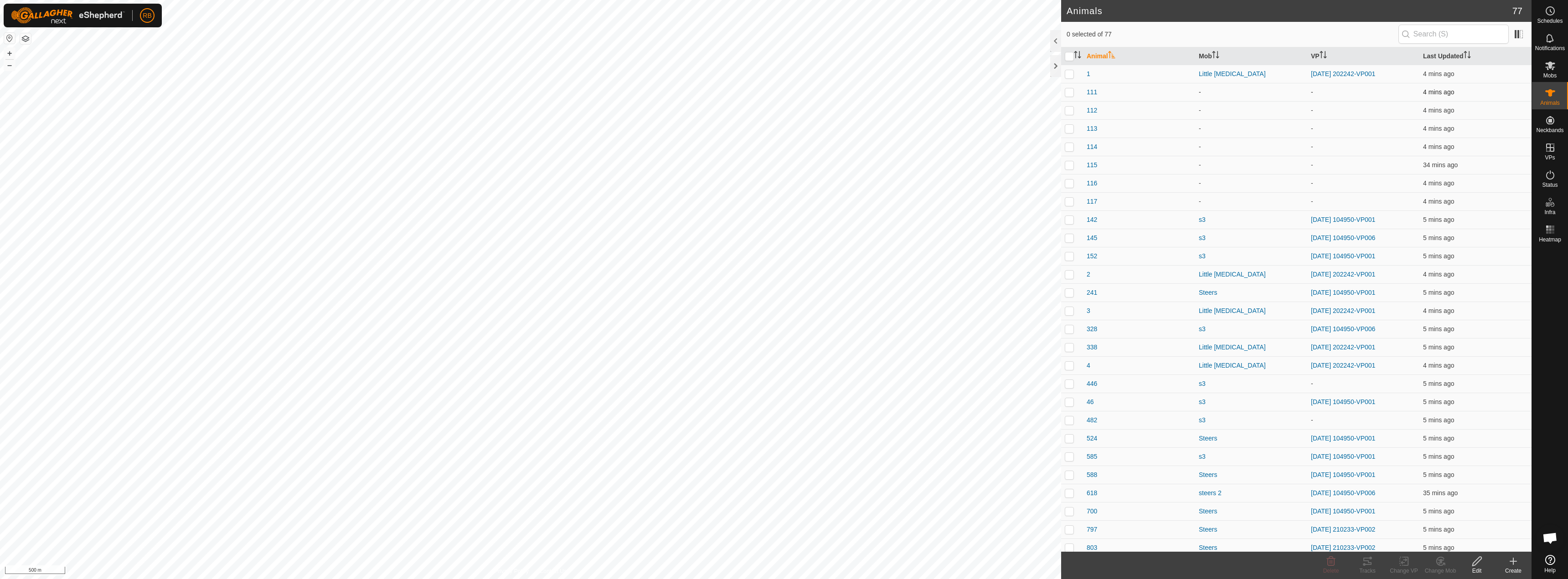
click at [1068, 92] on p-checkbox at bounding box center [1069, 92] width 9 height 7
checkbox input "true"
click at [1071, 204] on td at bounding box center [1072, 201] width 22 height 18
checkbox input "true"
click at [1441, 566] on icon at bounding box center [1440, 561] width 12 height 11
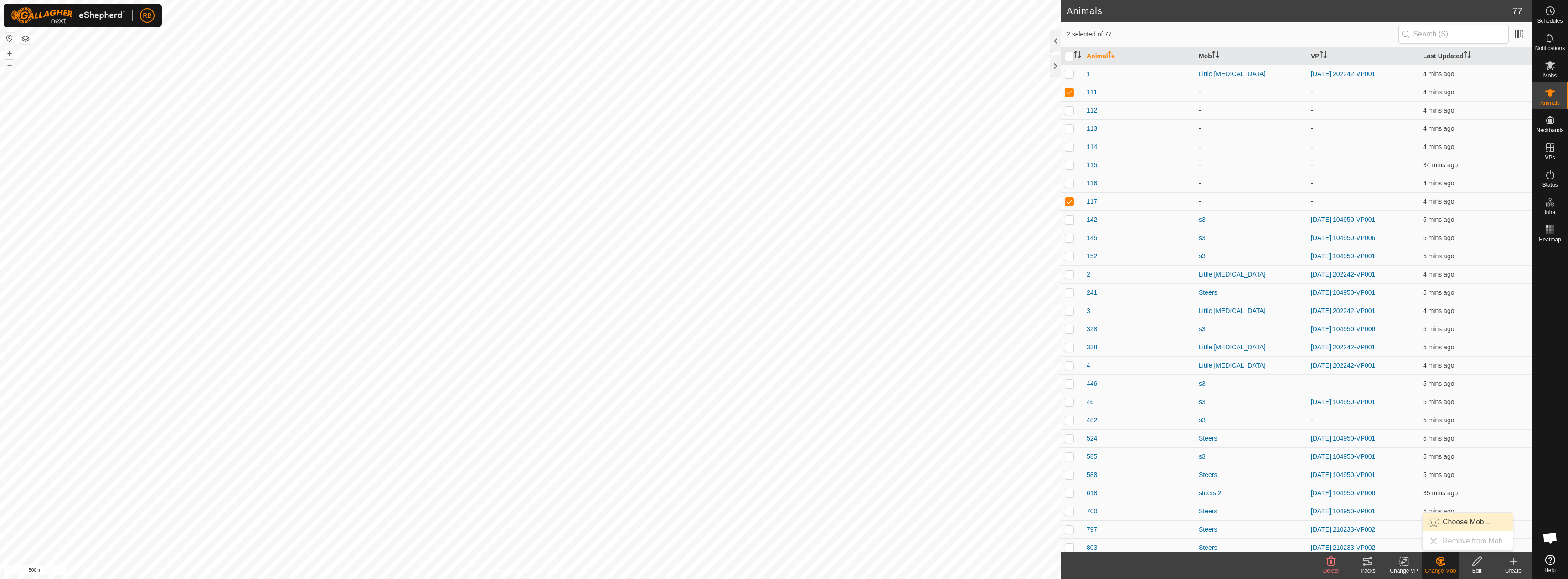
click at [1455, 523] on link "Choose Mob..." at bounding box center [1468, 522] width 90 height 18
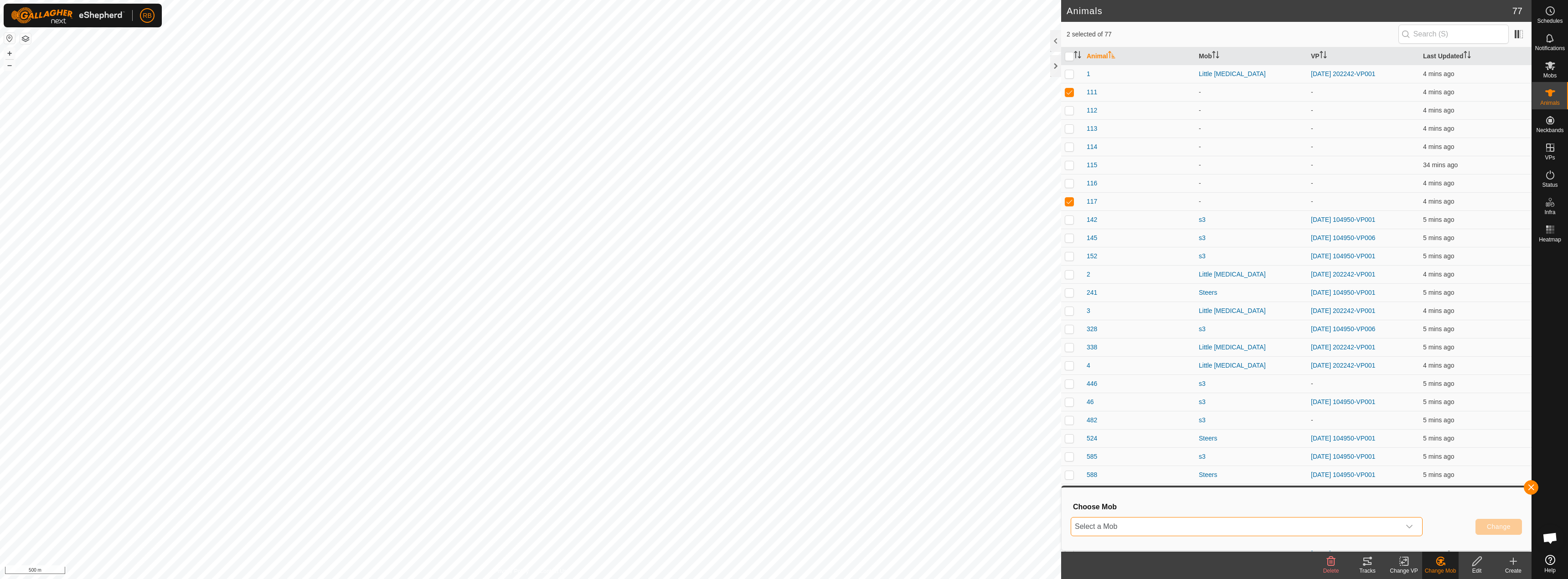
click at [1121, 522] on span "Select a Mob" at bounding box center [1236, 527] width 329 height 18
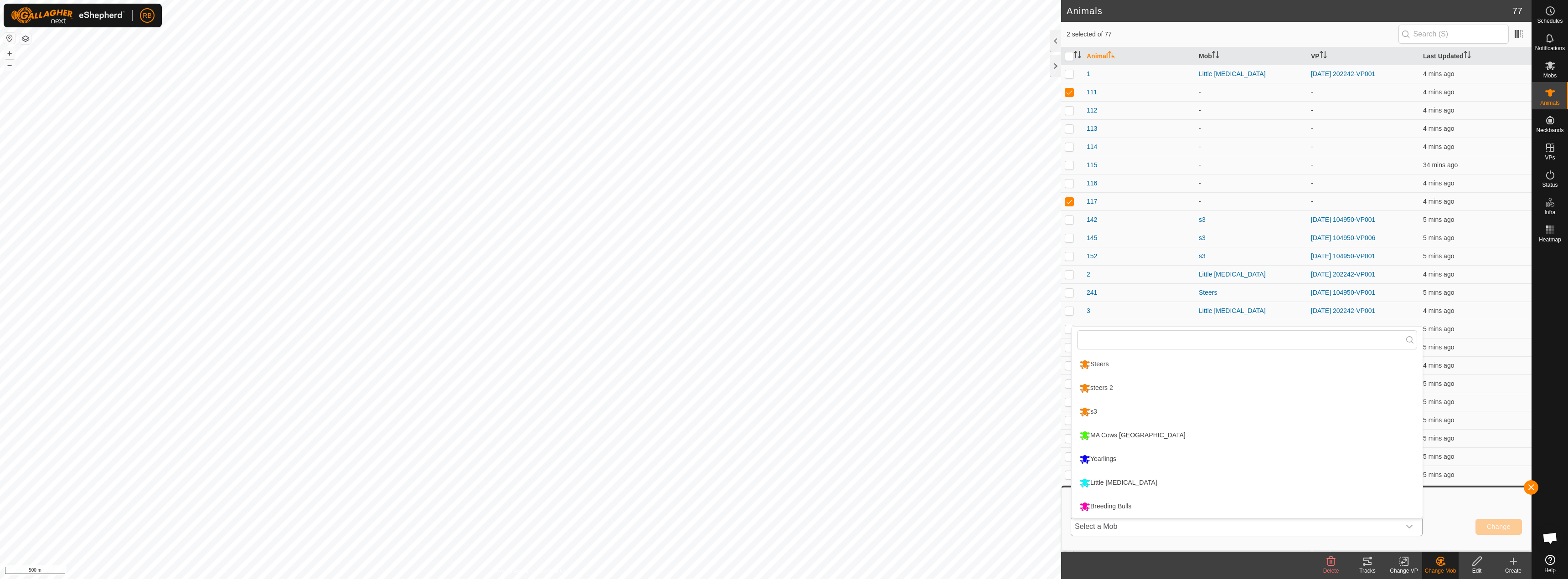
click at [1129, 507] on li "Breeding Bulls" at bounding box center [1247, 506] width 351 height 23
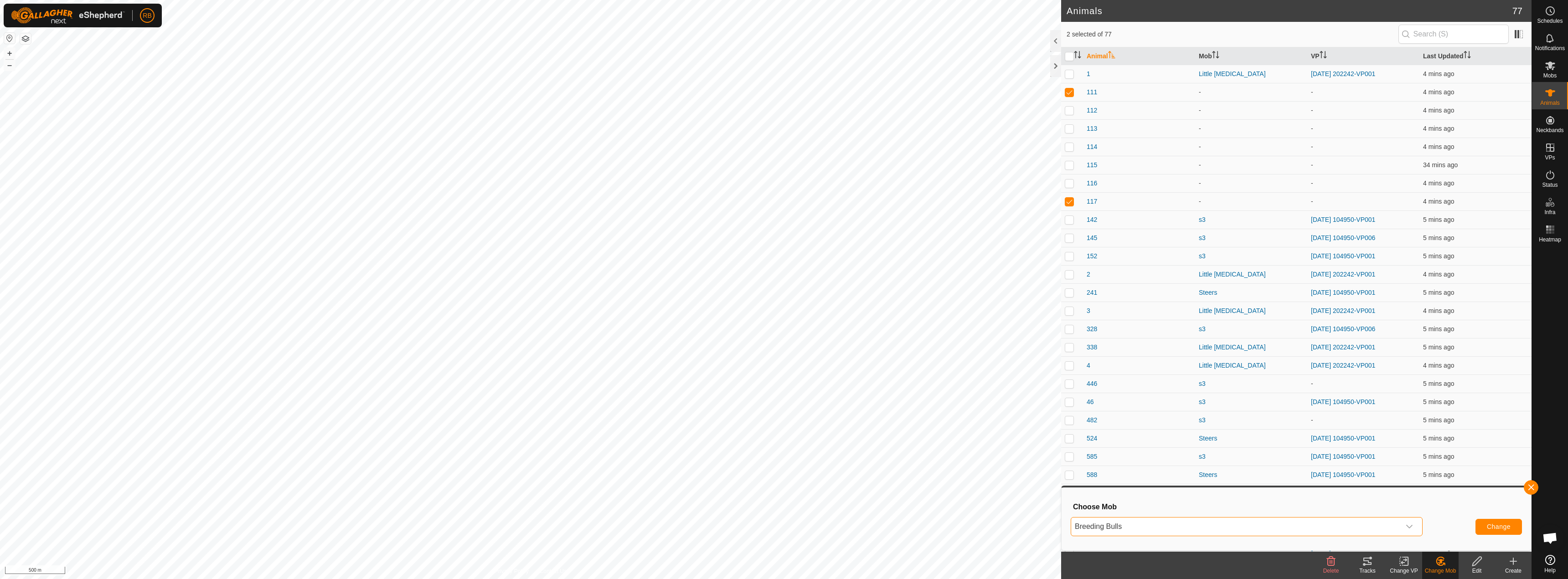
click at [1502, 536] on div "Breeding Bulls Change" at bounding box center [1296, 527] width 451 height 22
click at [1502, 527] on span "Change" at bounding box center [1499, 527] width 24 height 7
checkbox input "false"
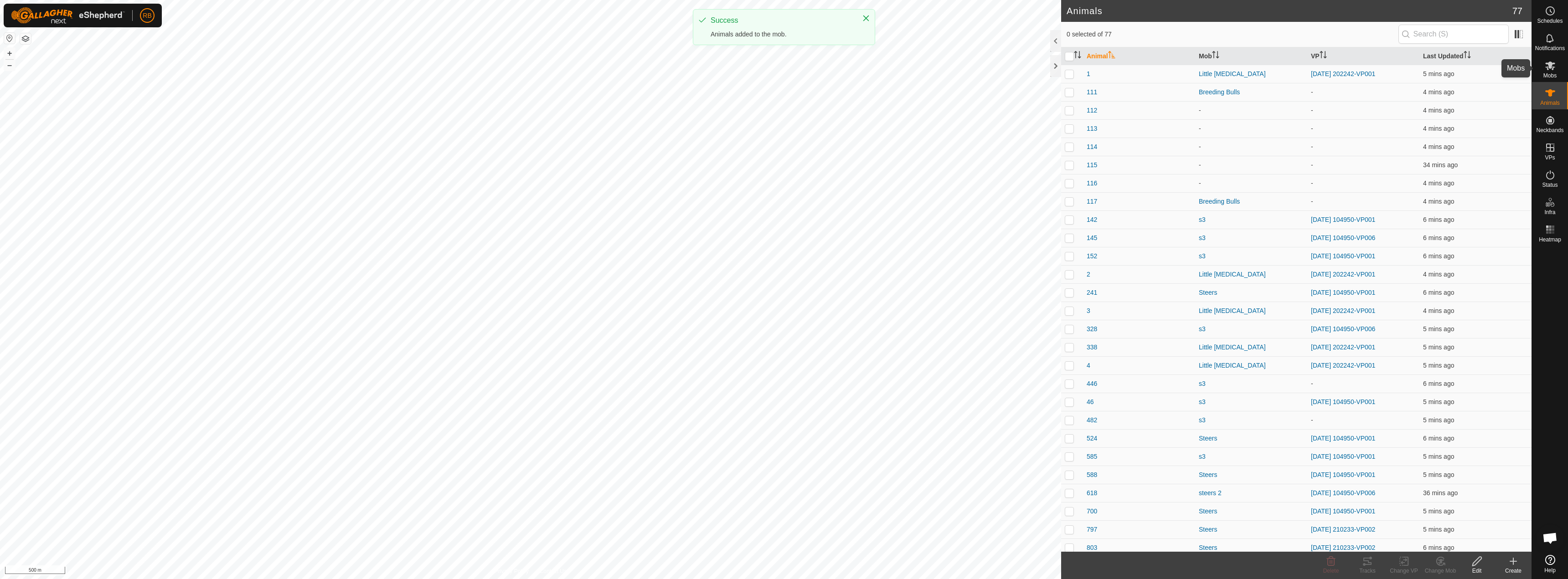
click at [1549, 67] on icon at bounding box center [1550, 66] width 10 height 9
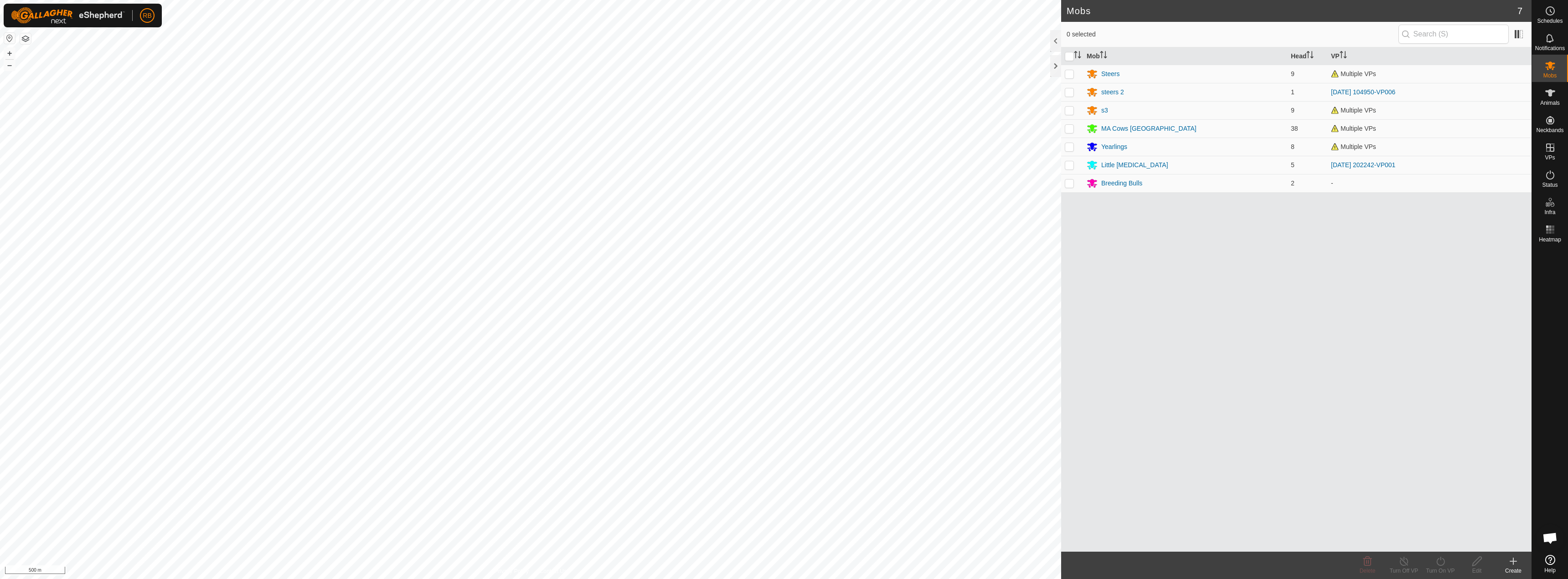
click at [1518, 563] on icon at bounding box center [1513, 561] width 11 height 11
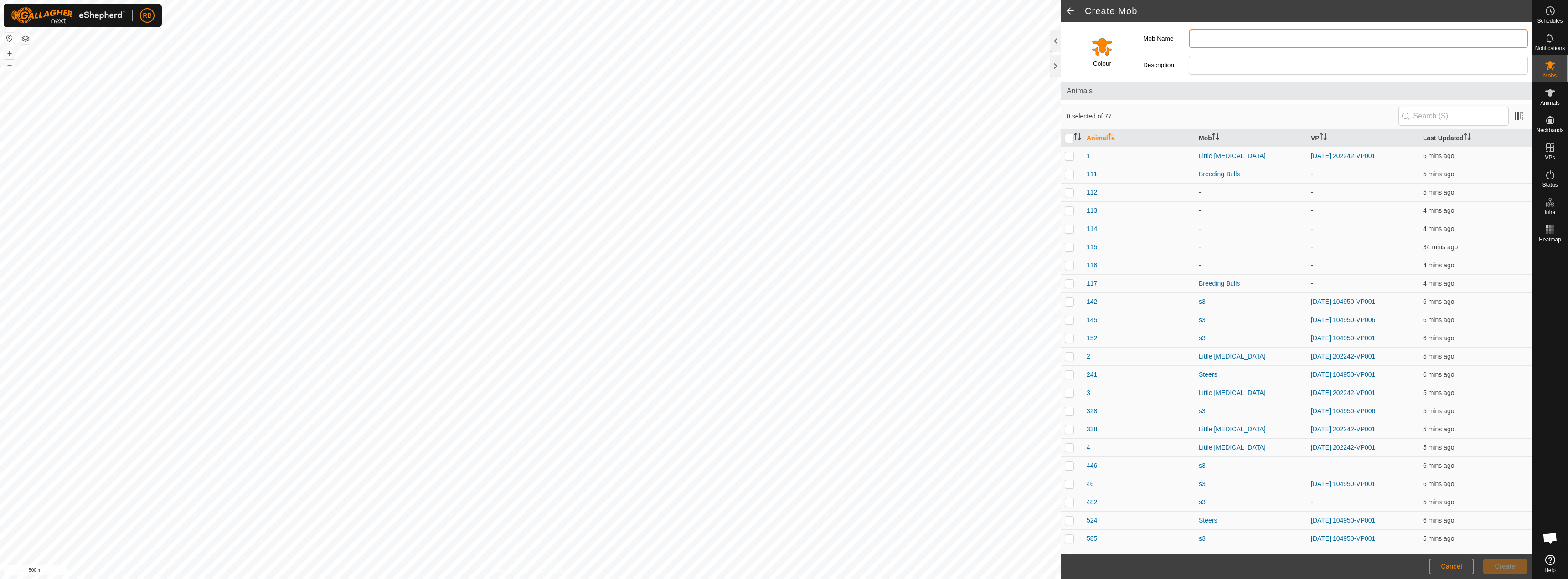
click at [1222, 44] on input "Mob Name" at bounding box center [1358, 38] width 339 height 19
type input "Dry Cows"
click at [1109, 52] on input "Select a color" at bounding box center [1102, 46] width 22 height 22
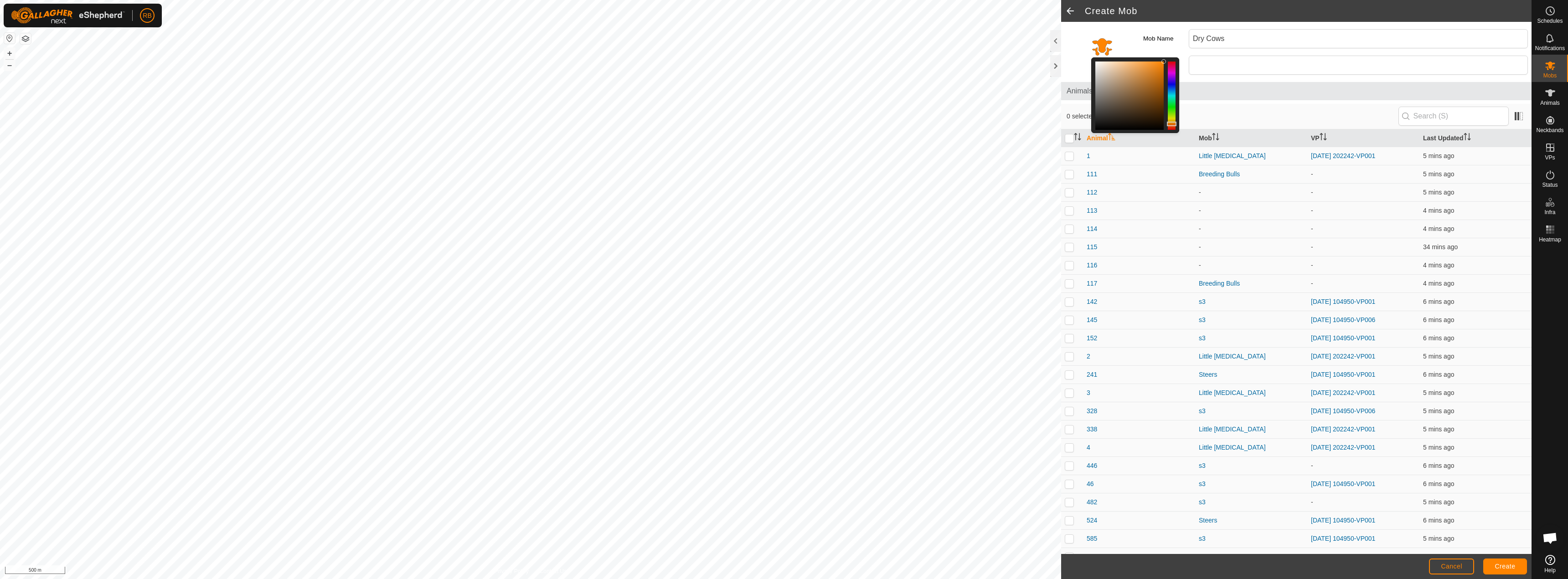
click at [1175, 105] on div at bounding box center [1172, 95] width 8 height 68
click at [1510, 566] on span "Create" at bounding box center [1505, 566] width 21 height 7
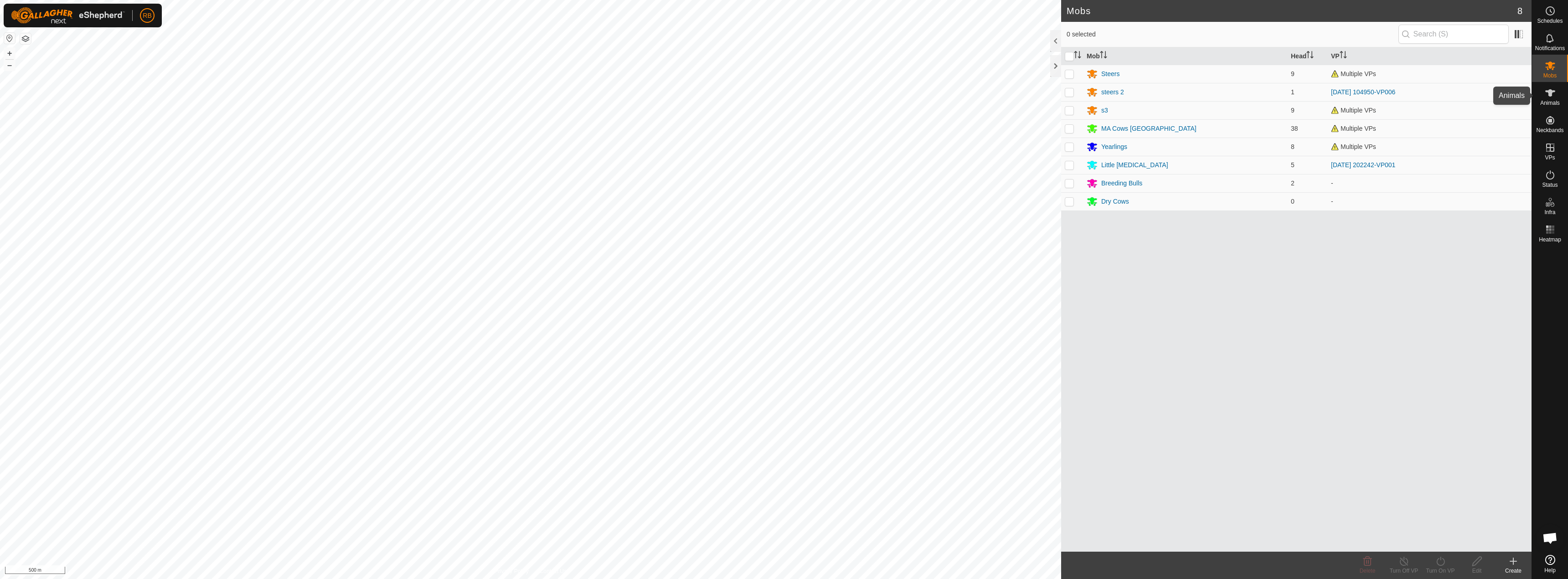
click at [1553, 97] on icon at bounding box center [1550, 93] width 11 height 11
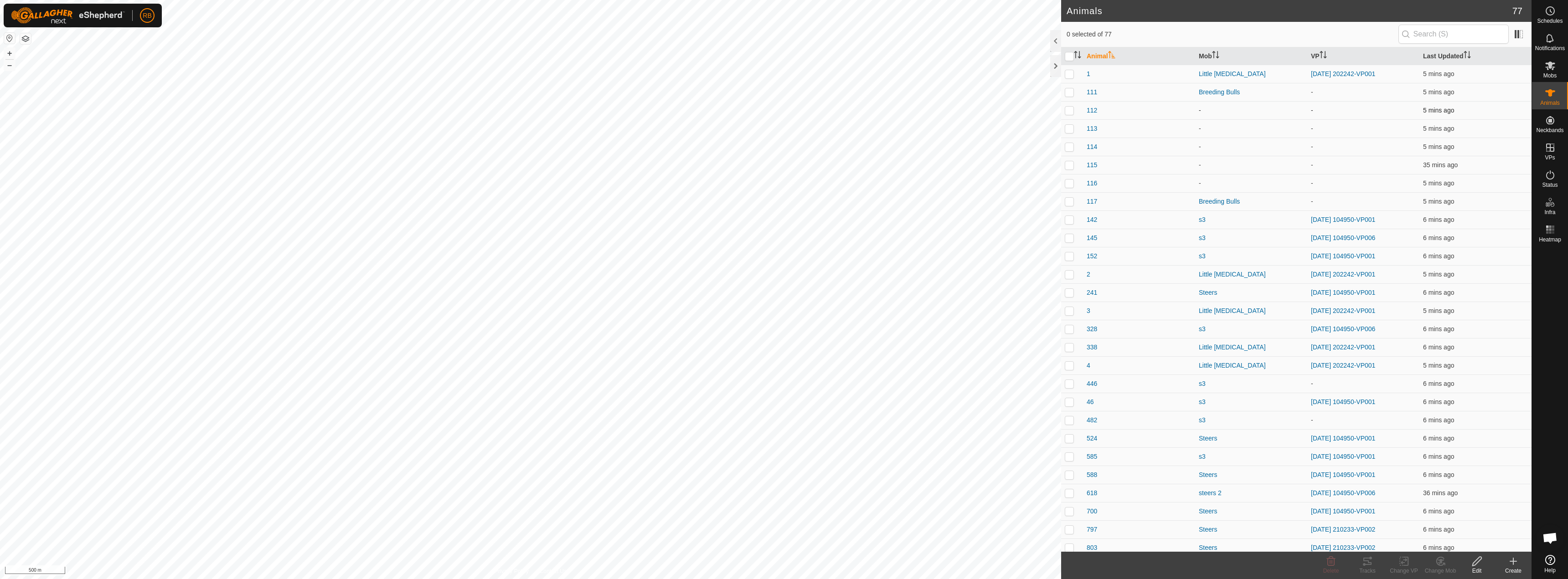
click at [1068, 113] on p-checkbox at bounding box center [1069, 110] width 9 height 7
checkbox input "true"
click at [1068, 132] on td at bounding box center [1072, 128] width 22 height 18
checkbox input "true"
click at [1070, 144] on p-checkbox at bounding box center [1069, 147] width 9 height 7
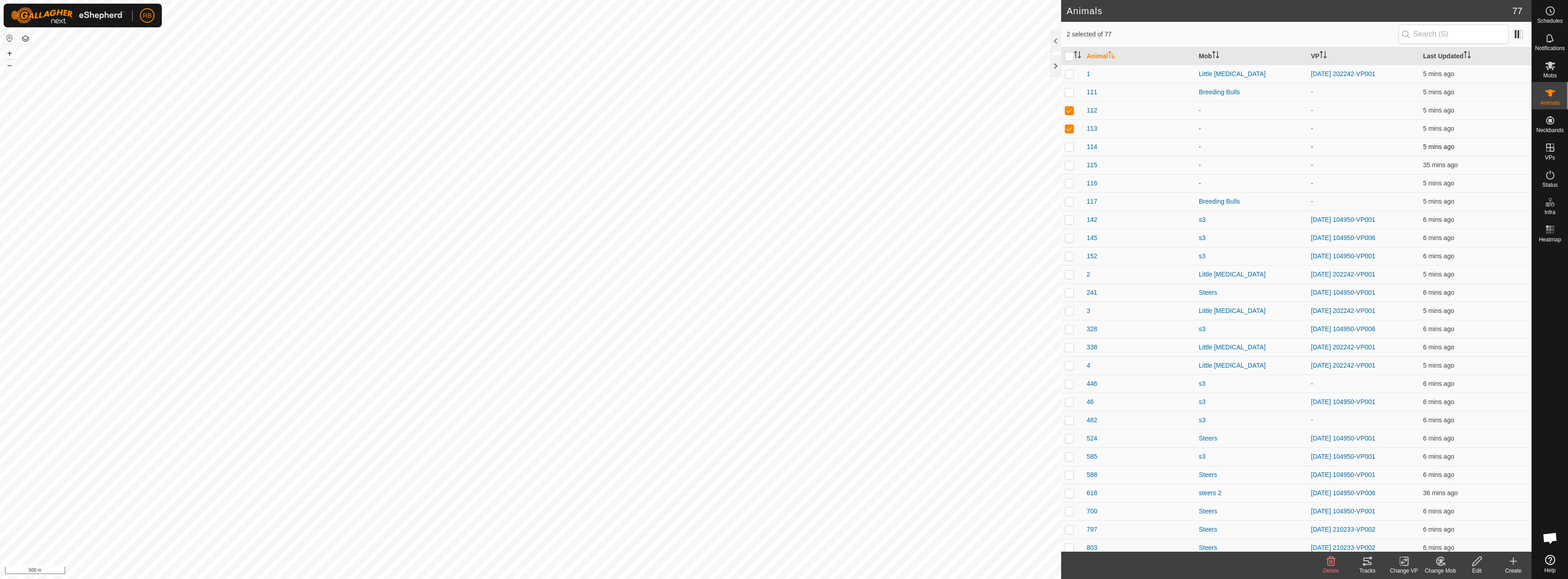
checkbox input "true"
click at [1070, 164] on p-checkbox at bounding box center [1069, 165] width 9 height 7
checkbox input "true"
click at [1067, 184] on p-checkbox at bounding box center [1069, 183] width 9 height 7
checkbox input "true"
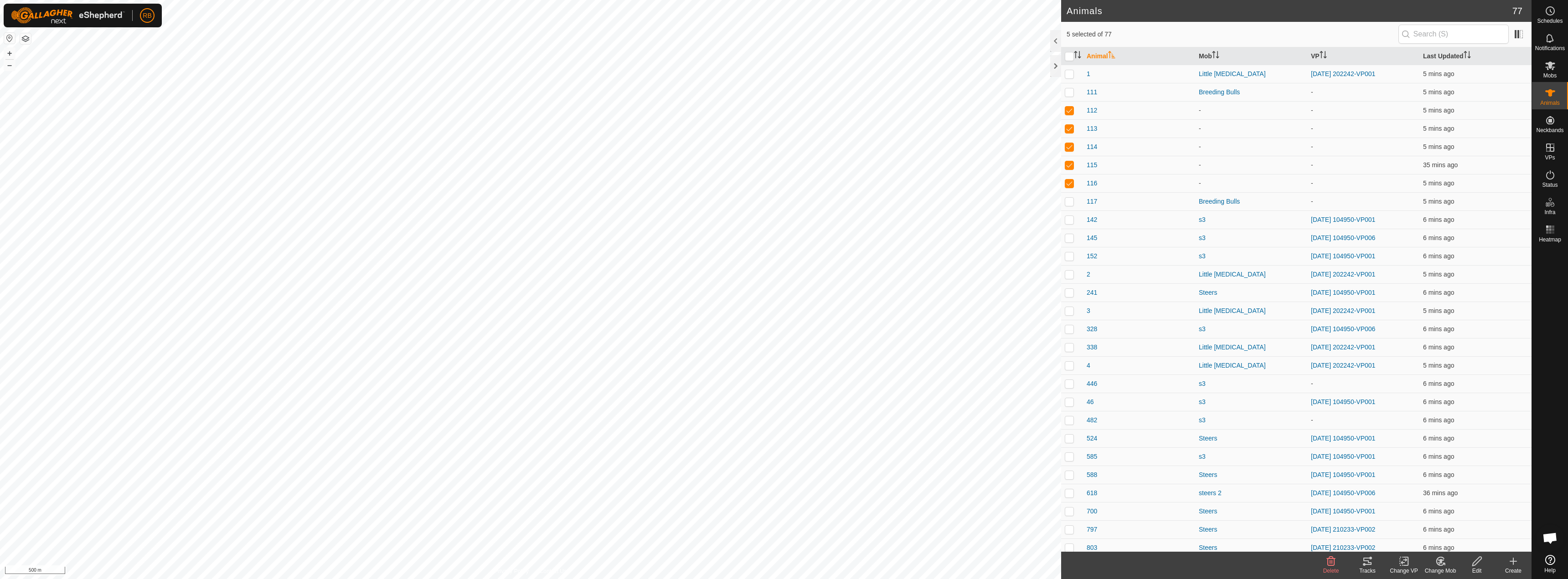
click at [1440, 564] on icon at bounding box center [1440, 561] width 12 height 11
click at [1462, 521] on link "Choose Mob..." at bounding box center [1468, 522] width 90 height 18
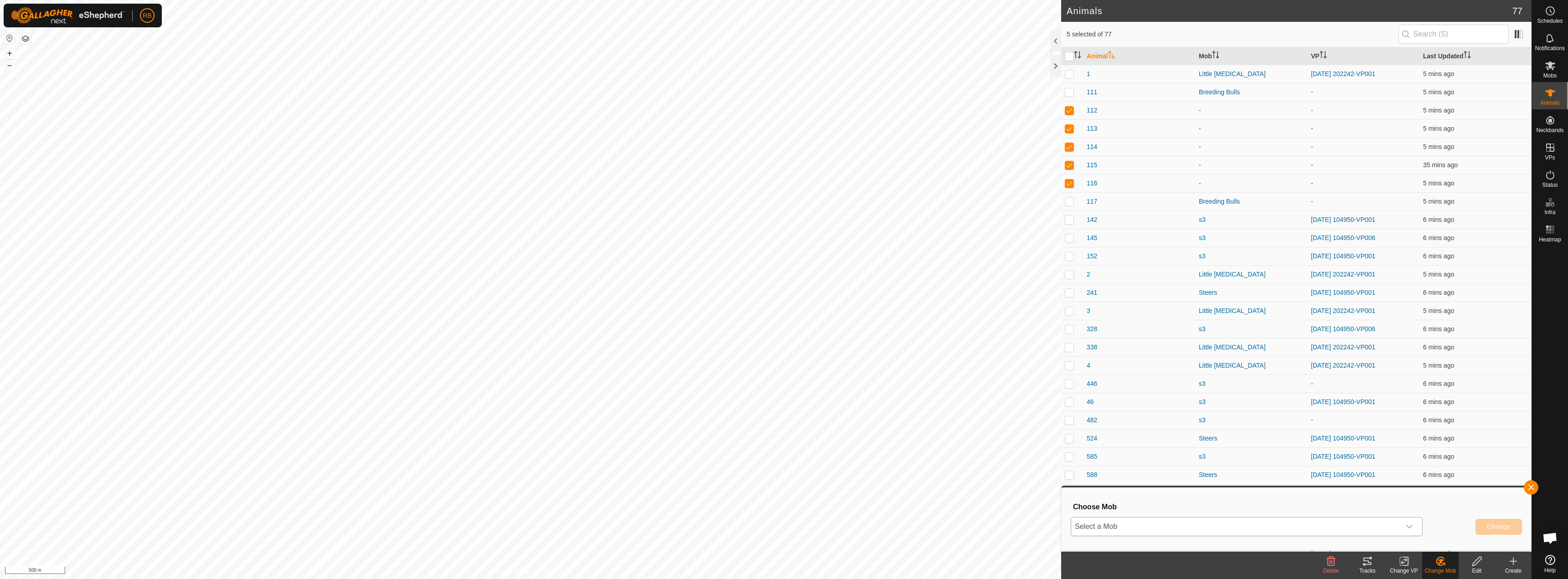
click at [1297, 529] on span "Select a Mob" at bounding box center [1236, 527] width 329 height 18
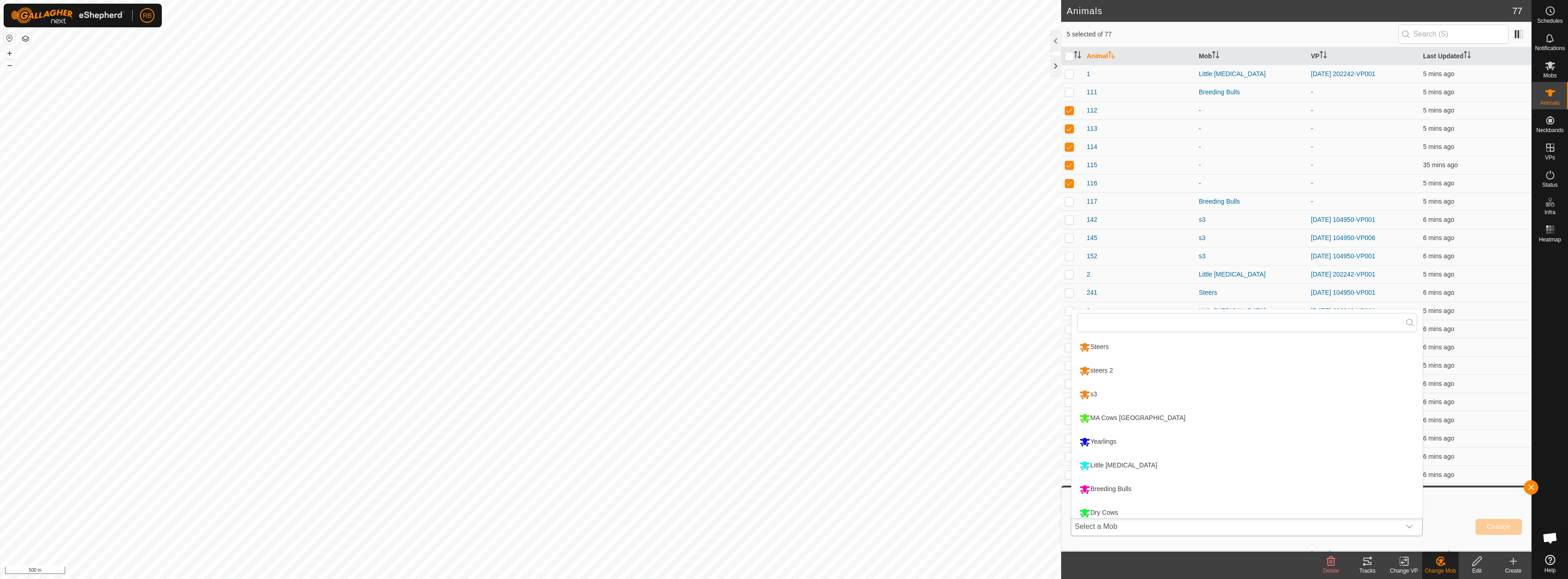
scroll to position [6, 0]
click at [1099, 511] on li "Dry Cows" at bounding box center [1247, 506] width 351 height 23
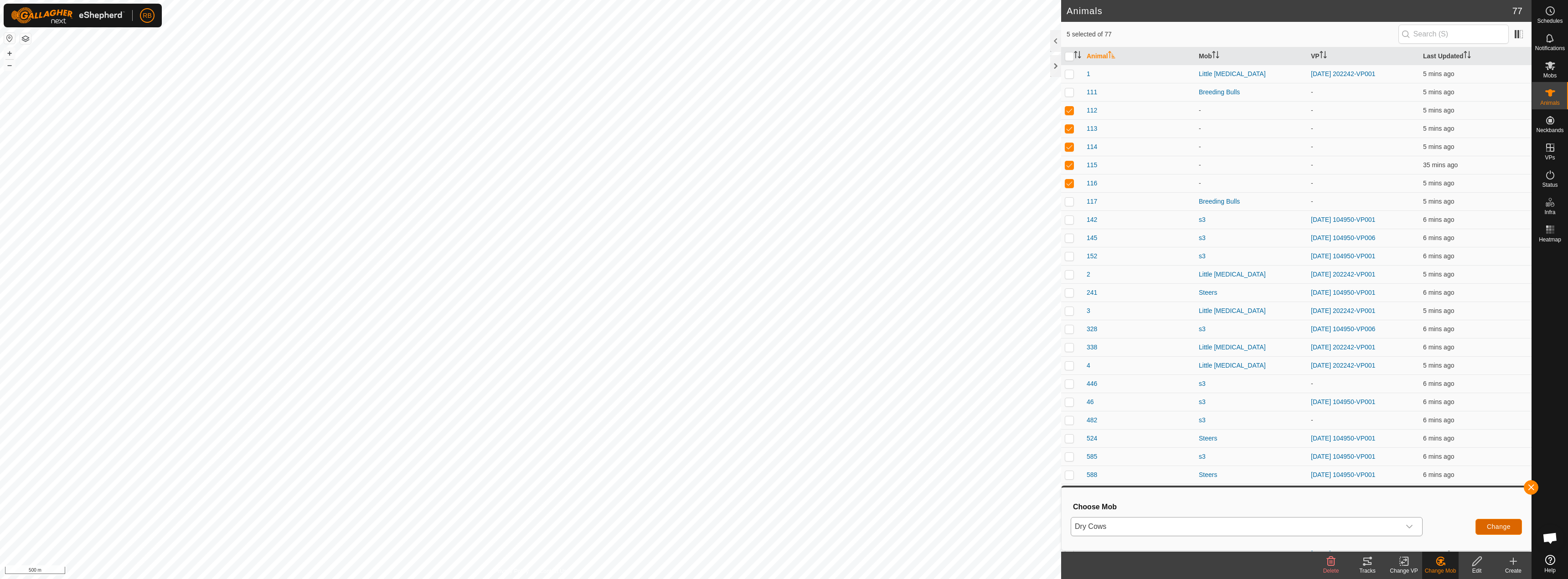
click at [1498, 525] on span "Change" at bounding box center [1499, 527] width 24 height 7
checkbox input "false"
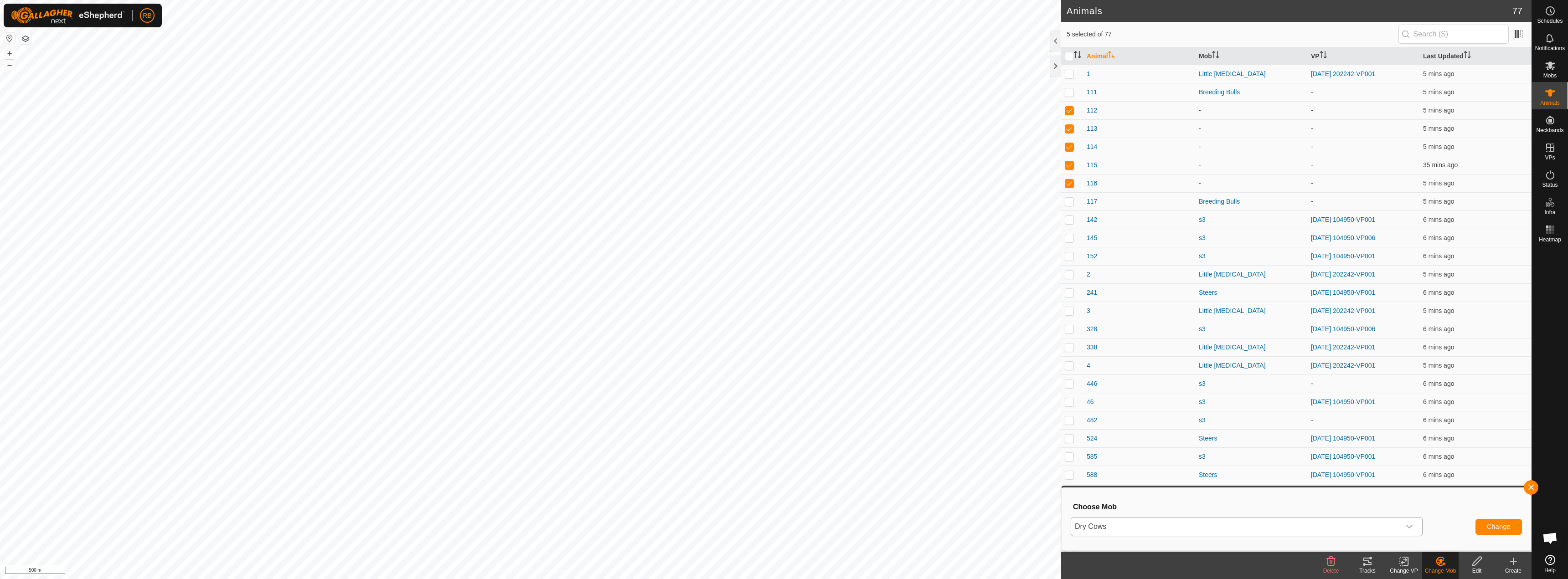
checkbox input "false"
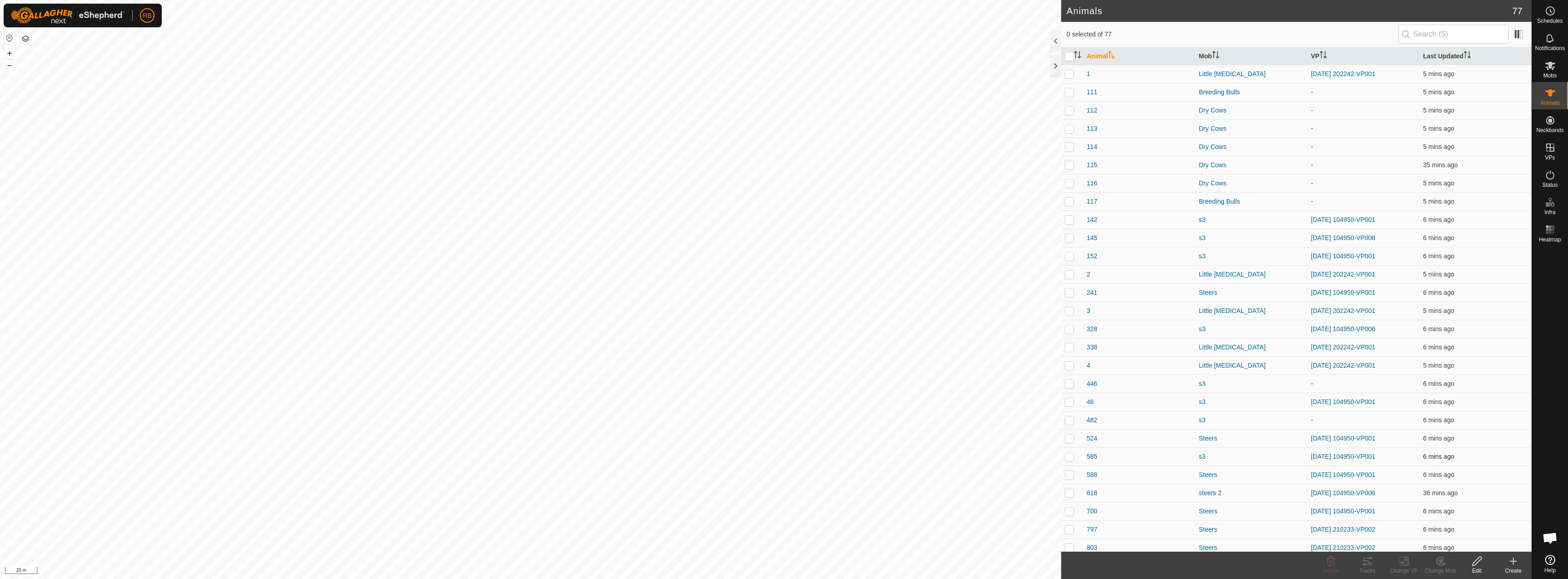
checkbox input "true"
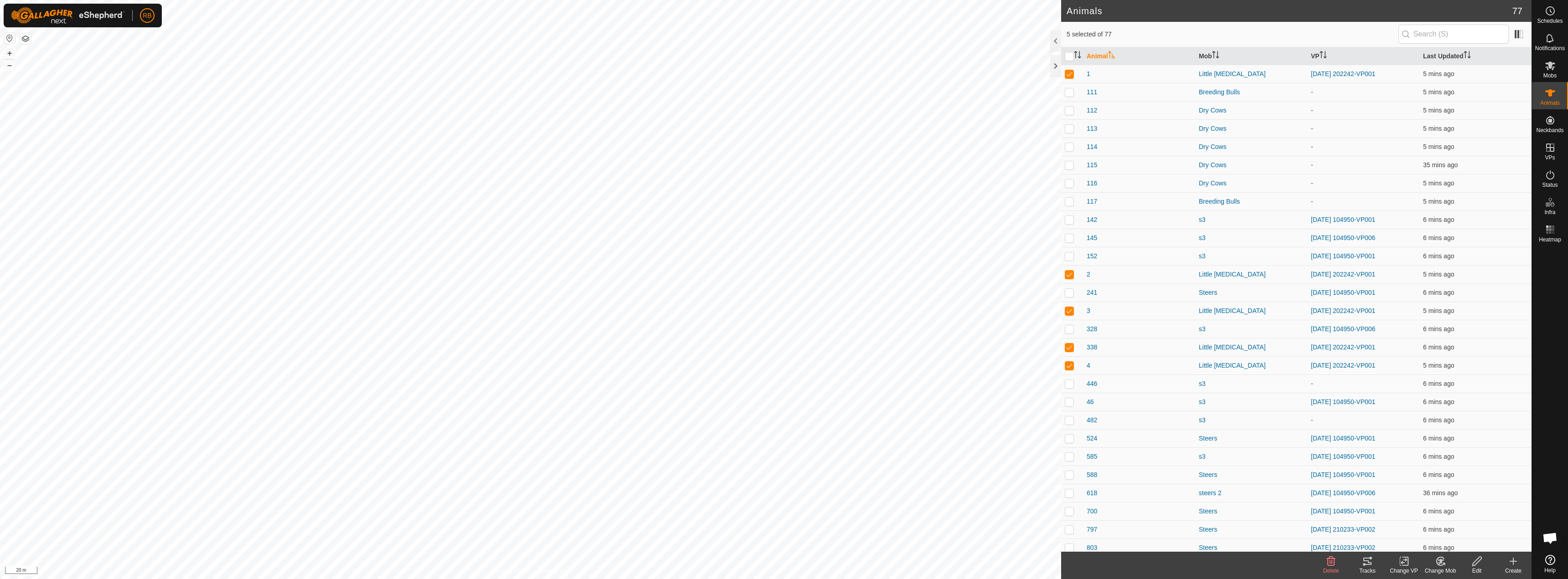
click at [1363, 563] on icon at bounding box center [1368, 561] width 11 height 11
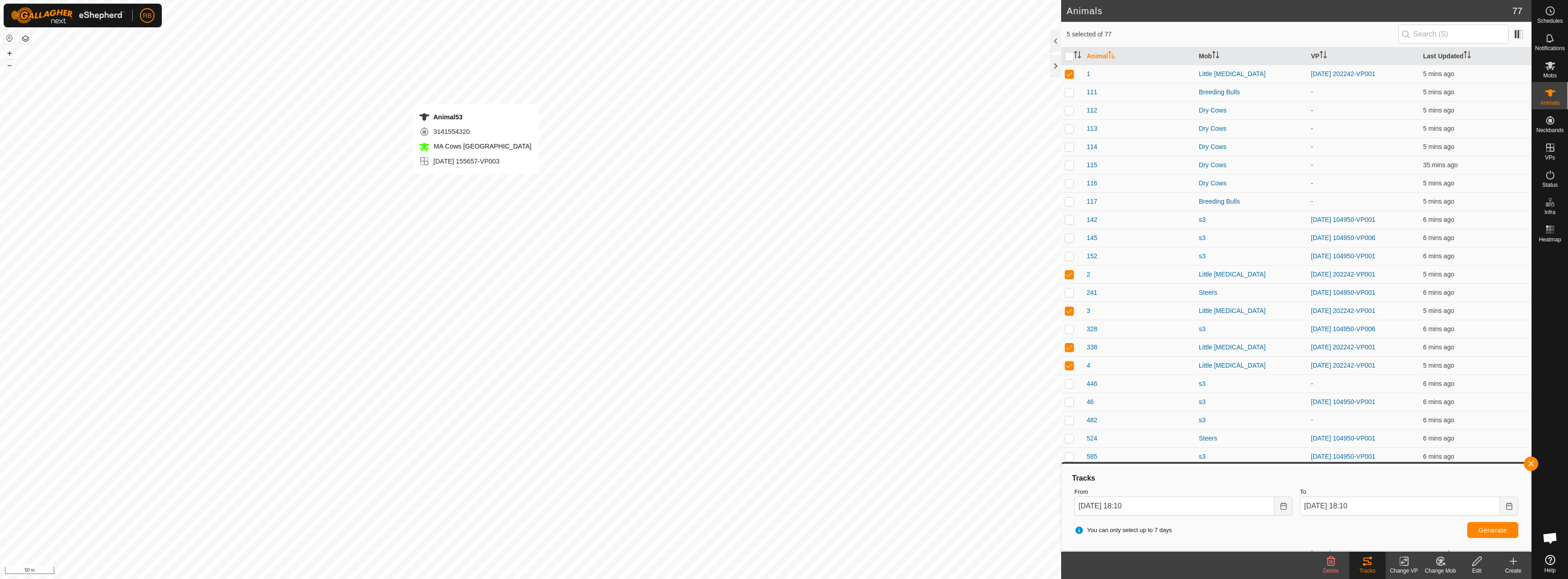
checkbox input "false"
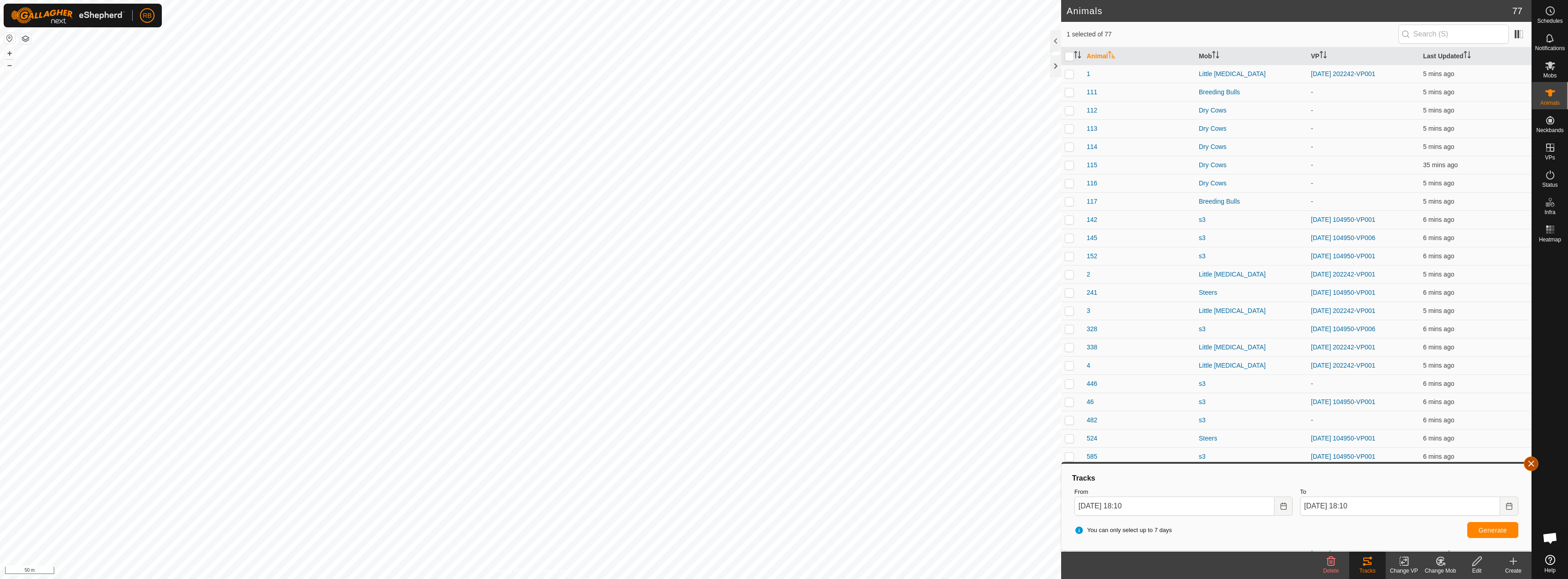
click at [1531, 463] on button "button" at bounding box center [1531, 463] width 15 height 15
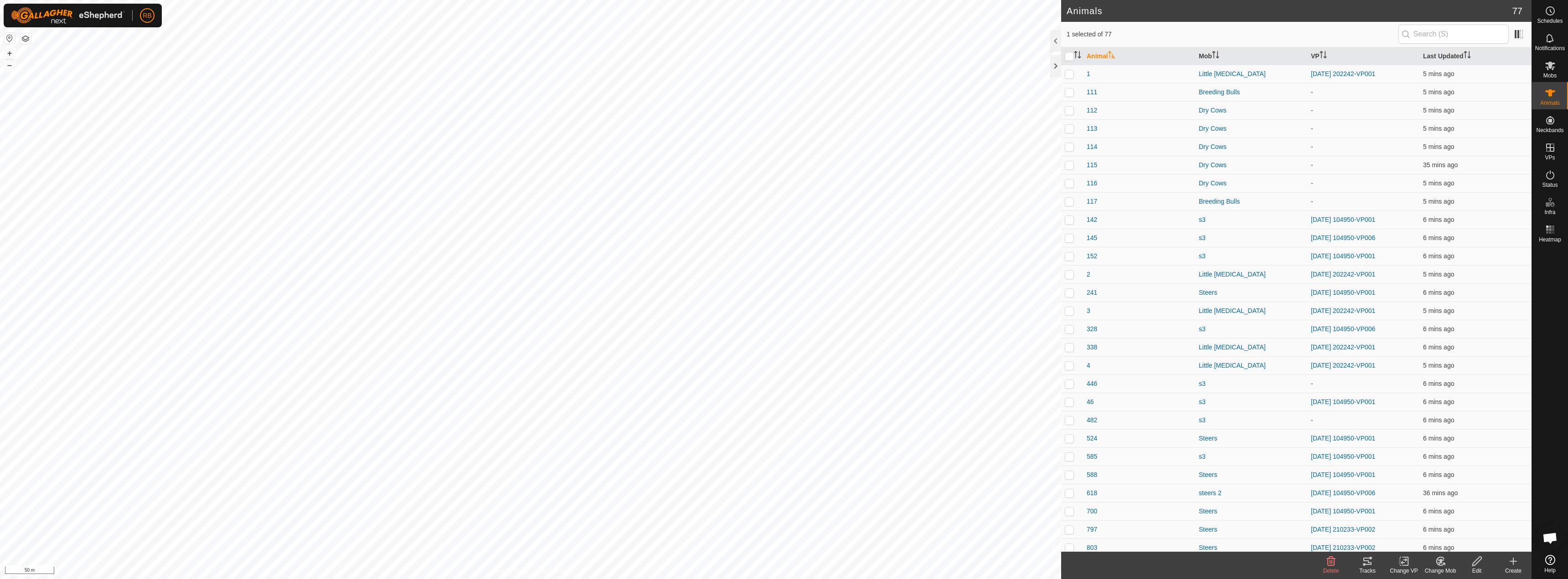
click at [1371, 563] on icon at bounding box center [1367, 561] width 8 height 7
click at [1362, 570] on div "Tracks" at bounding box center [1368, 570] width 37 height 8
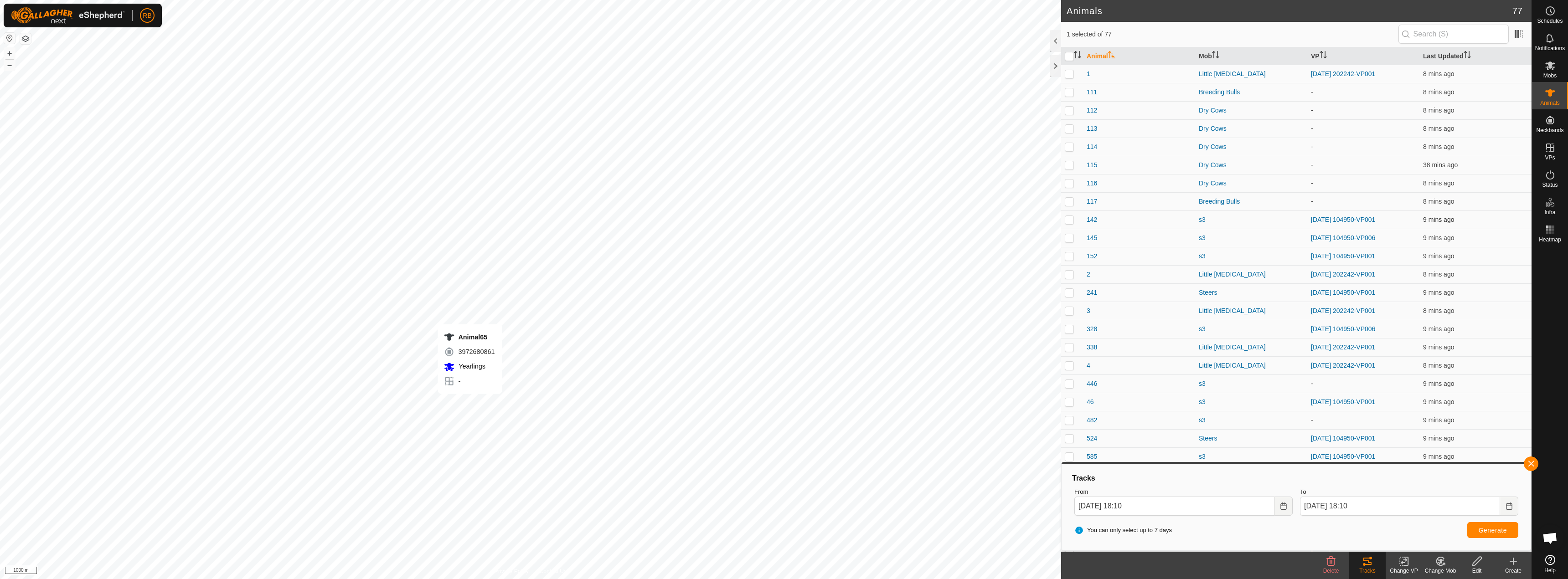
checkbox input "false"
checkbox input "true"
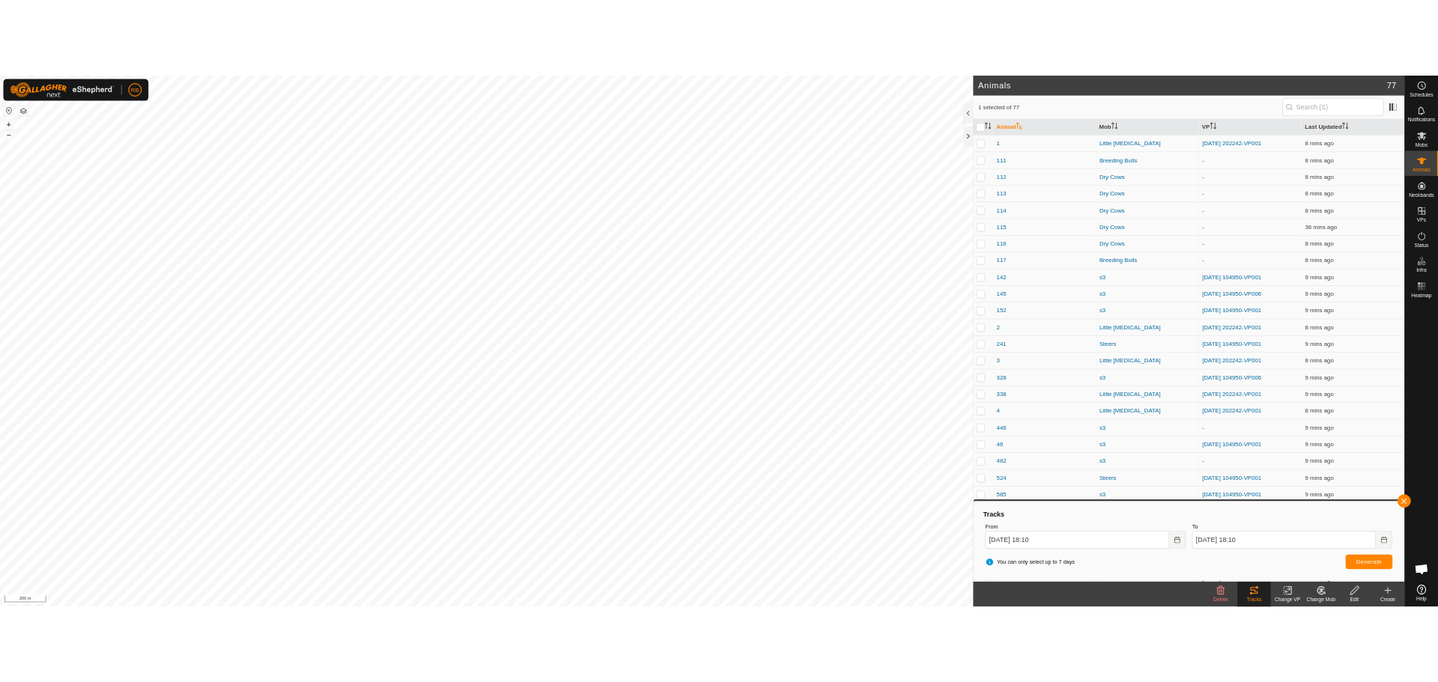
scroll to position [1519, 0]
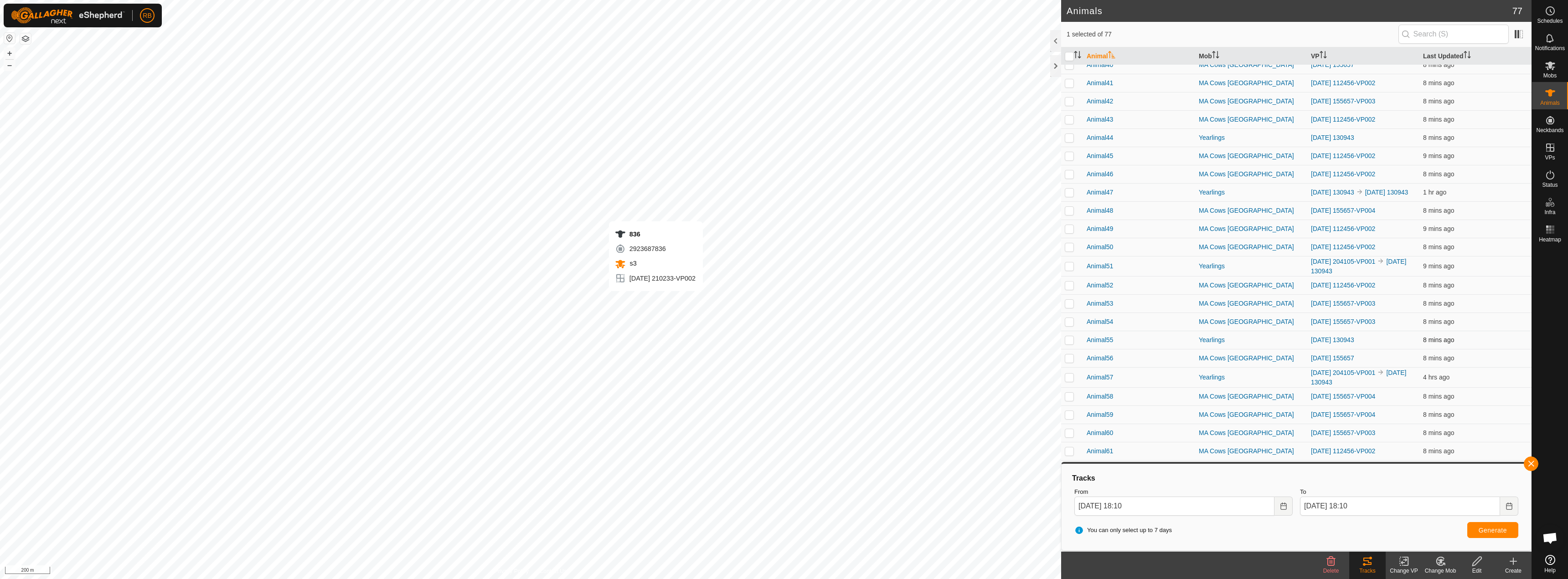
checkbox input "true"
checkbox input "false"
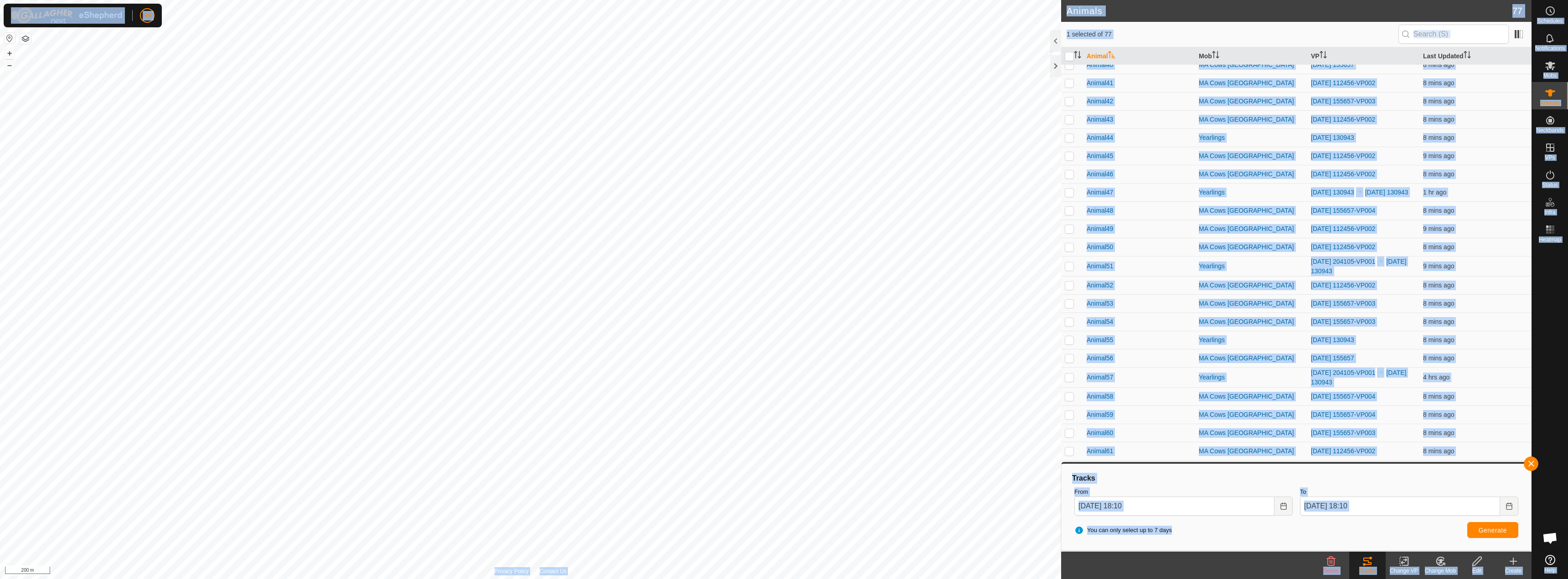
click at [1181, 16] on header "Animals 77" at bounding box center [1296, 11] width 471 height 22
